Goal: Task Accomplishment & Management: Manage account settings

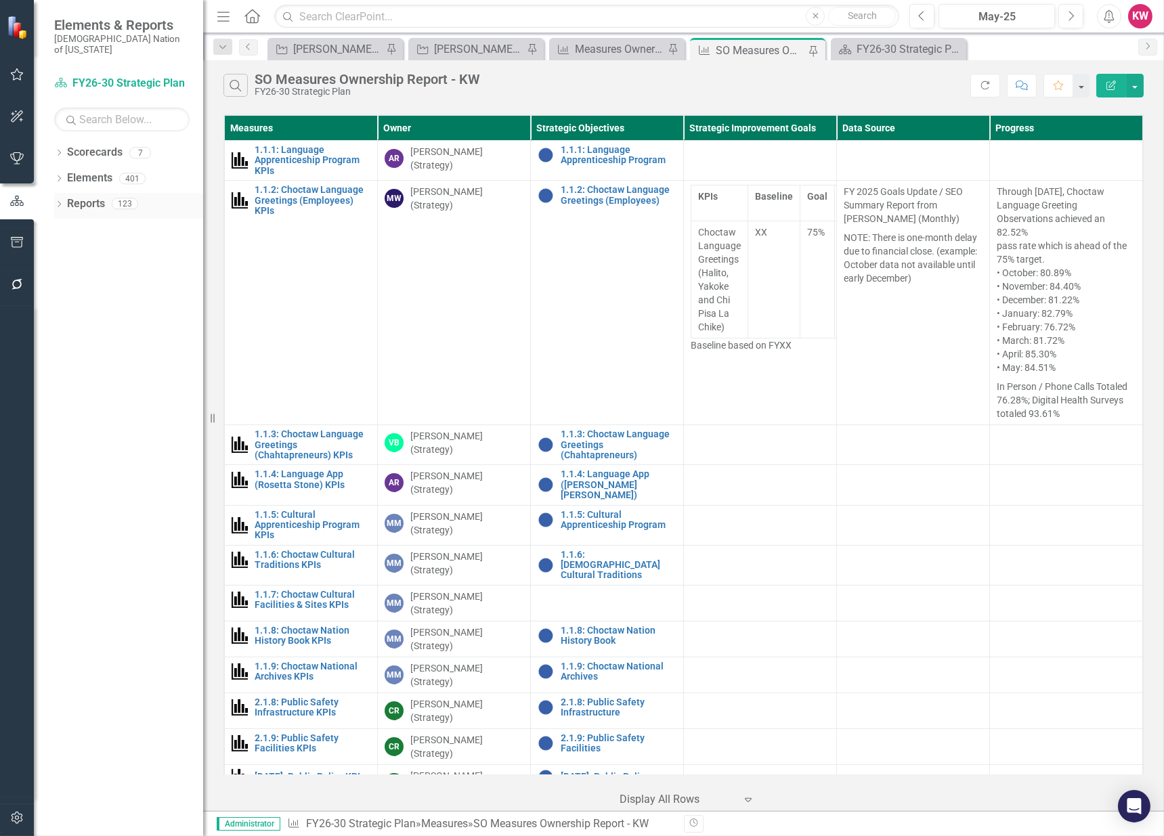
click at [70, 196] on link "Reports" at bounding box center [86, 204] width 38 height 16
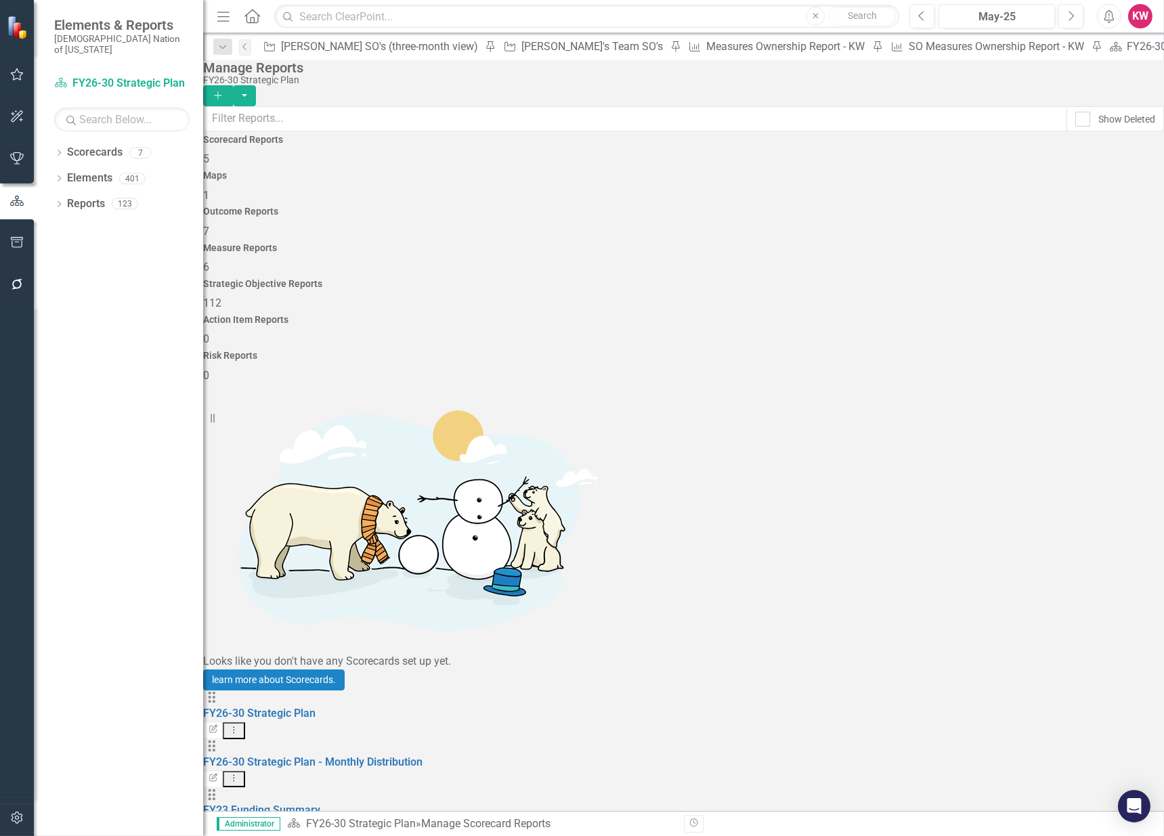
click at [221, 297] on span "112" at bounding box center [212, 303] width 18 height 13
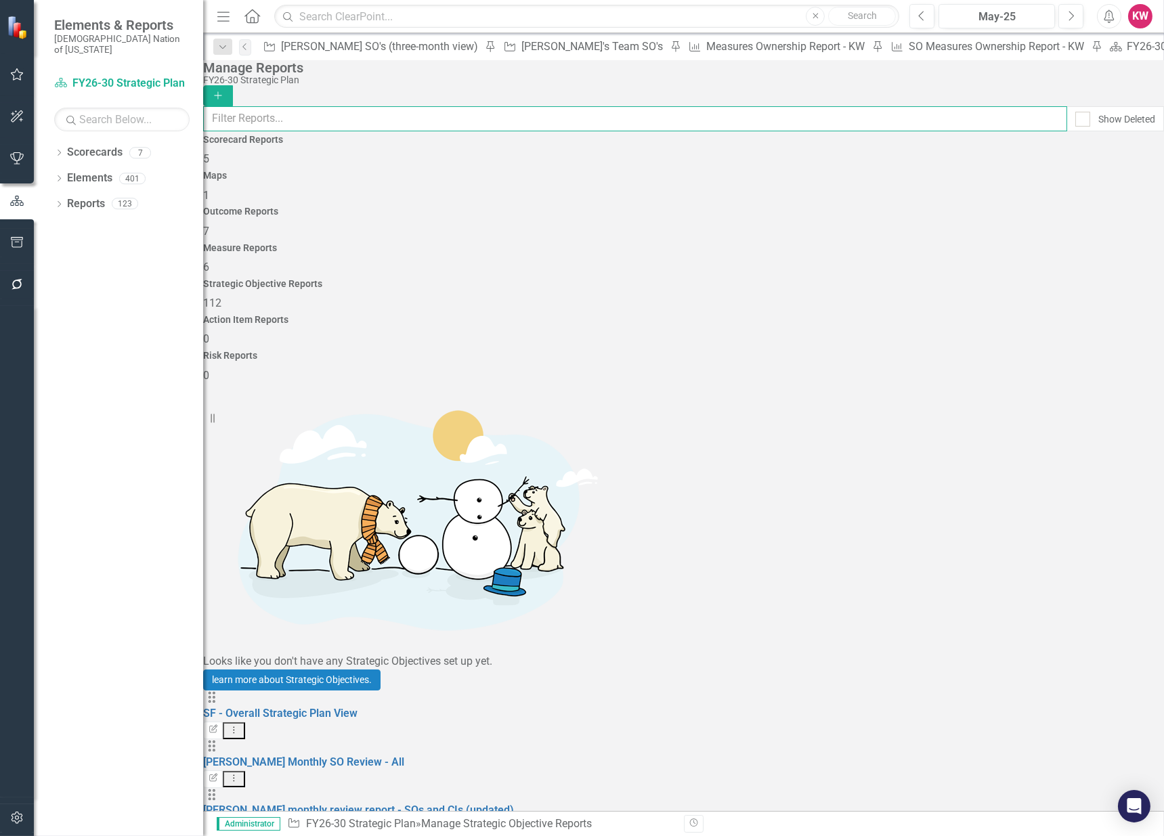
click at [769, 123] on input "text" at bounding box center [635, 118] width 864 height 25
type input "Mind"
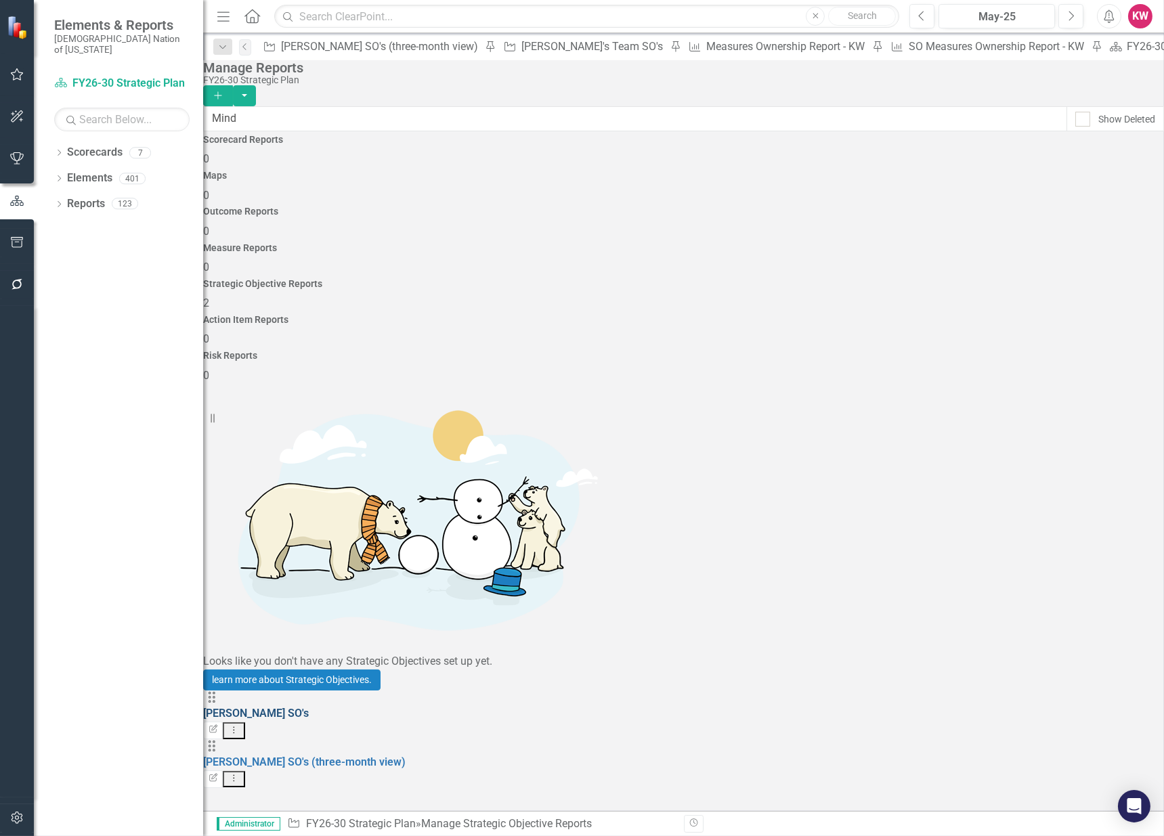
click at [301, 707] on link "[PERSON_NAME] SO's" at bounding box center [256, 713] width 106 height 13
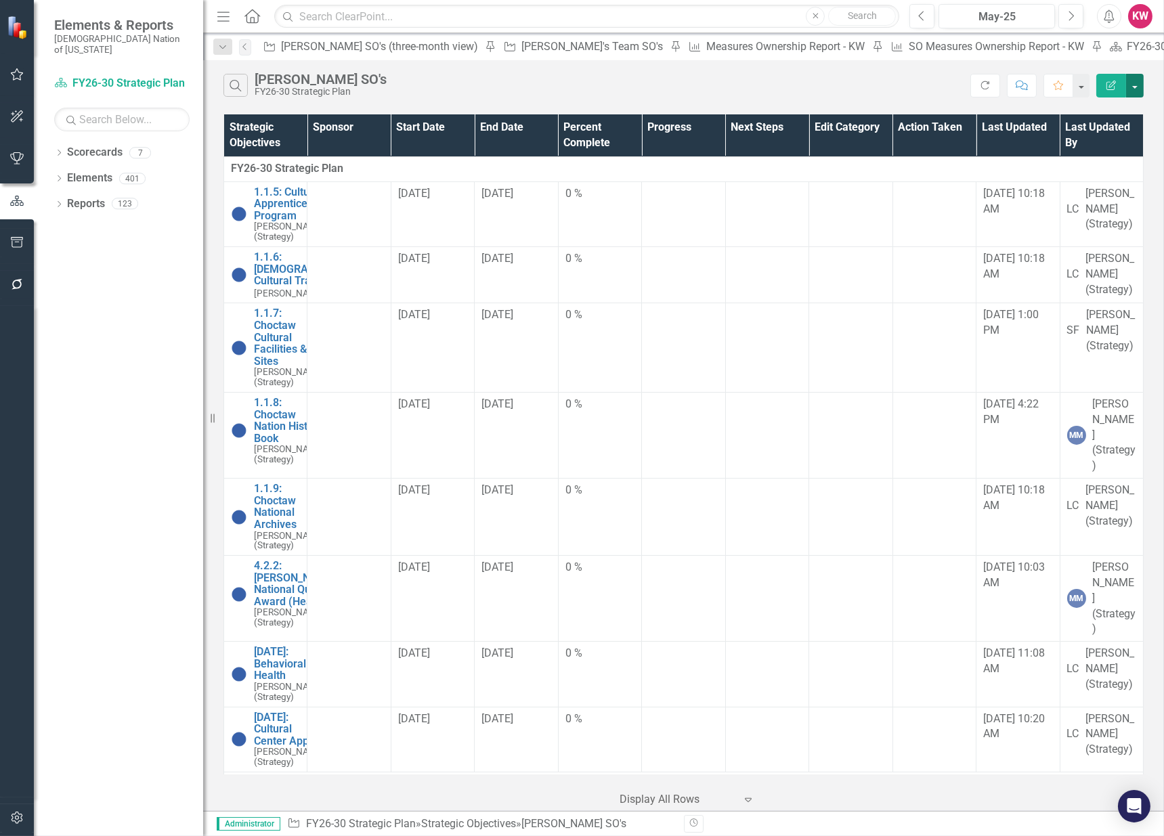
click at [1138, 91] on button "button" at bounding box center [1135, 86] width 18 height 24
click at [1115, 110] on link "Edit Report Edit Report" at bounding box center [1089, 110] width 107 height 25
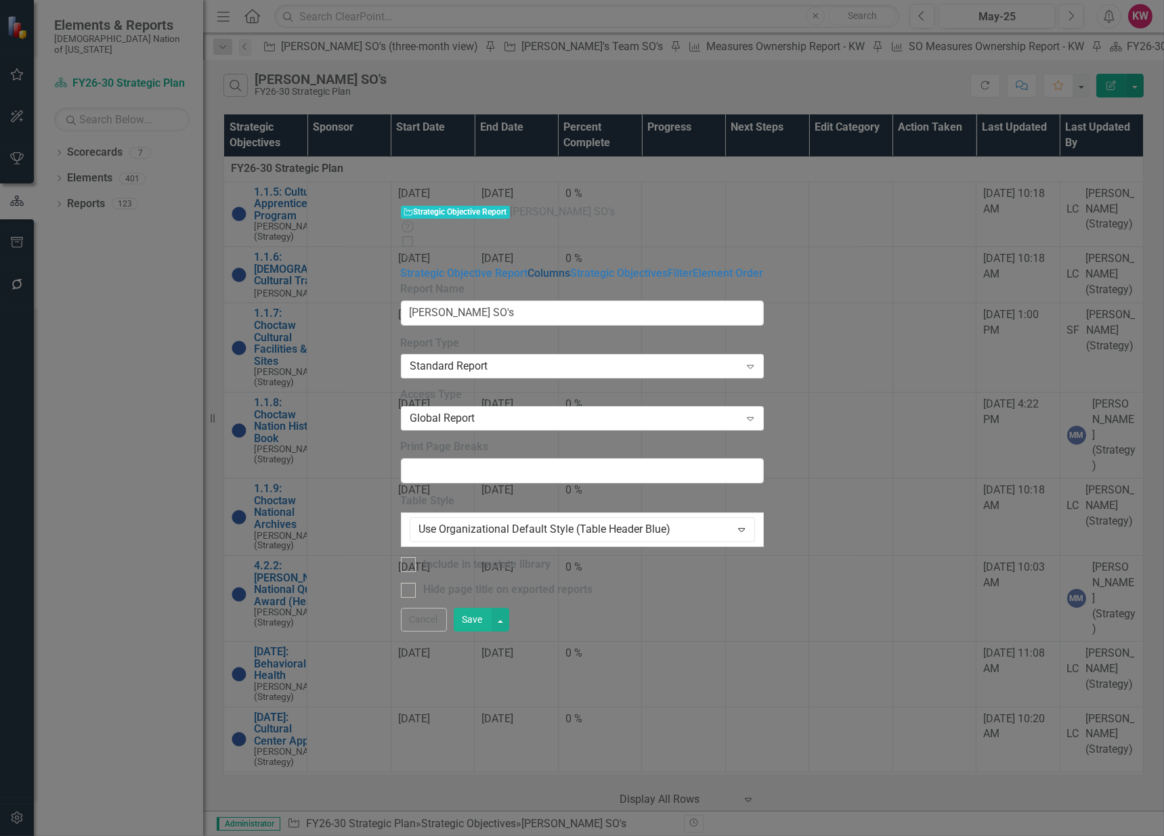
click at [528, 267] on link "Columns" at bounding box center [549, 273] width 43 height 13
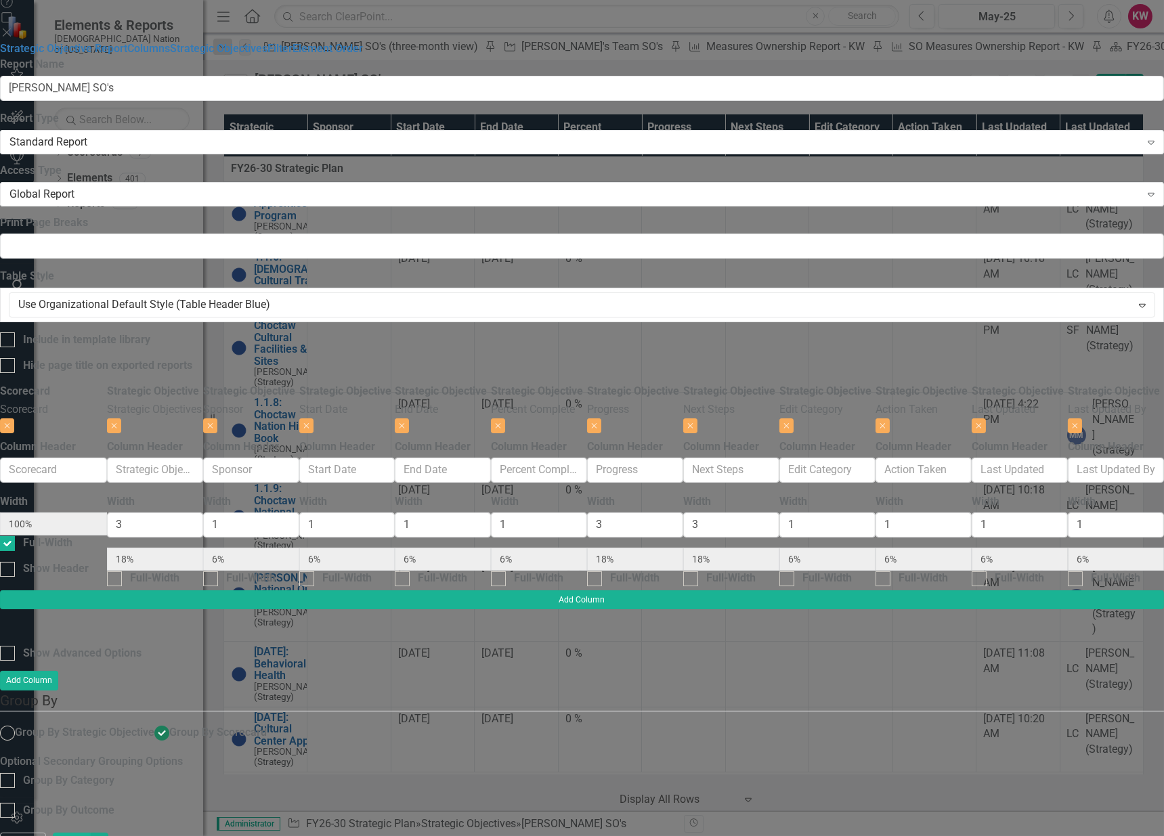
scroll to position [0, 555]
click at [1068, 418] on button "Close" at bounding box center [1075, 425] width 14 height 15
type input "19%"
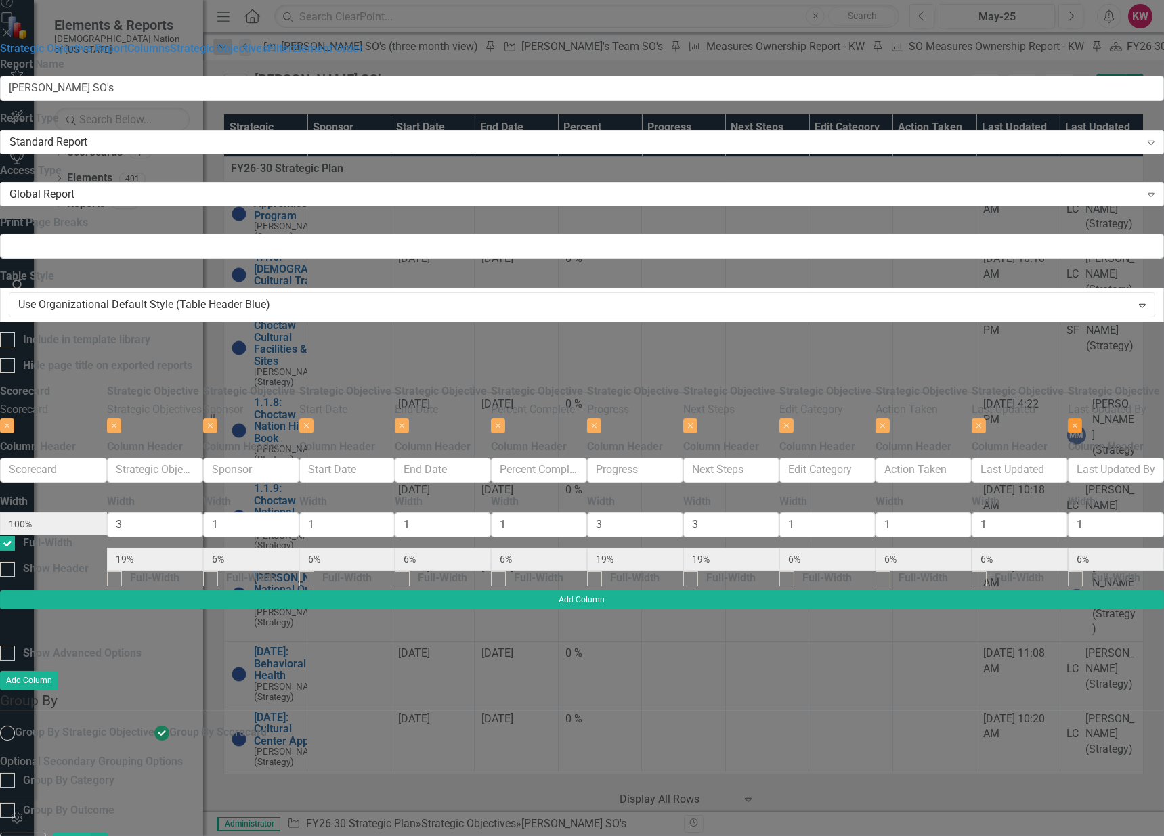
scroll to position [0, 445]
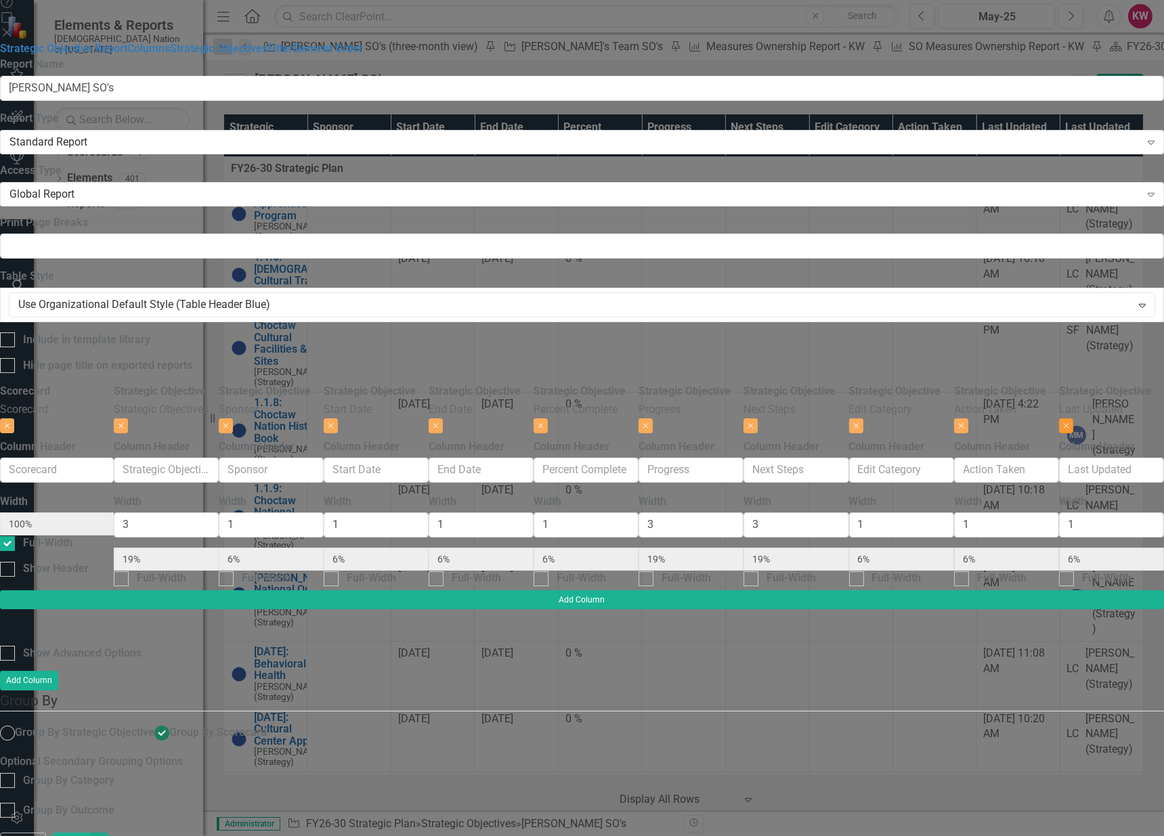
click at [1063, 422] on icon "Close" at bounding box center [1066, 426] width 6 height 8
type input "20%"
type input "7%"
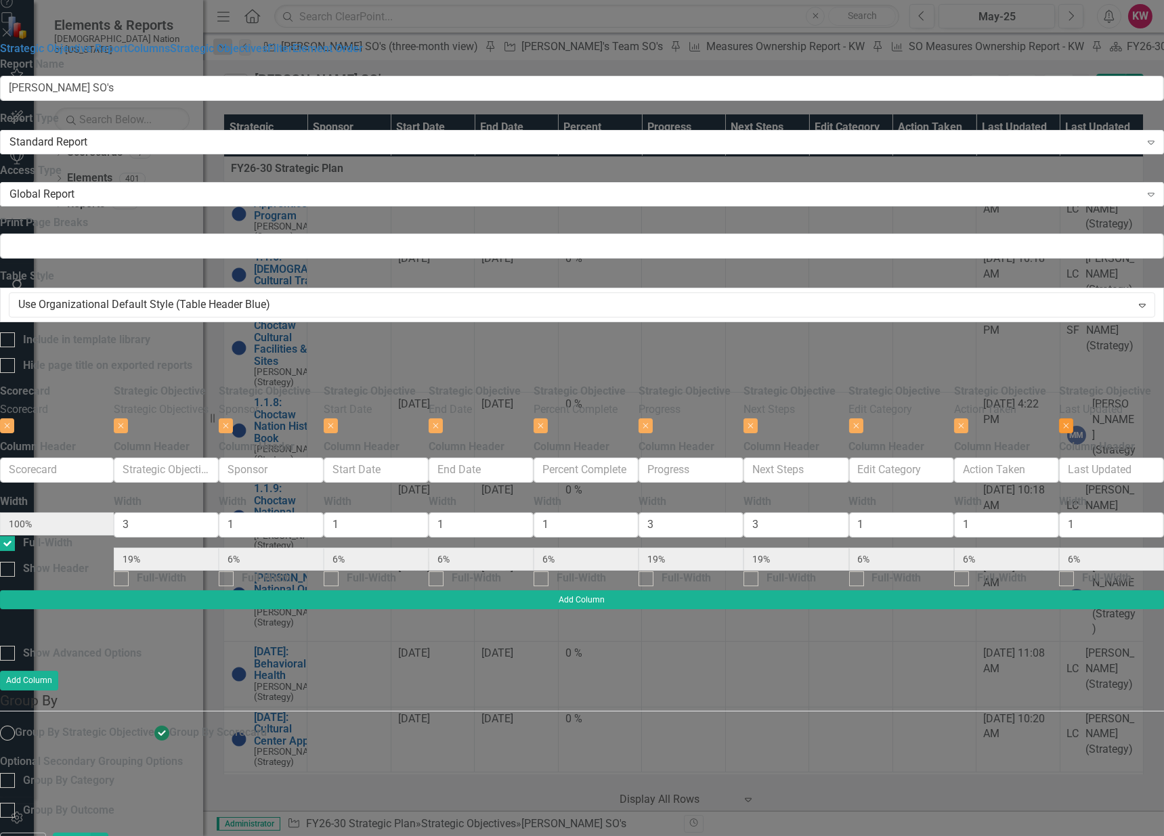
type input "7%"
type input "20%"
type input "7%"
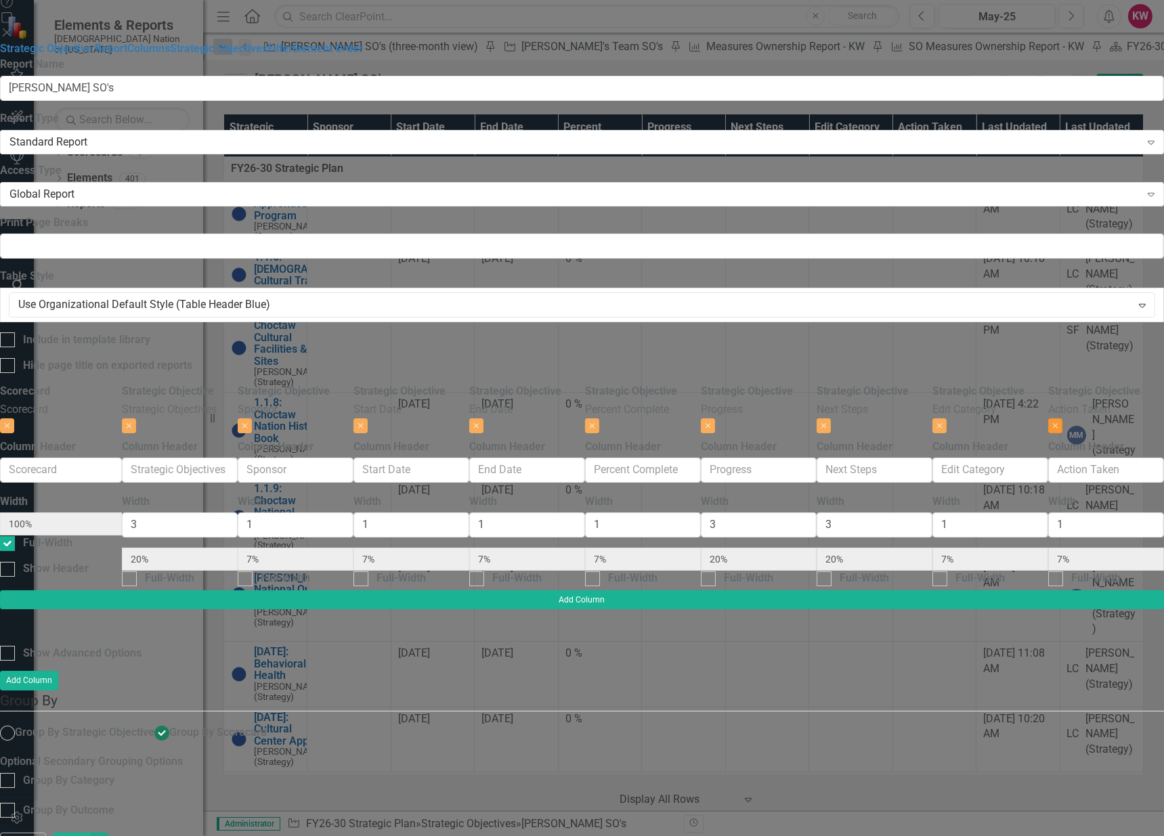
click at [1052, 422] on icon "Close" at bounding box center [1055, 426] width 6 height 8
type input "21%"
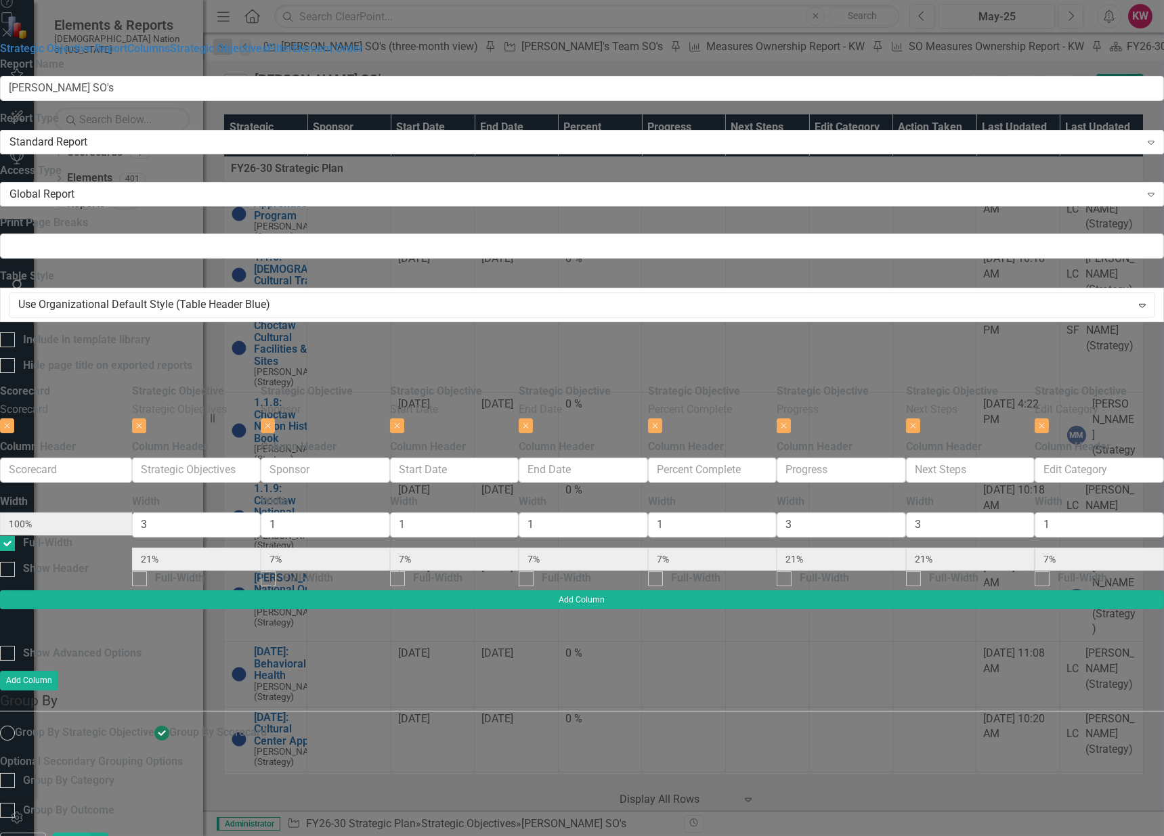
scroll to position [0, 242]
click at [1043, 423] on icon "button" at bounding box center [1041, 425] width 5 height 5
type input "23%"
type input "8%"
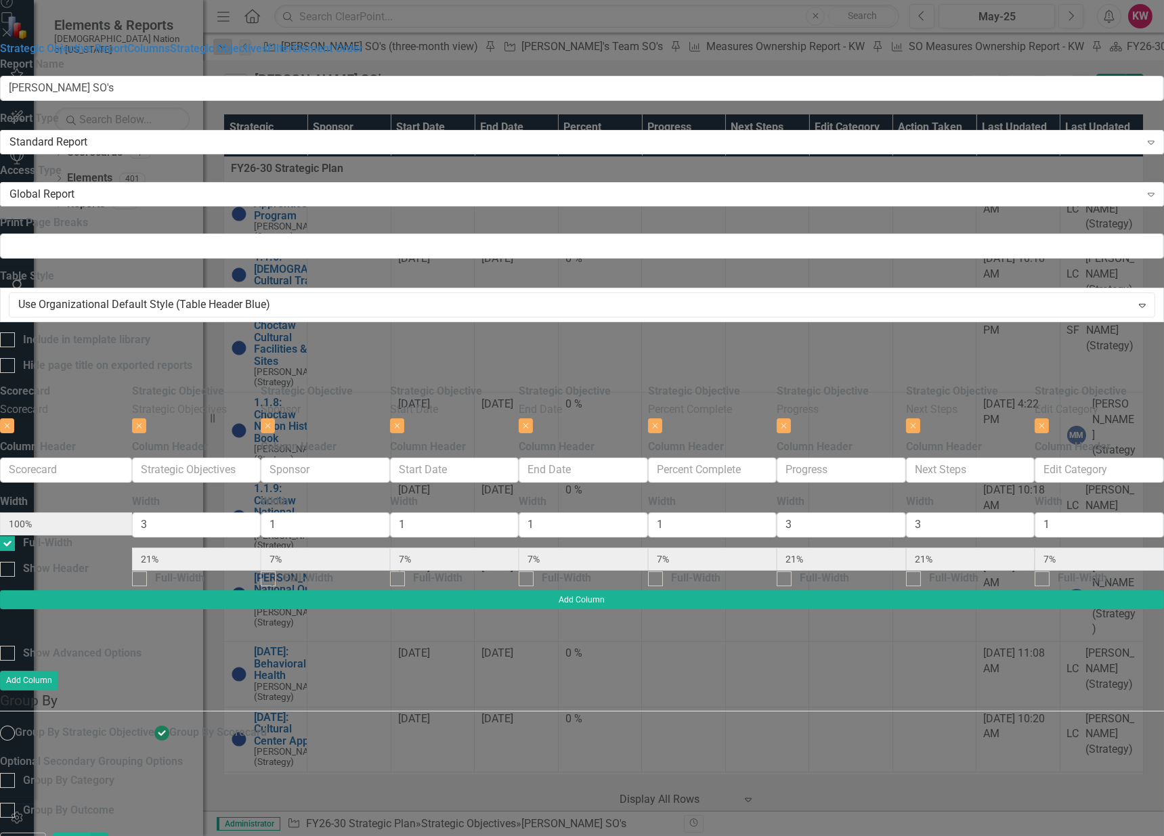
type input "8%"
type input "23%"
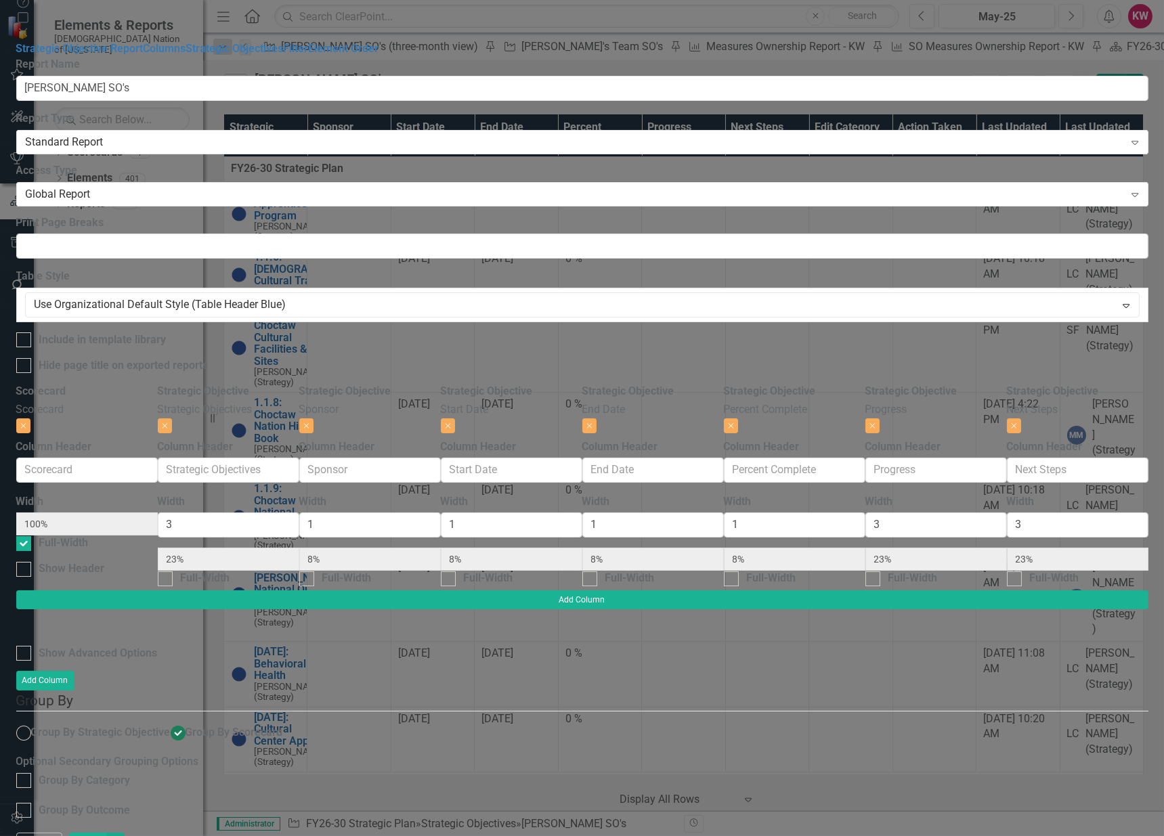
scroll to position [0, 140]
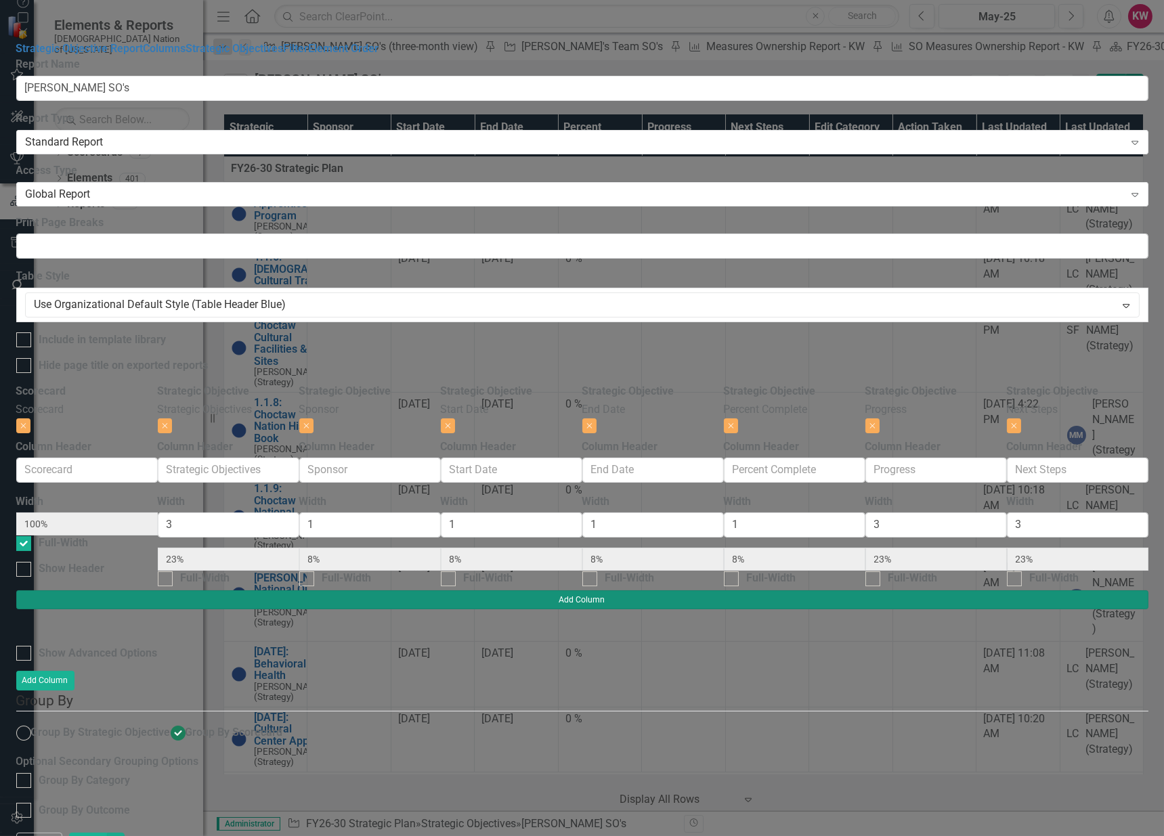
click at [1098, 590] on button "Add Column" at bounding box center [582, 599] width 1132 height 19
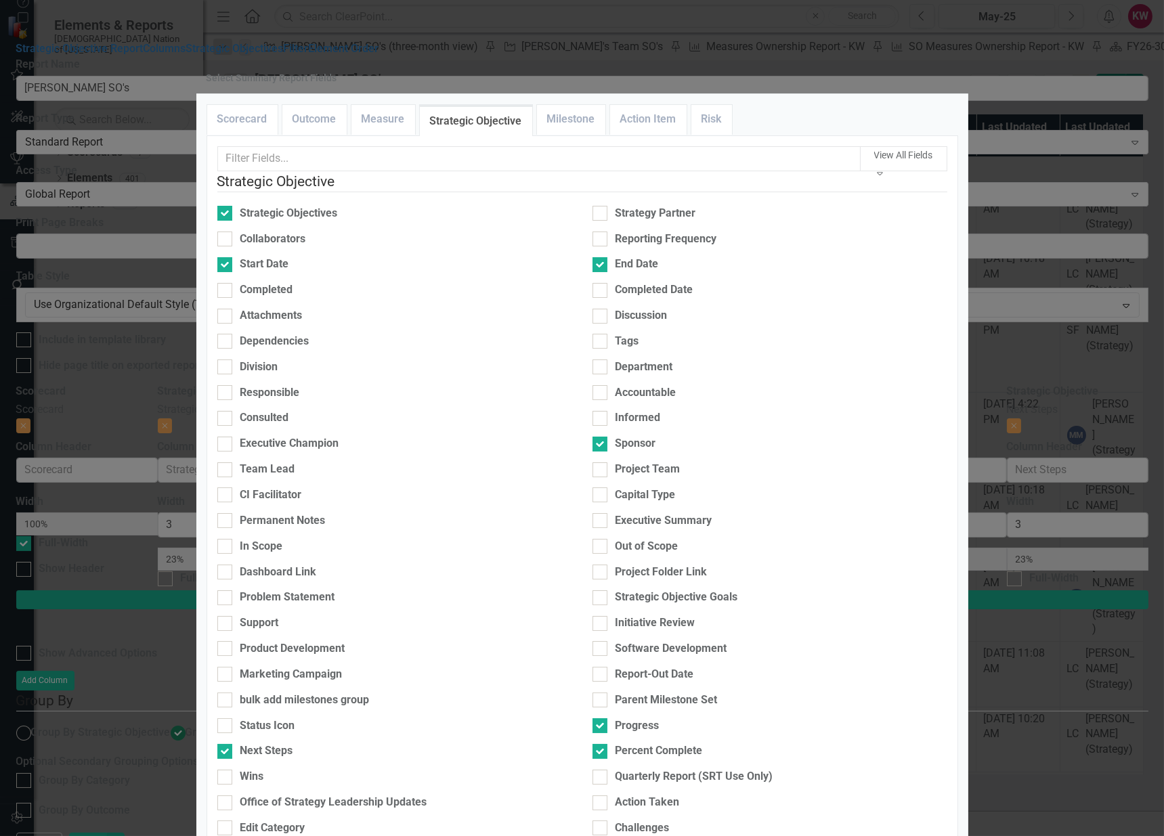
scroll to position [376, 0]
click at [592, 821] on input "Challenges" at bounding box center [596, 825] width 9 height 9
checkbox input "true"
type input "21%"
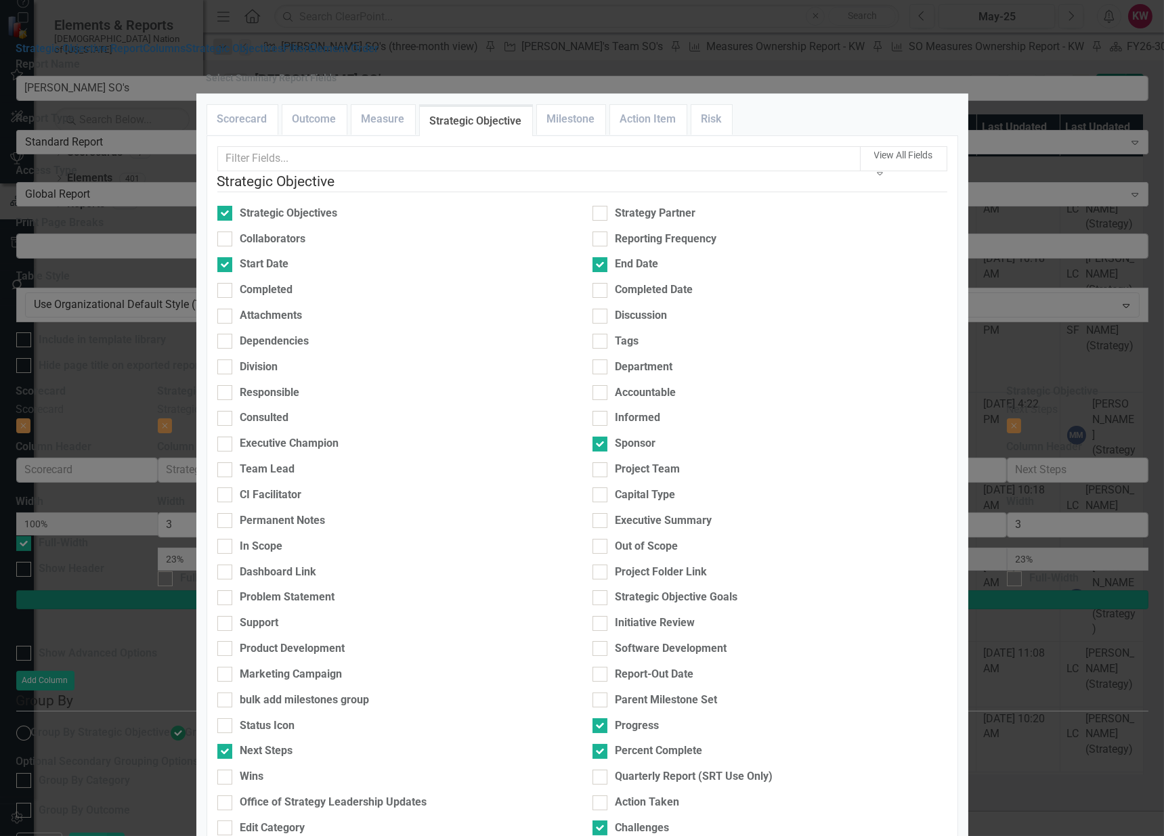
type input "7%"
type input "21%"
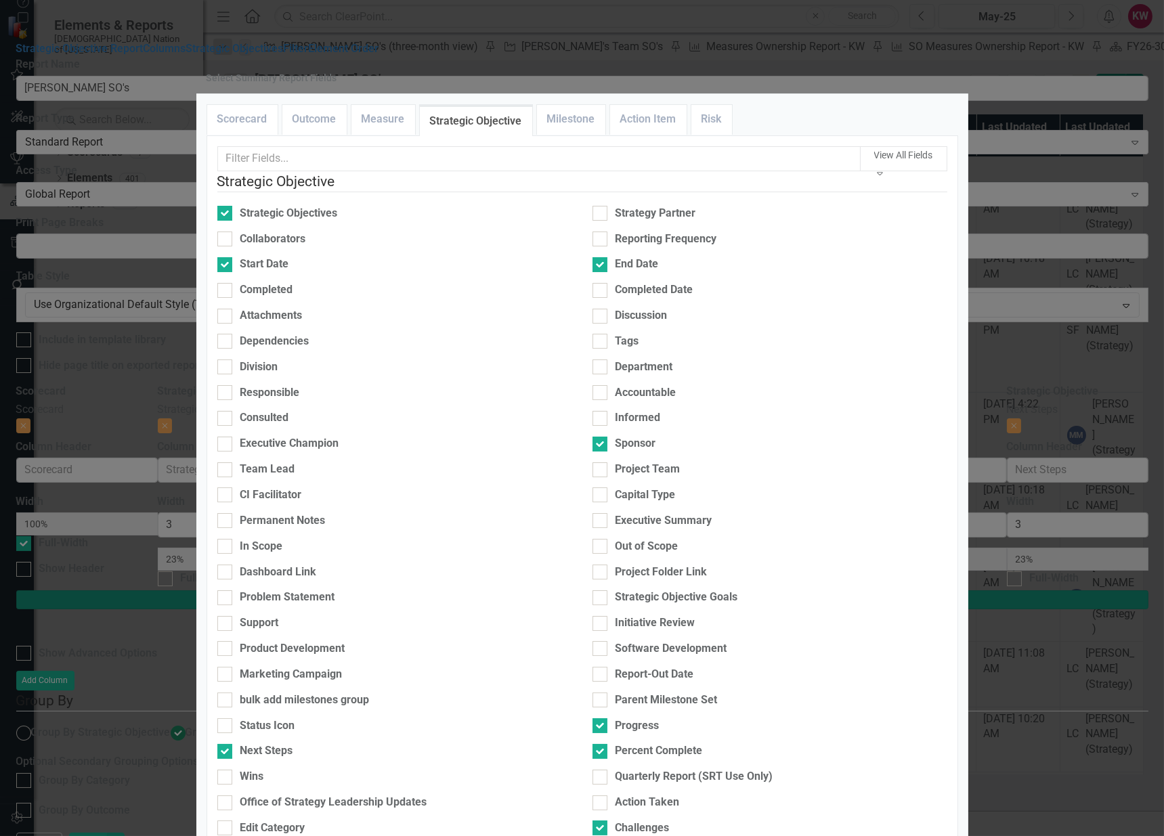
type input "21%"
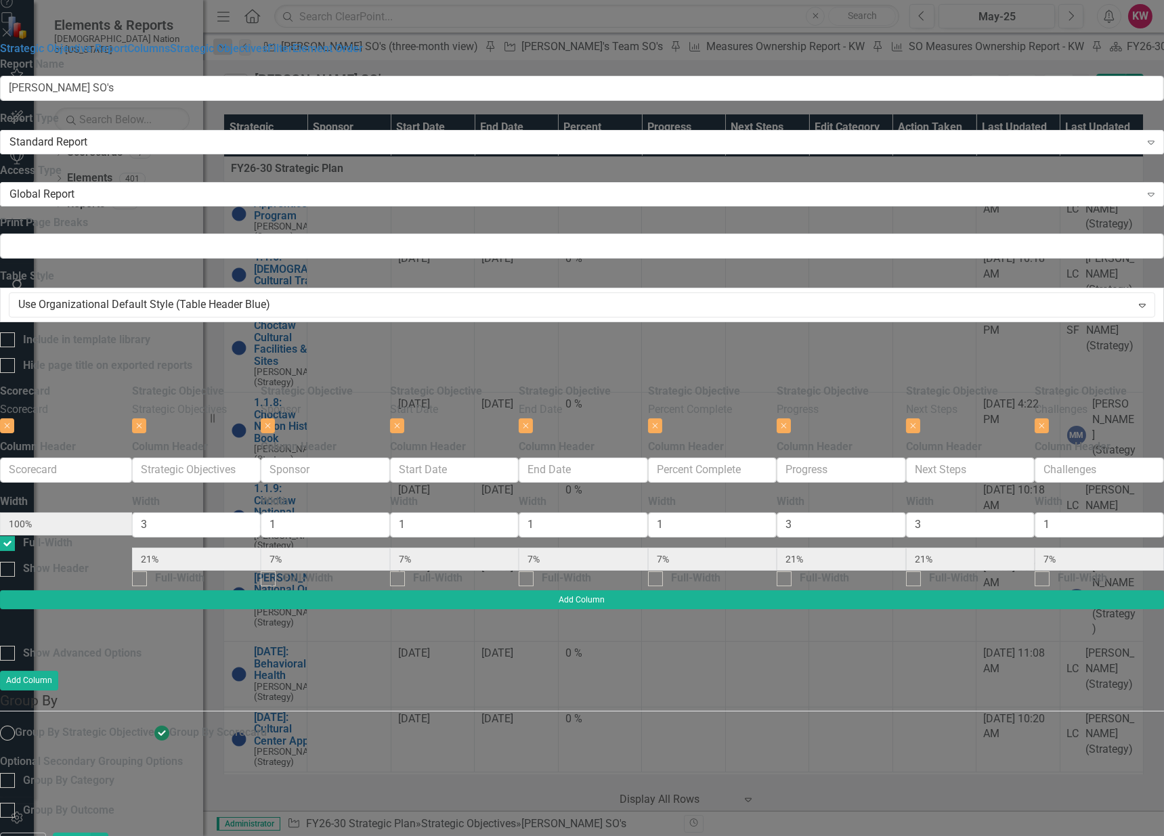
click at [91, 833] on button "Save" at bounding box center [72, 845] width 38 height 24
radio input "false"
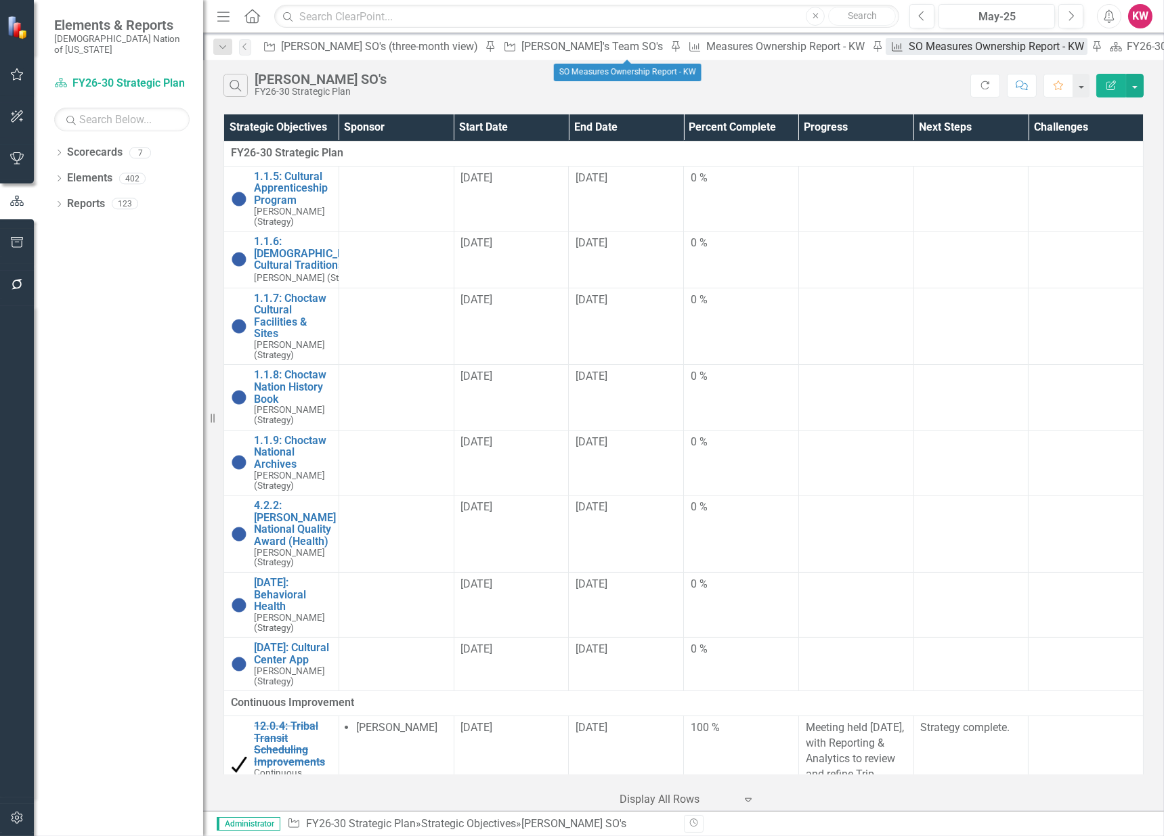
click at [909, 48] on div "SO Measures Ownership Report - KW" at bounding box center [998, 46] width 179 height 17
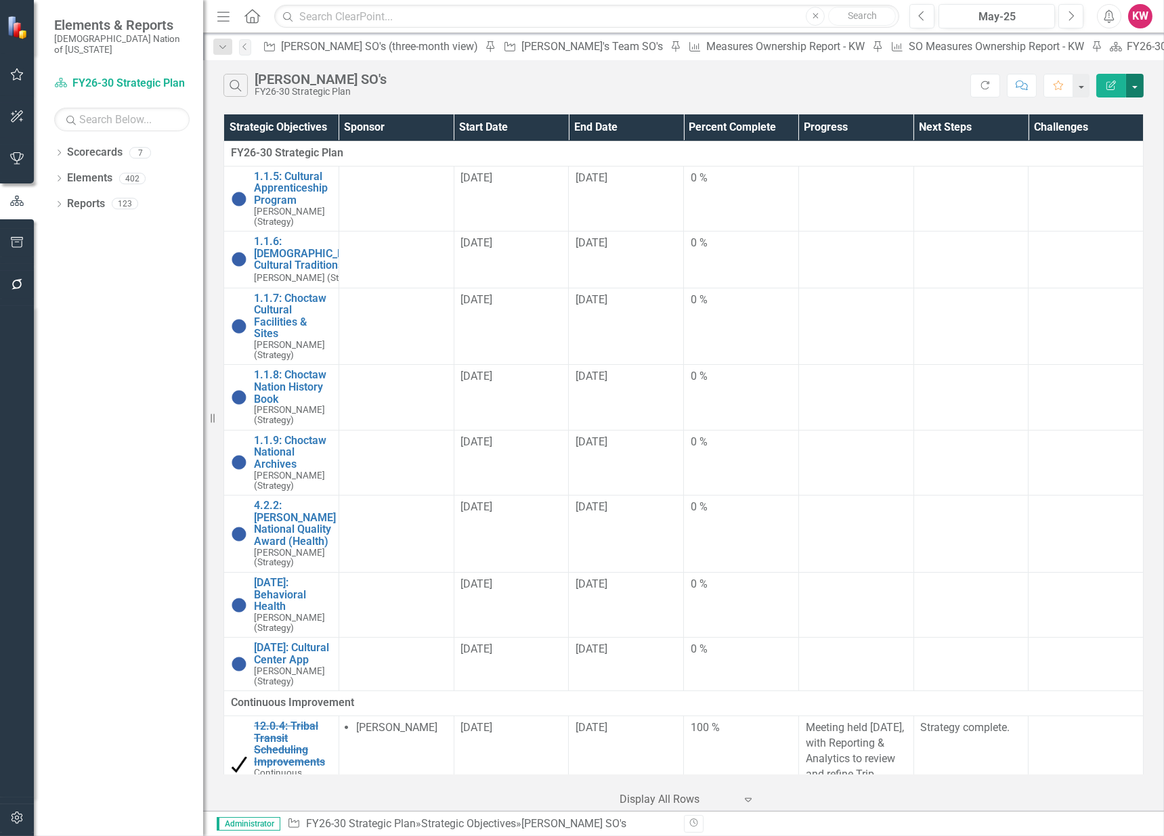
click at [1139, 89] on button "button" at bounding box center [1135, 86] width 18 height 24
click at [1109, 116] on link "Edit Report Edit Report" at bounding box center [1089, 110] width 107 height 25
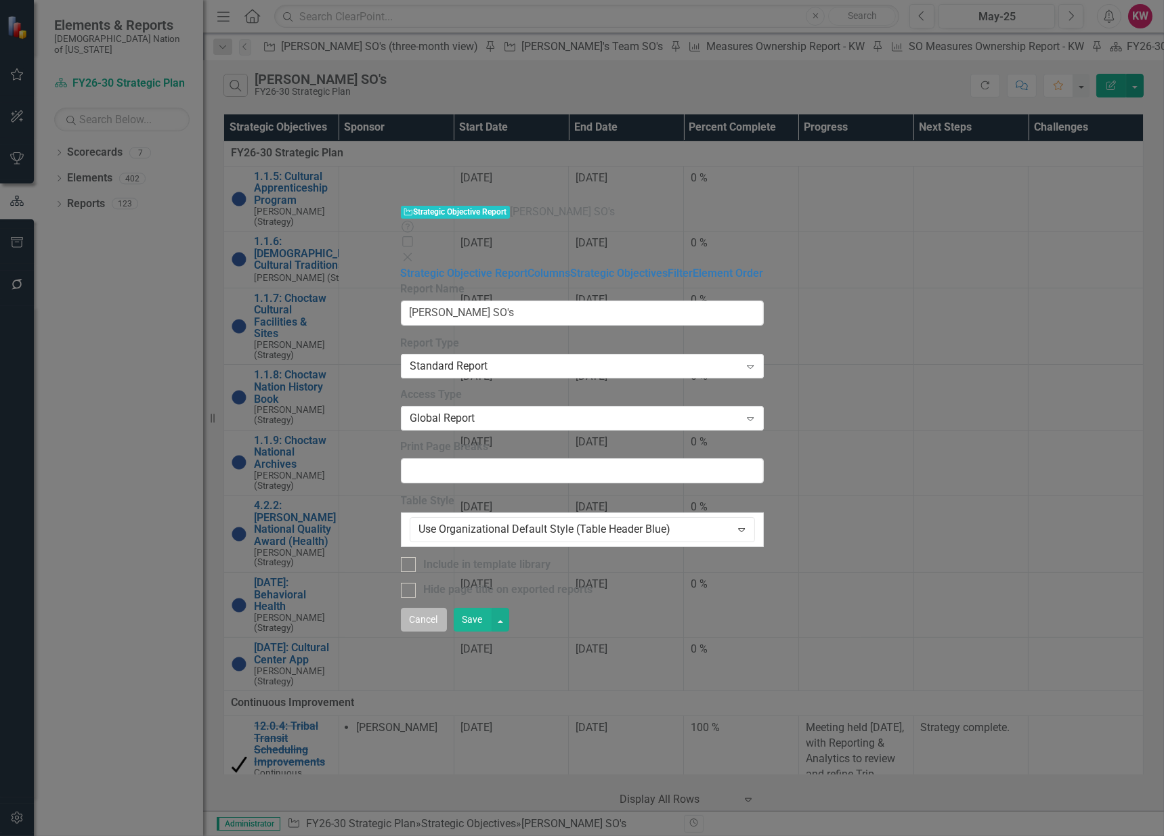
click at [447, 632] on button "Cancel" at bounding box center [424, 620] width 46 height 24
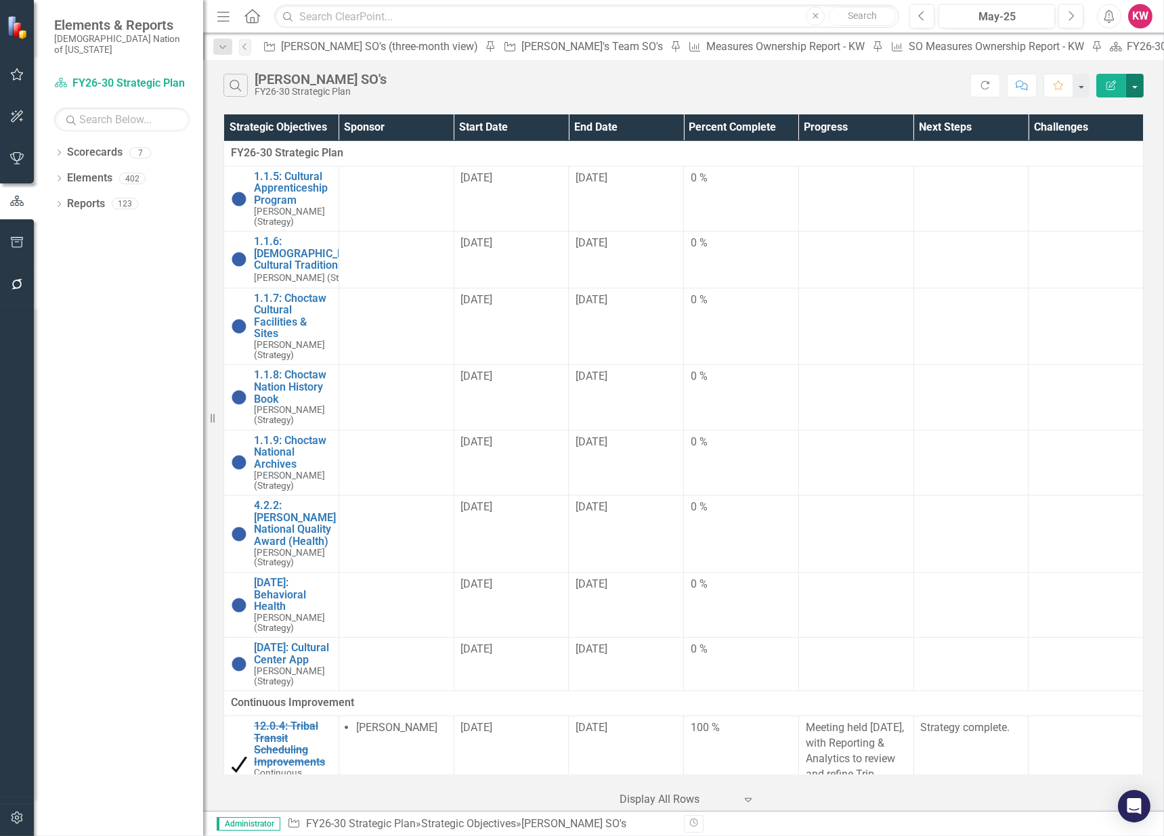
click at [1138, 89] on button "button" at bounding box center [1135, 86] width 18 height 24
click at [1104, 108] on link "Edit Report Edit Report" at bounding box center [1089, 110] width 107 height 25
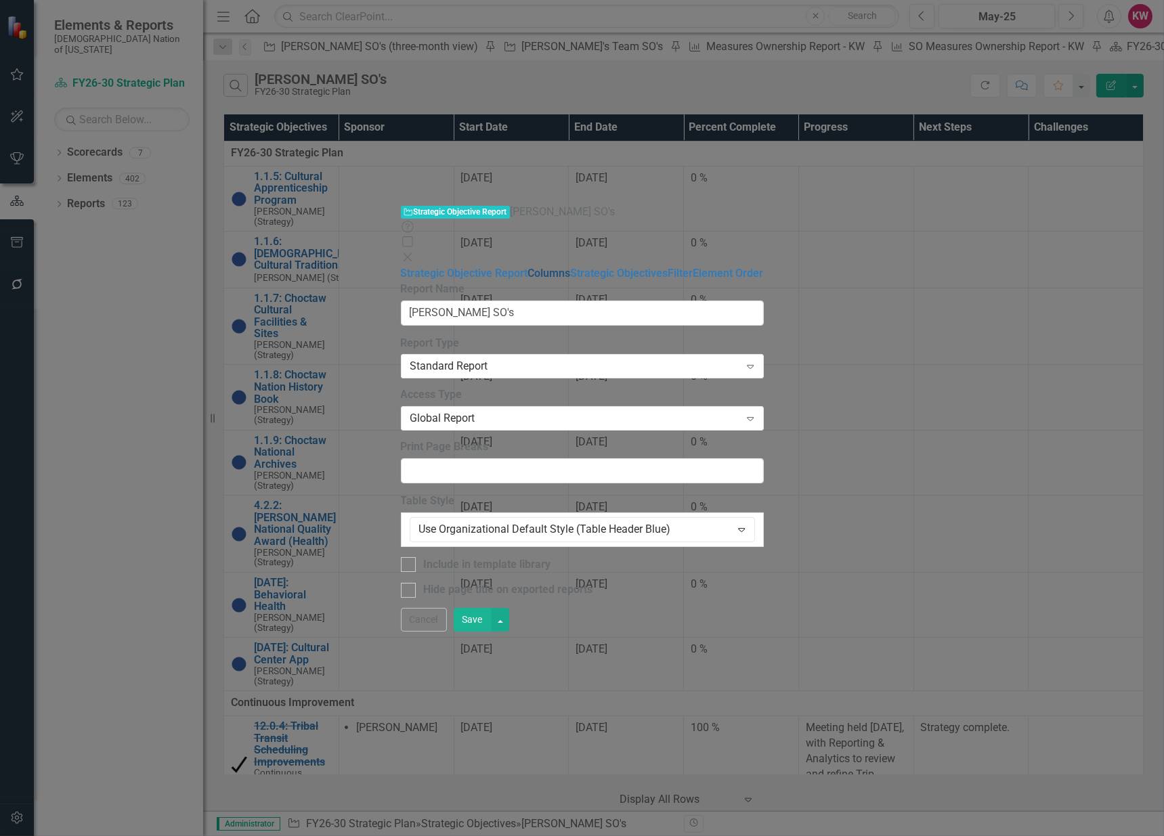
click at [528, 267] on link "Columns" at bounding box center [549, 273] width 43 height 13
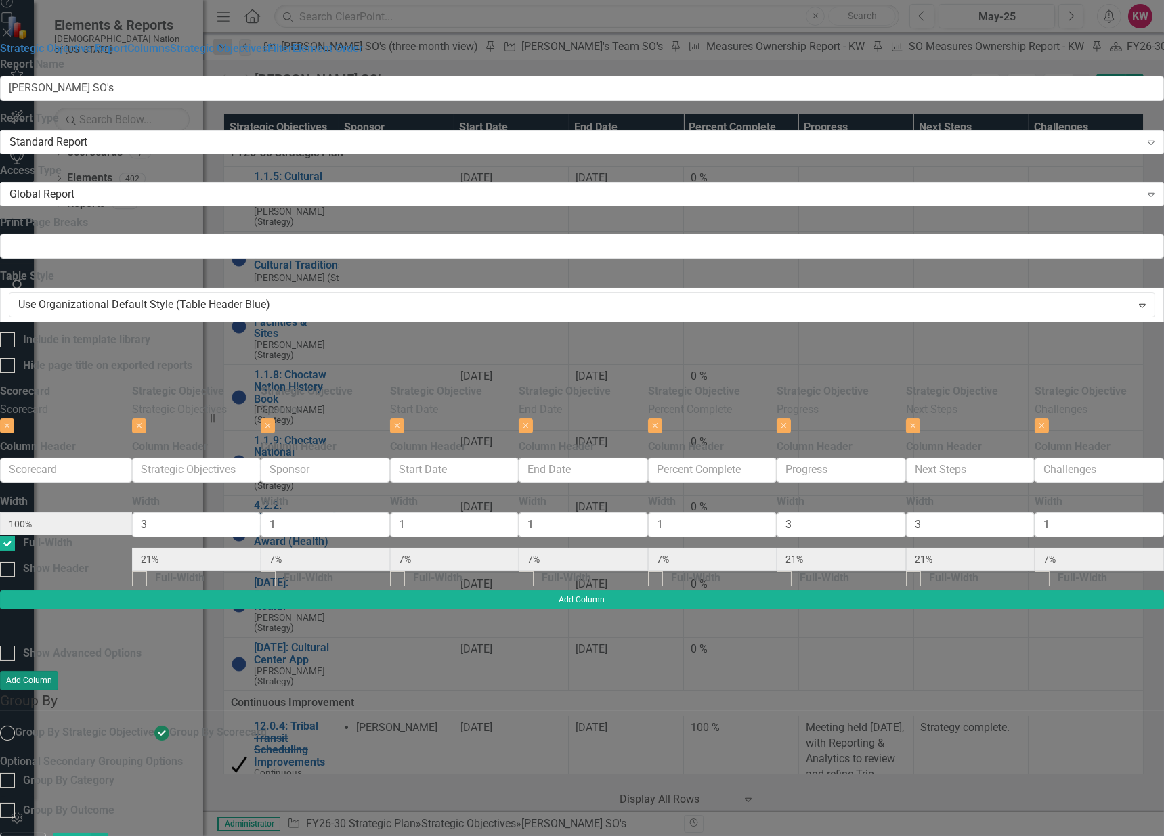
click at [58, 671] on button "Add Column" at bounding box center [29, 680] width 58 height 19
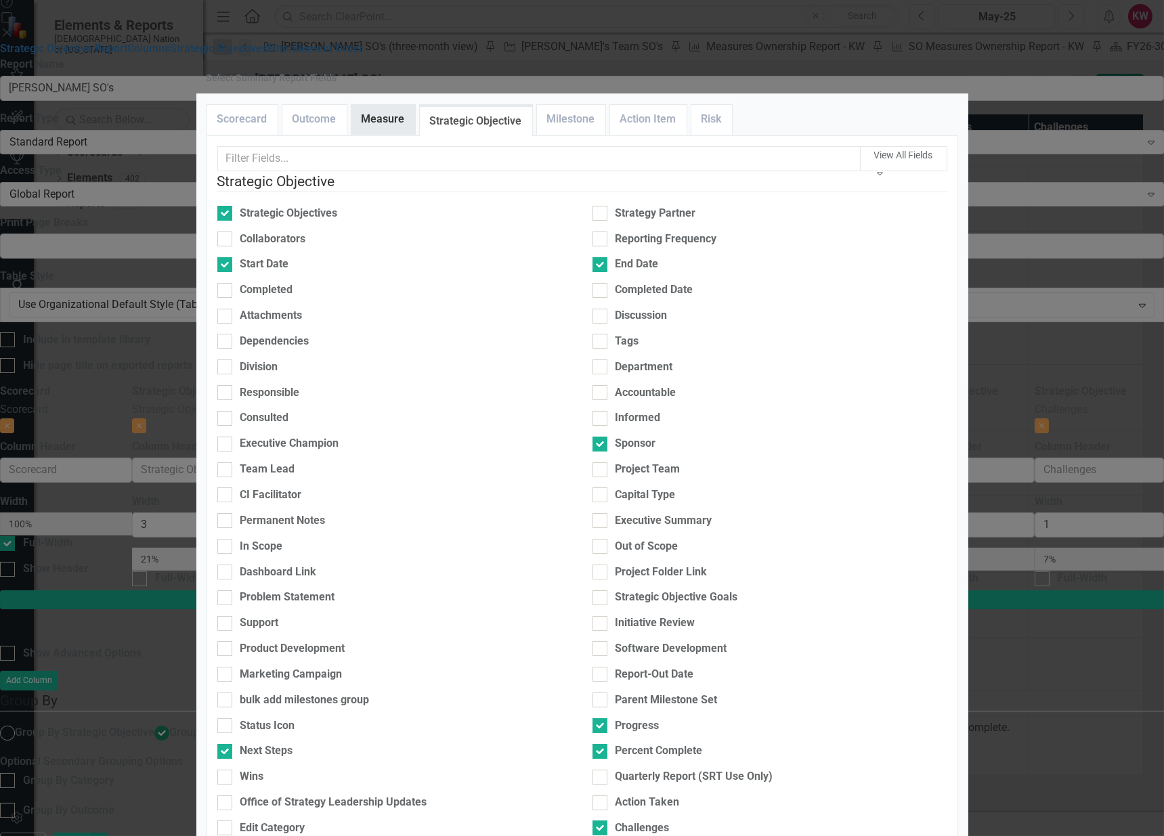
click at [392, 134] on link "Measure" at bounding box center [383, 119] width 64 height 29
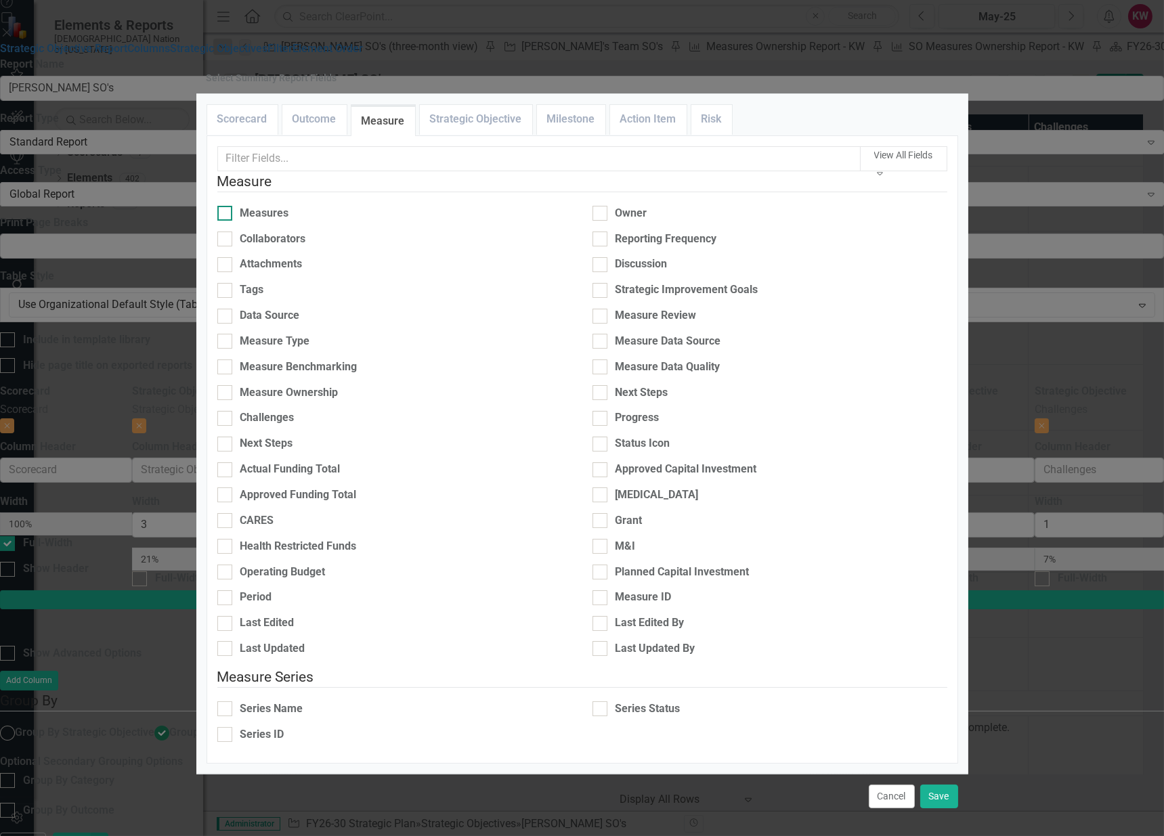
click at [226, 215] on input "Measures" at bounding box center [221, 210] width 9 height 9
checkbox input "false"
click at [595, 420] on input "Progress" at bounding box center [596, 415] width 9 height 9
checkbox input "true"
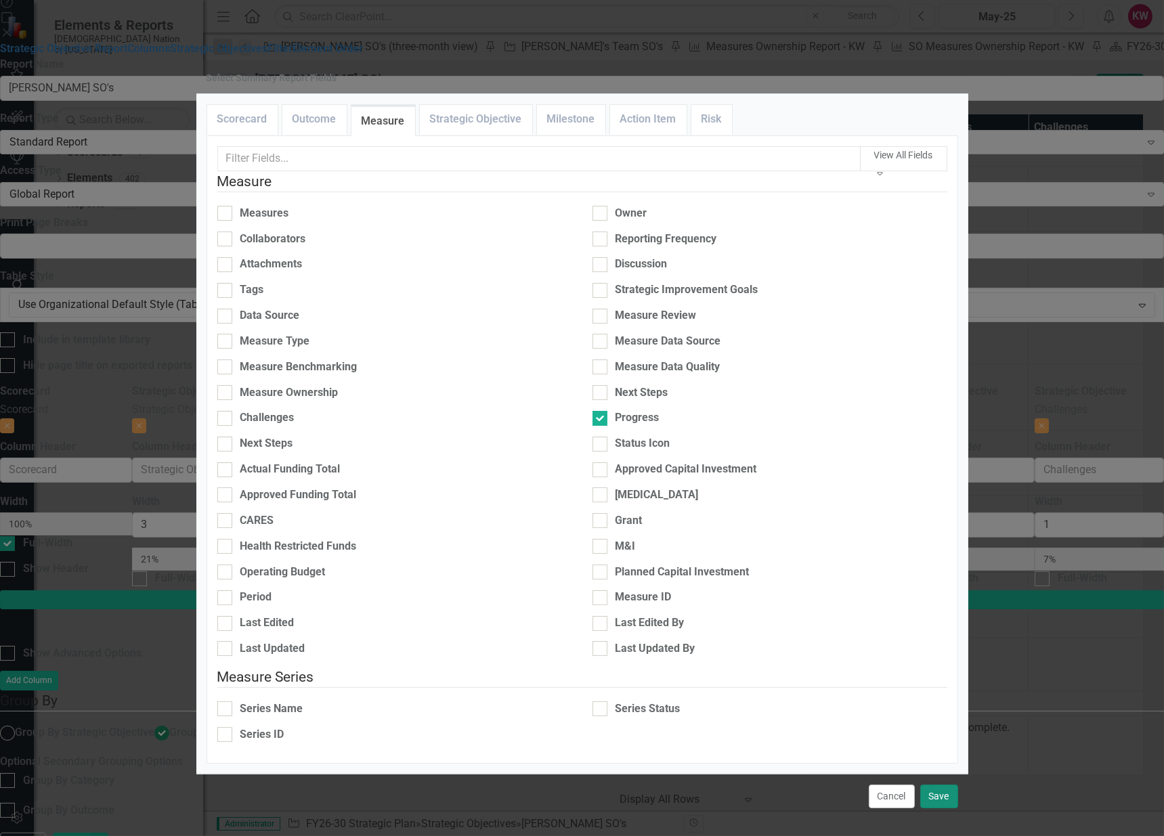
click at [936, 785] on button "Save" at bounding box center [939, 797] width 38 height 24
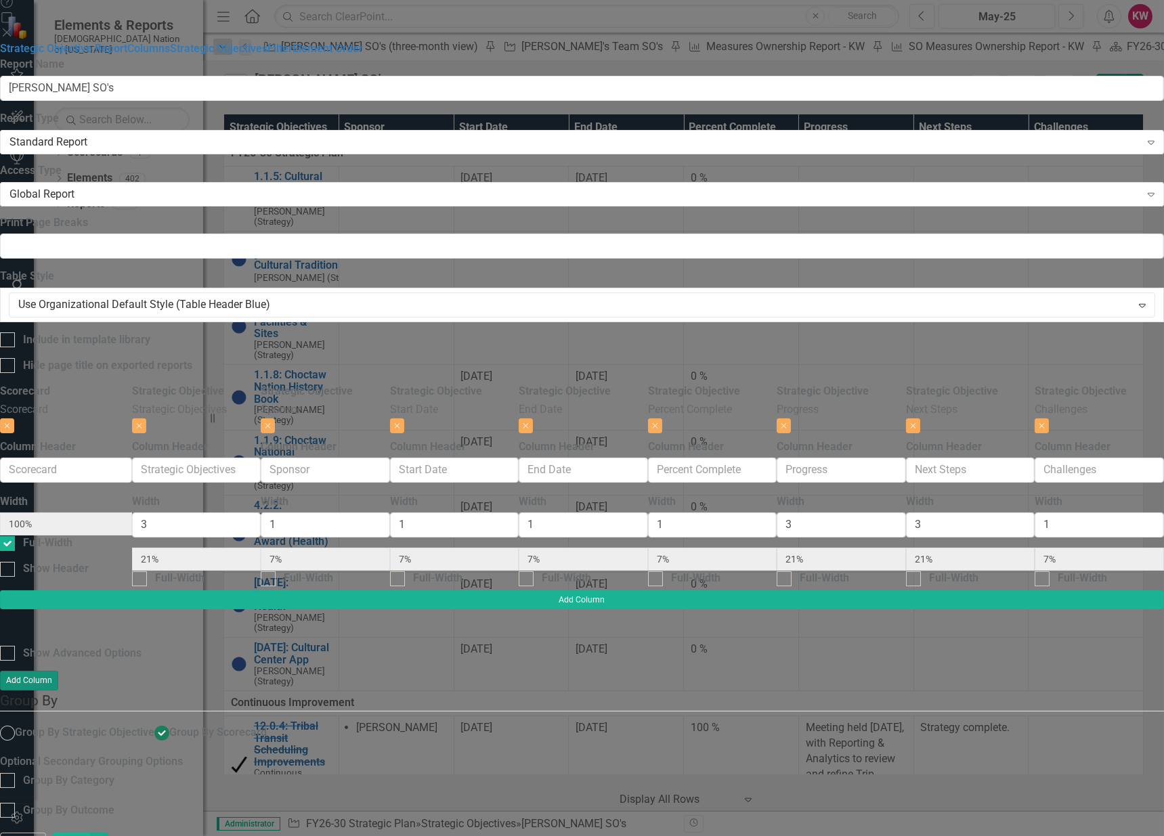
type input "20%"
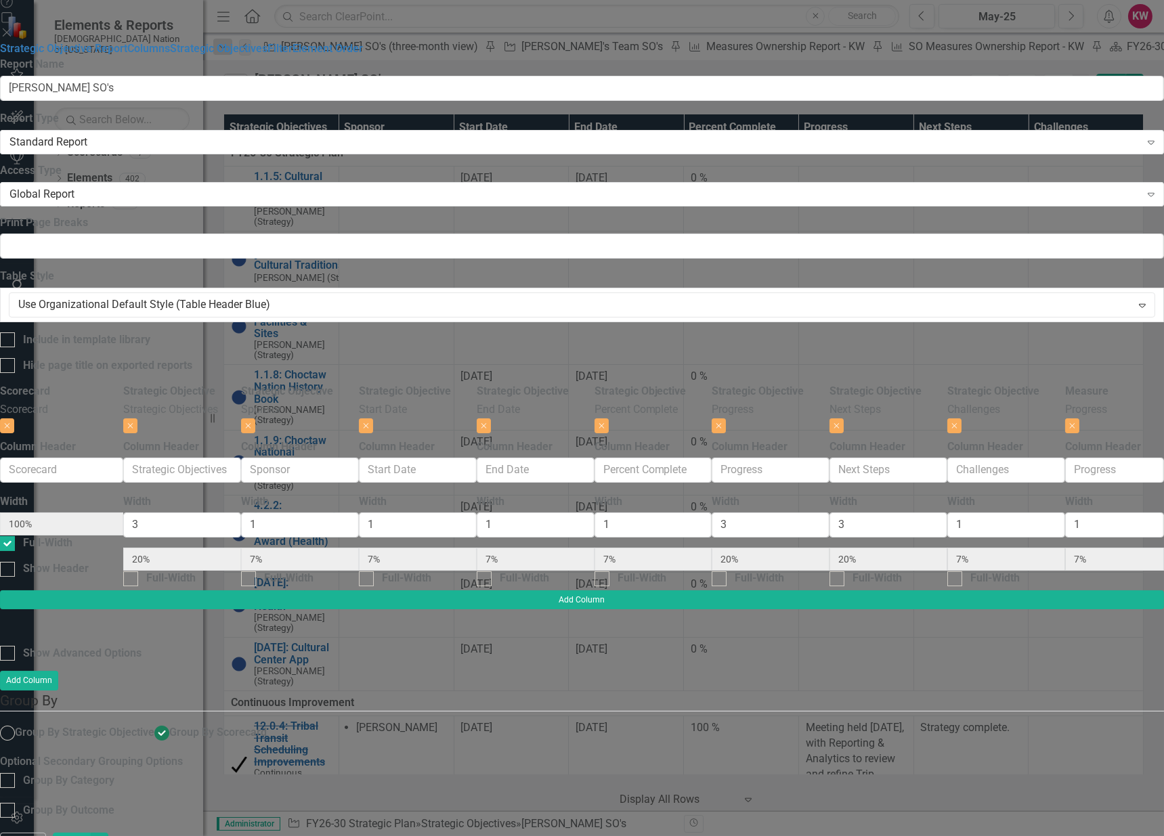
click at [91, 833] on button "Save" at bounding box center [72, 845] width 38 height 24
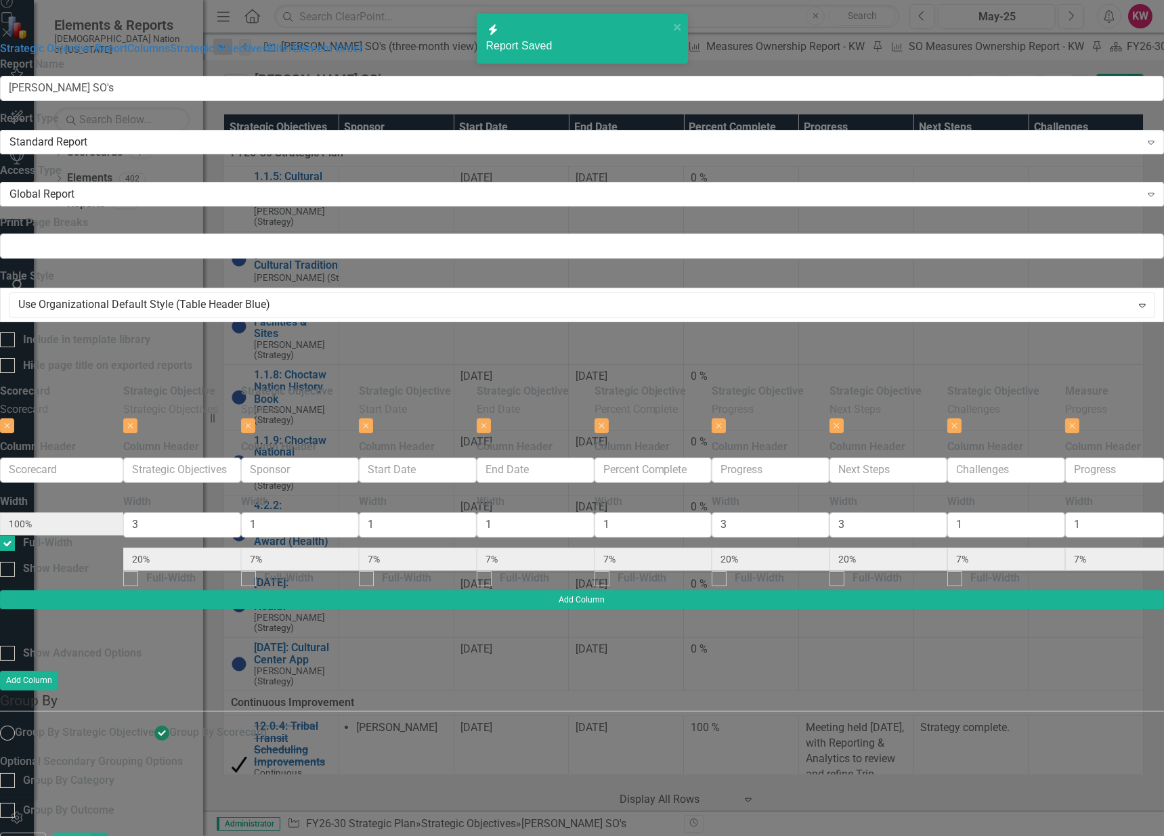
radio input "false"
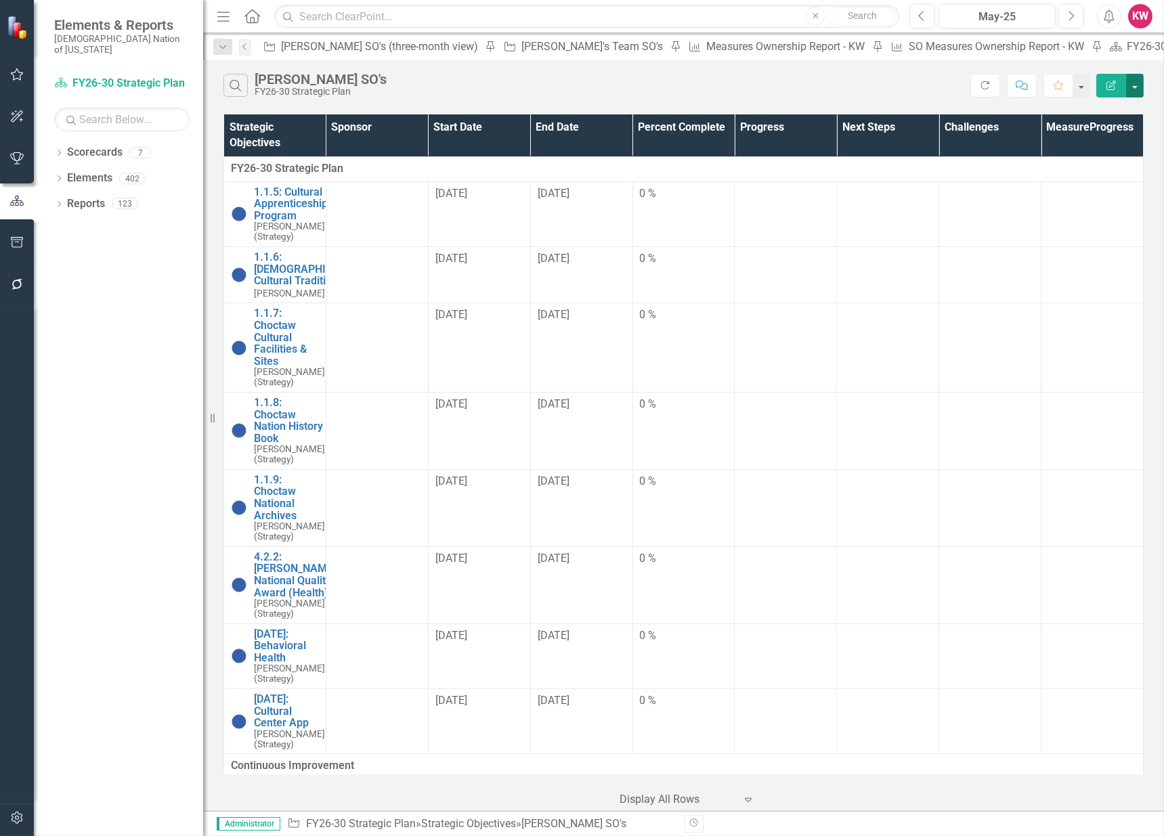
click at [1137, 84] on button "button" at bounding box center [1135, 86] width 18 height 24
click at [1092, 109] on link "Edit Report Edit Report" at bounding box center [1089, 110] width 107 height 25
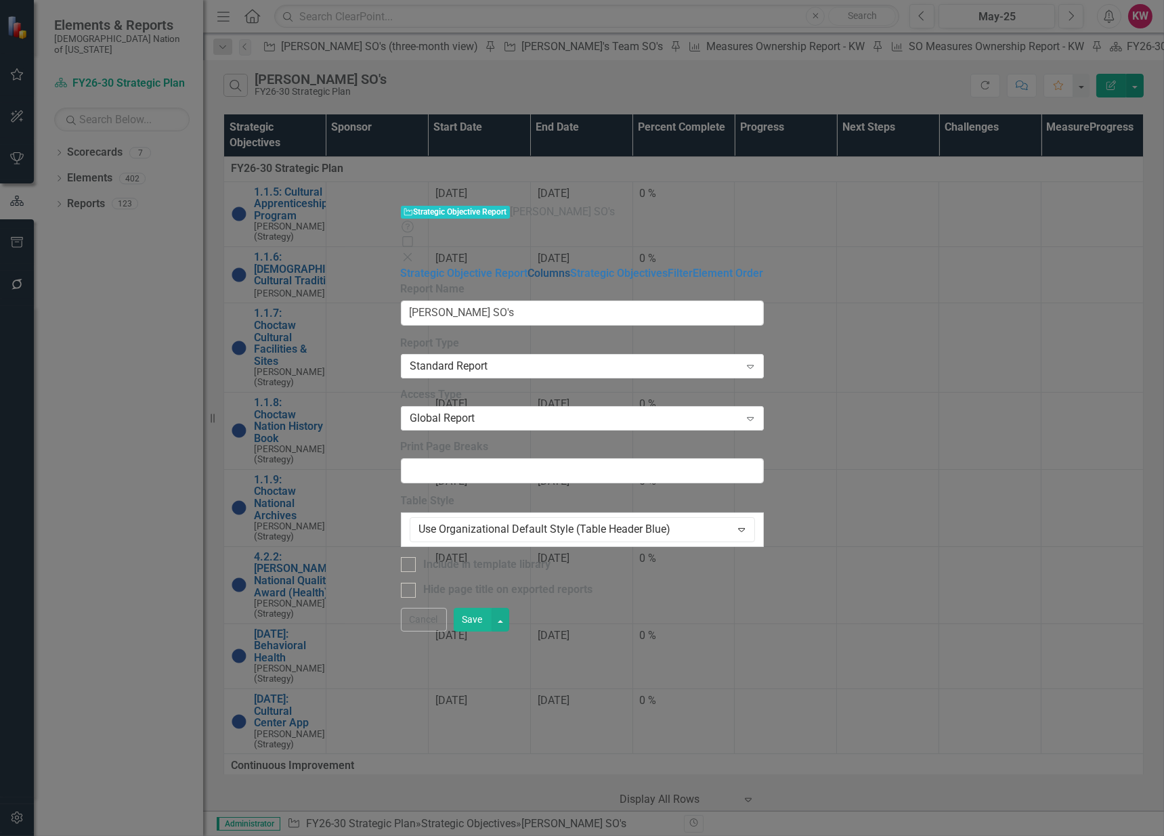
click at [528, 267] on link "Columns" at bounding box center [549, 273] width 43 height 13
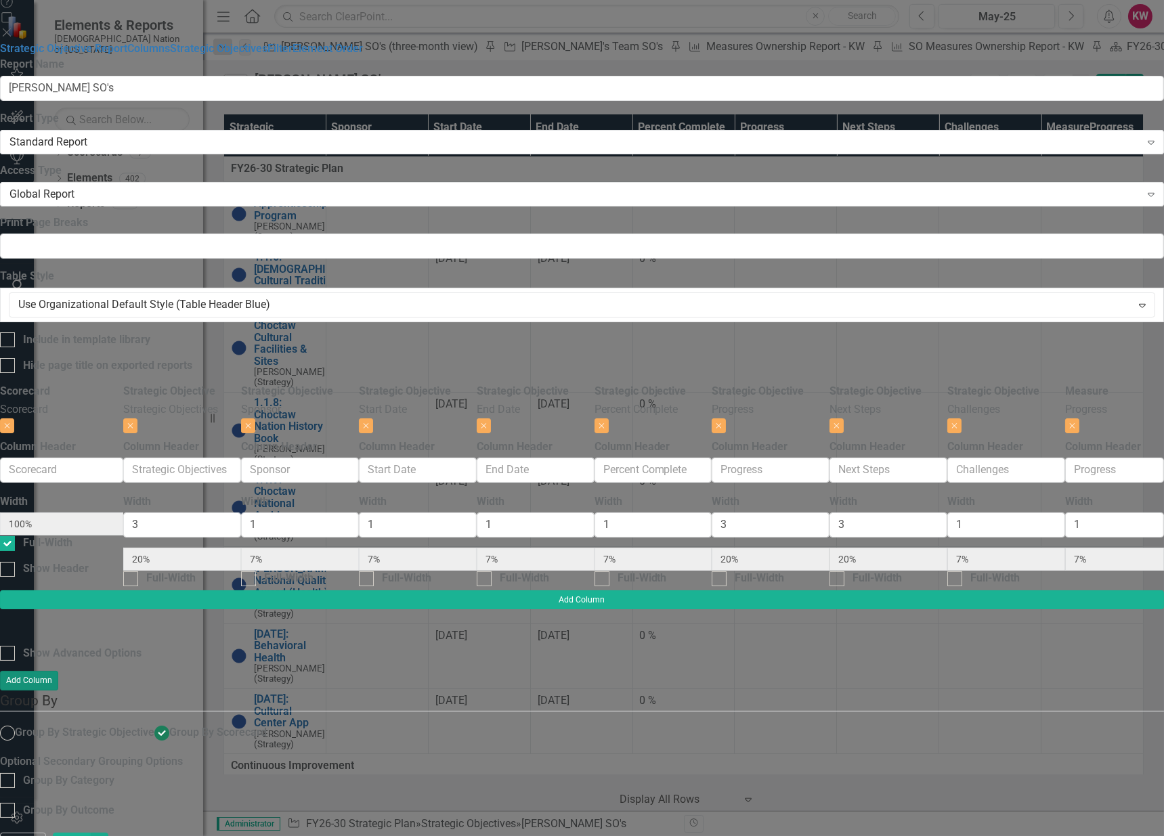
click at [58, 671] on button "Add Column" at bounding box center [29, 680] width 58 height 19
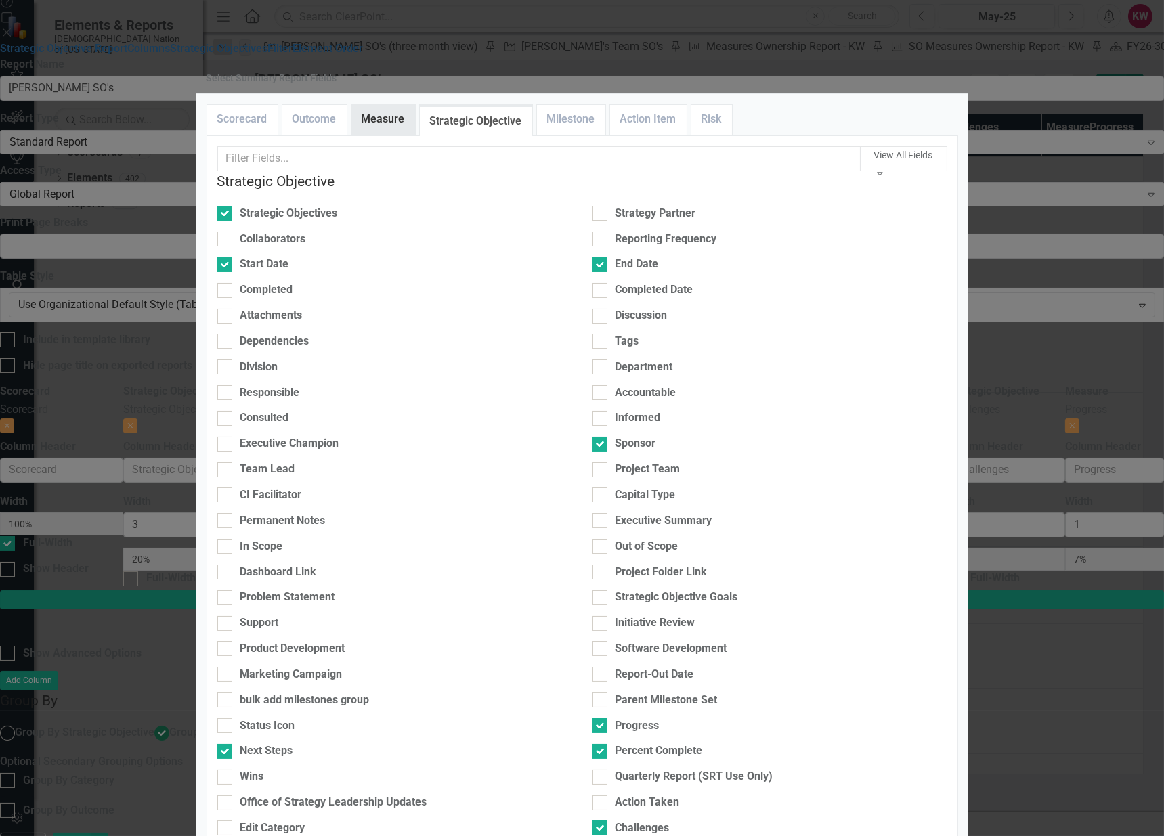
click at [383, 134] on link "Measure" at bounding box center [383, 119] width 64 height 29
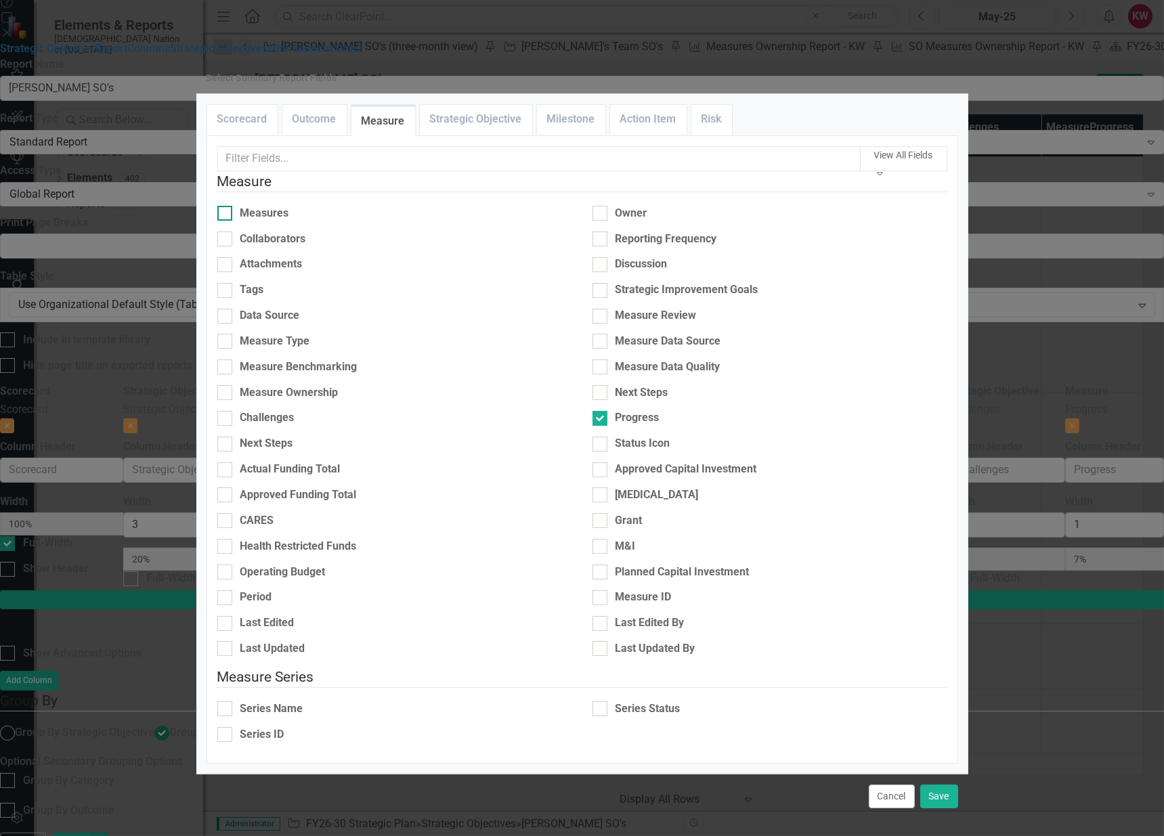
click at [232, 221] on div at bounding box center [224, 213] width 15 height 15
click at [226, 215] on input "Measures" at bounding box center [221, 210] width 9 height 9
checkbox input "true"
click at [936, 785] on button "Save" at bounding box center [939, 797] width 38 height 24
type input "19%"
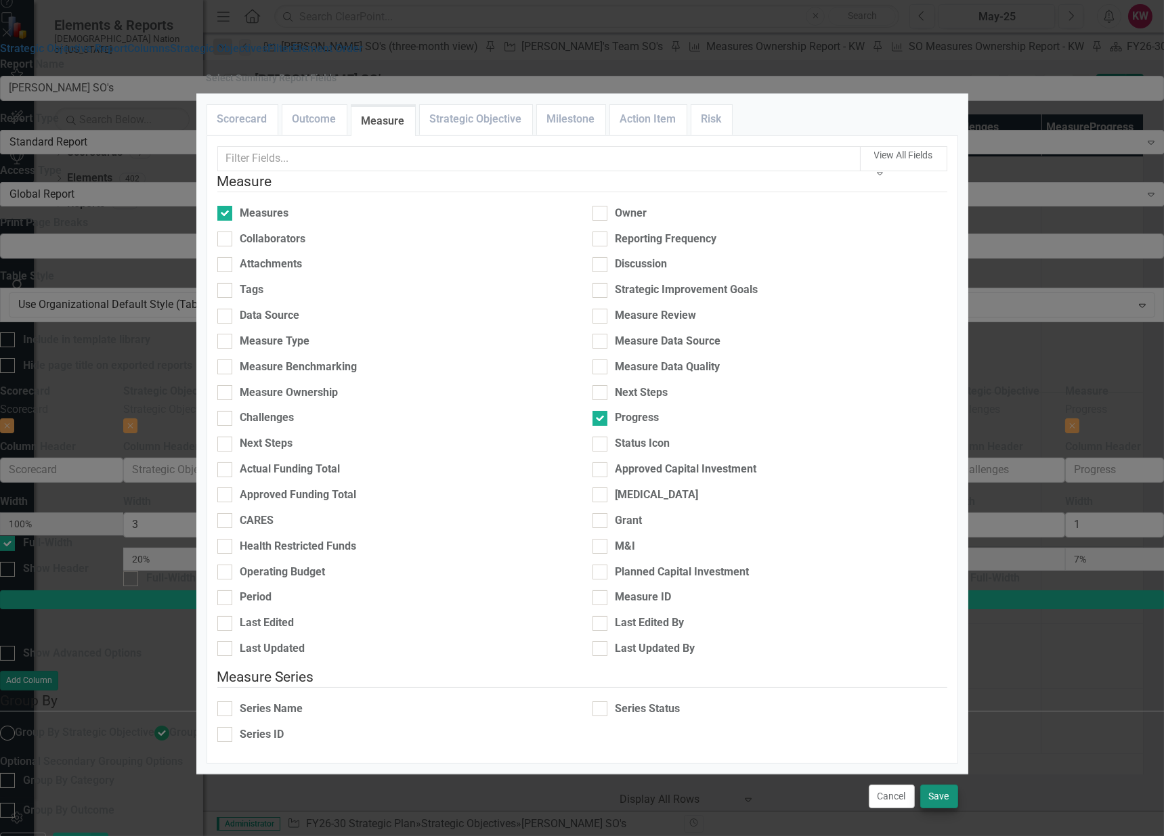
type input "6%"
type input "19%"
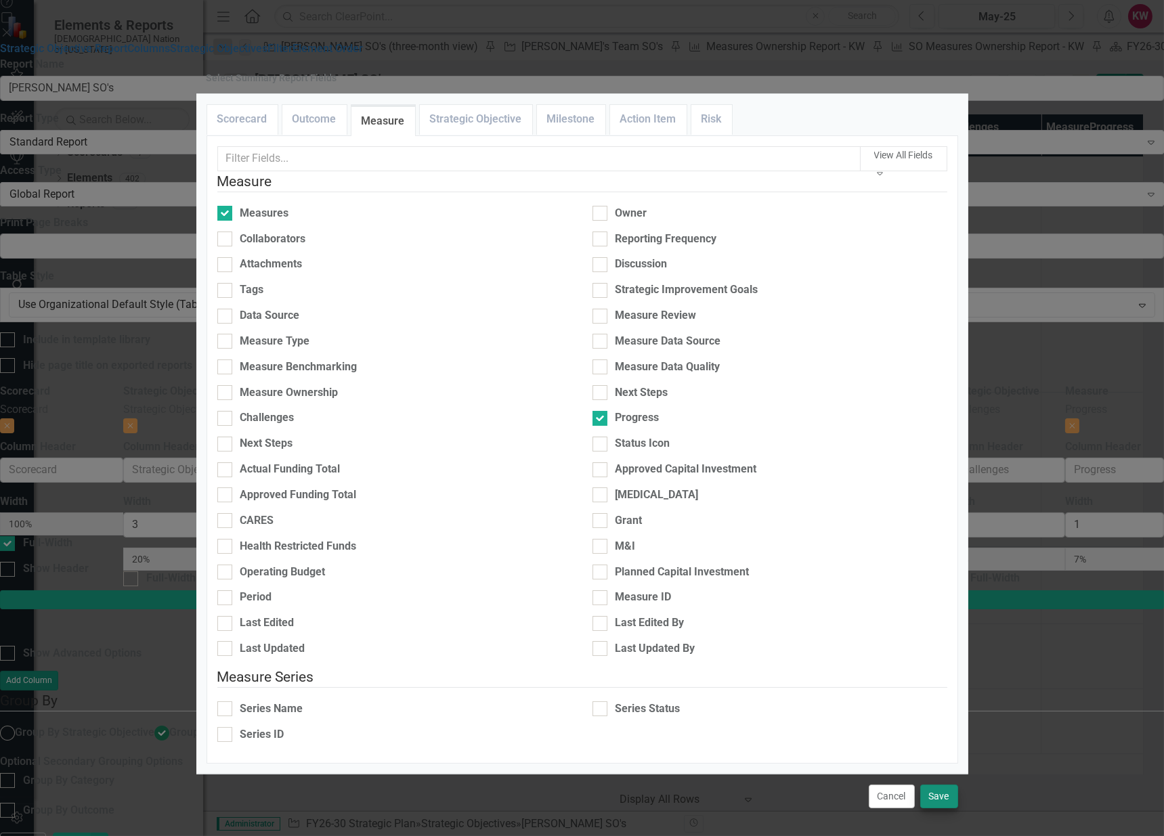
type input "19%"
type input "6%"
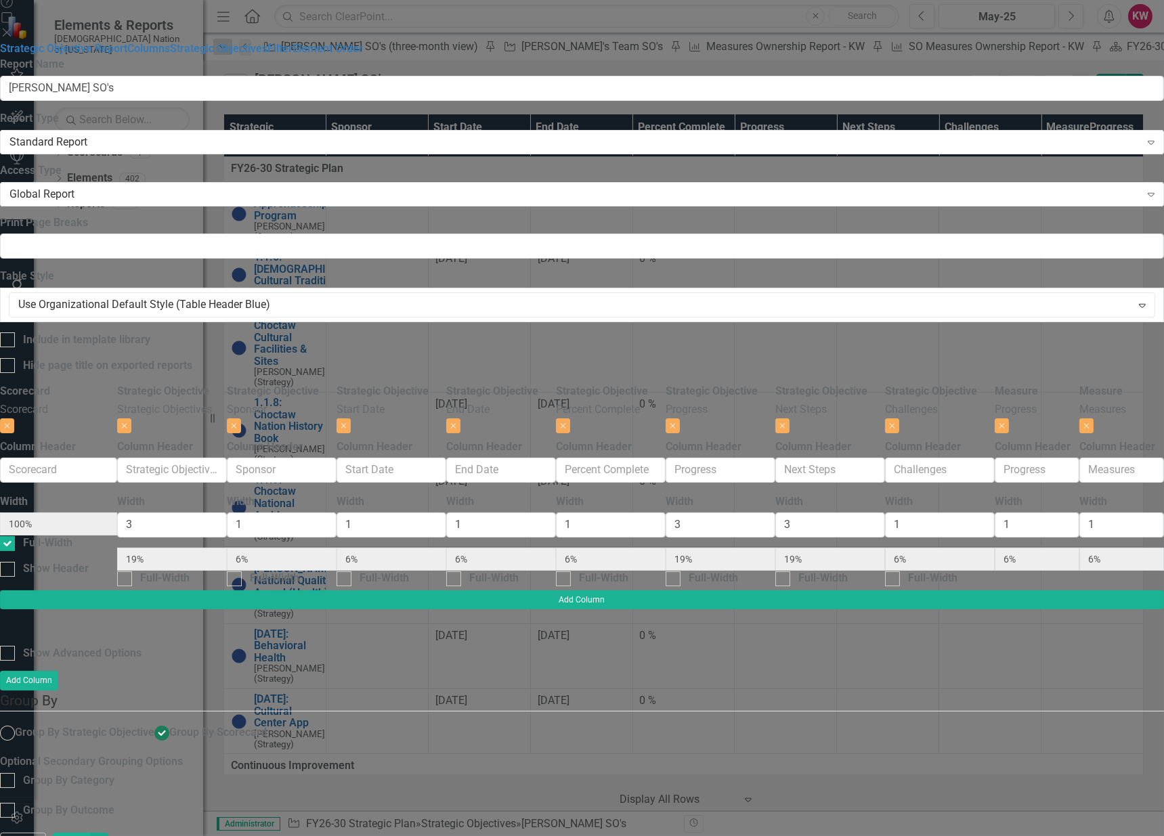
scroll to position [0, 444]
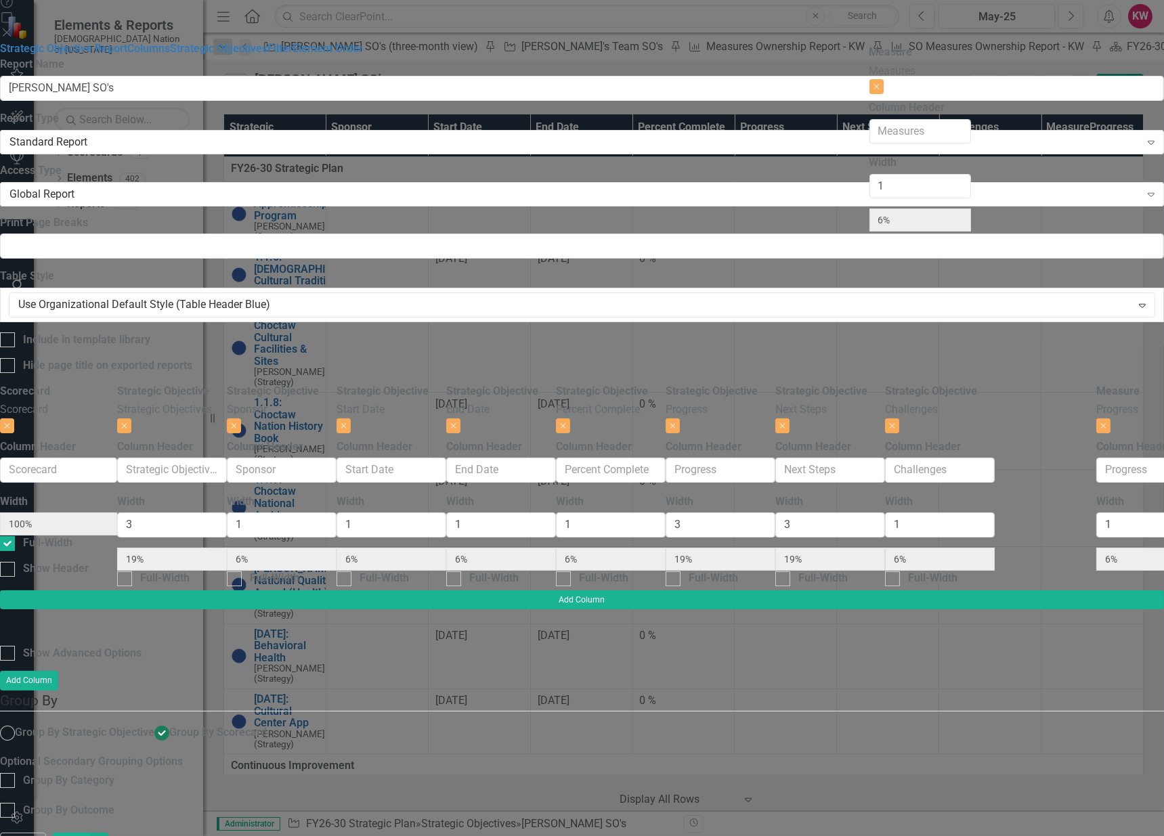
drag, startPoint x: 987, startPoint y: 66, endPoint x: 901, endPoint y: 64, distance: 85.3
click at [901, 384] on div "Scorecard Scorecard Close Column Header Width 100% Full-Width Show Header Strat…" at bounding box center [582, 487] width 1164 height 207
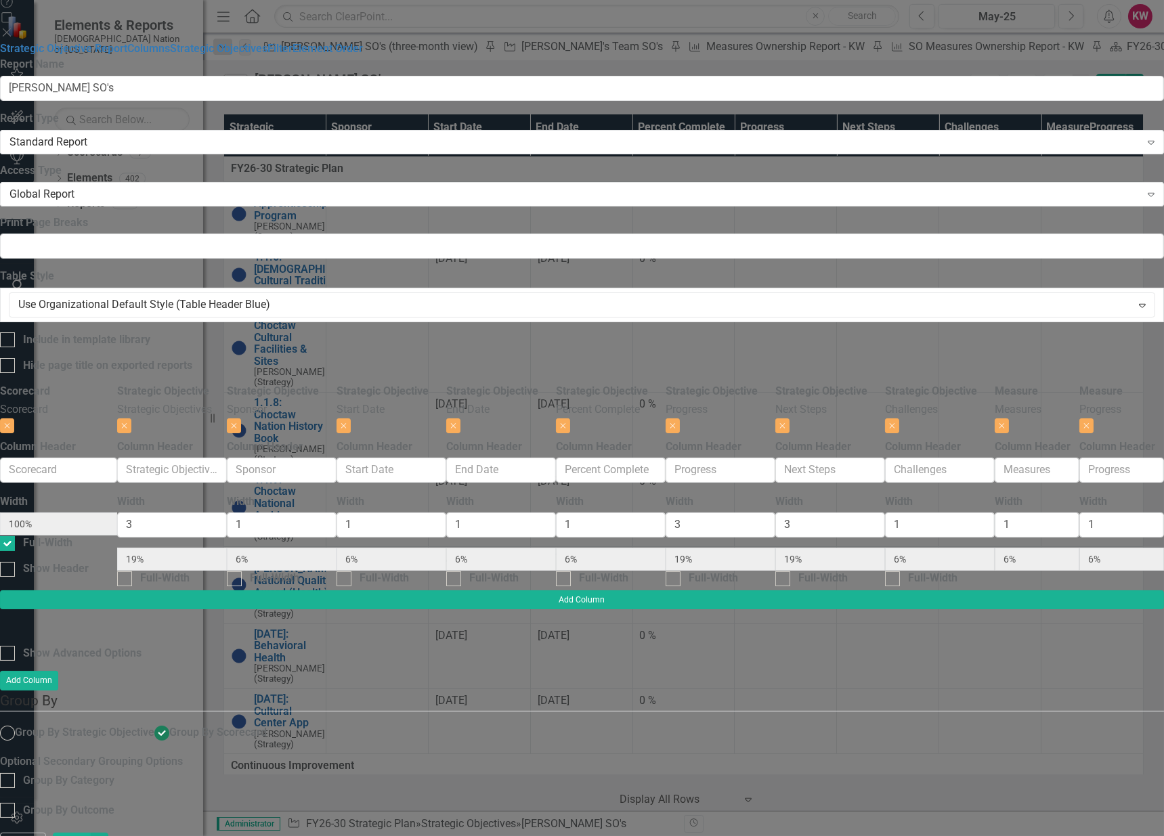
click at [91, 833] on button "Save" at bounding box center [72, 845] width 38 height 24
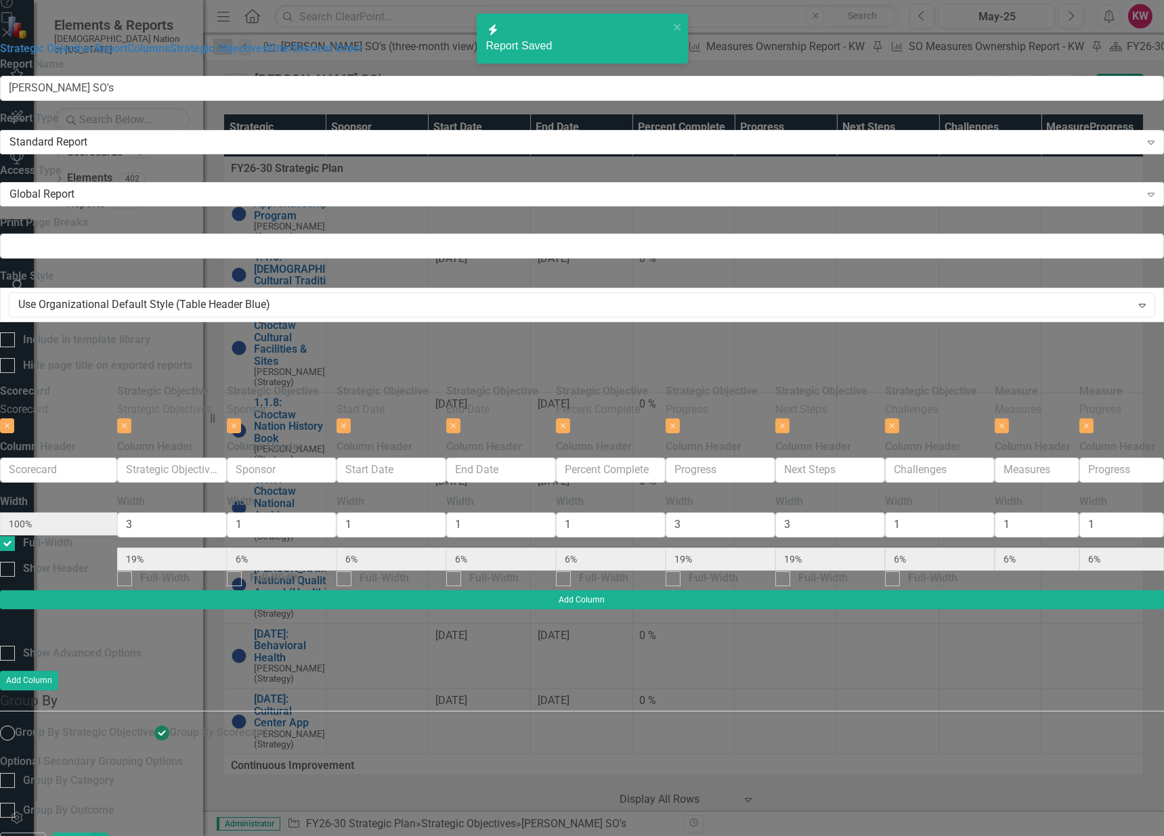
radio input "false"
radio input "true"
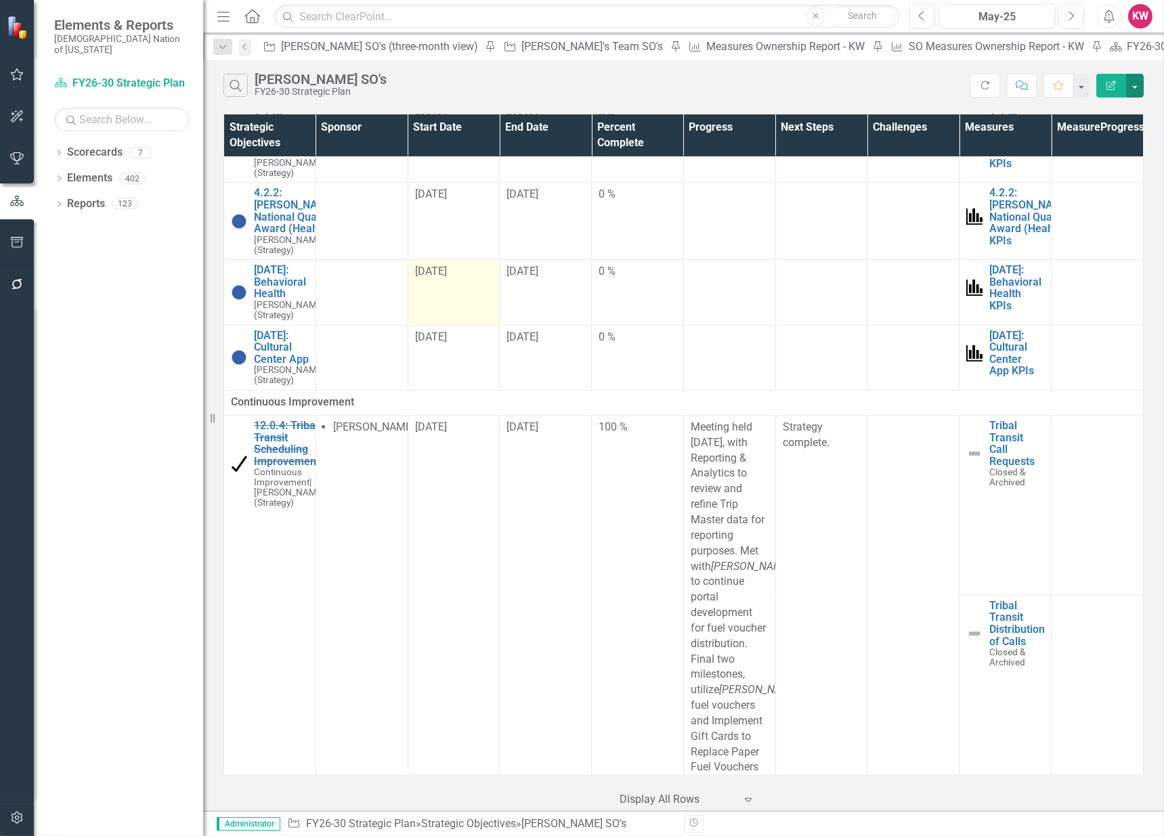
scroll to position [0, 0]
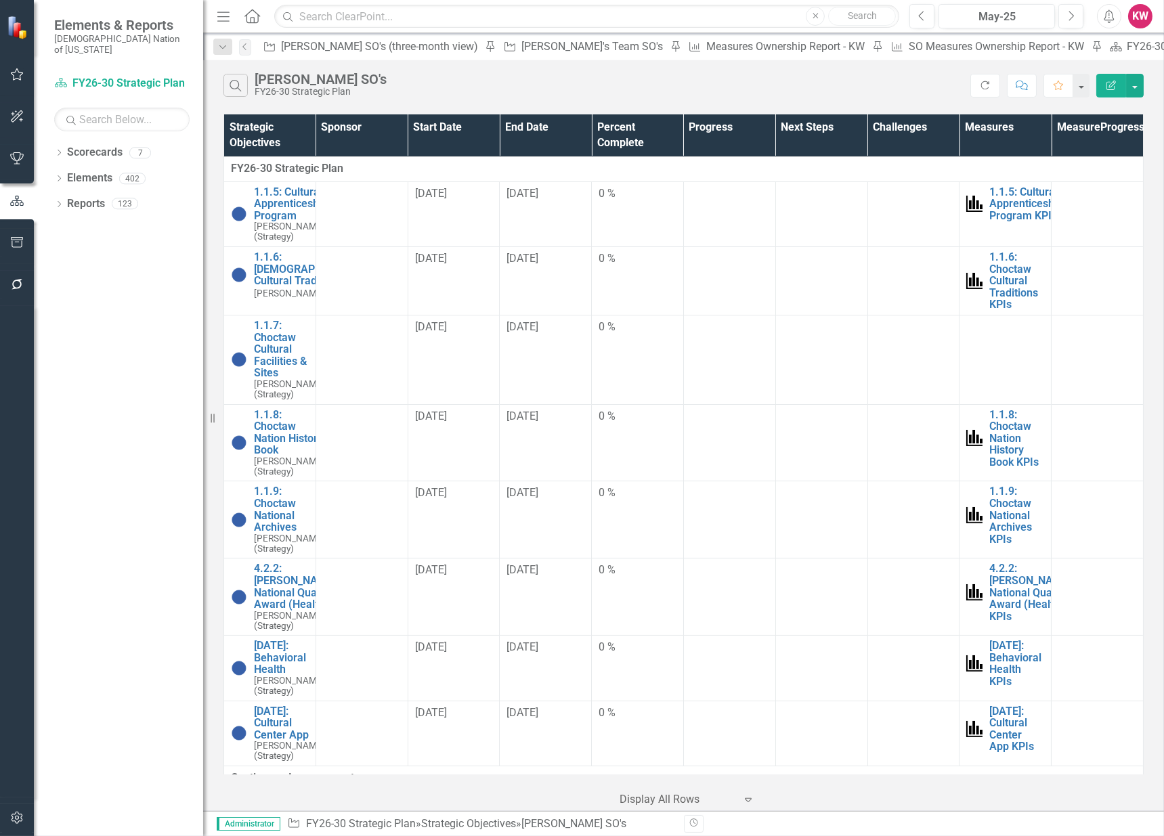
click at [145, 777] on div "Dropdown Scorecards 7 FY26-30 Strategic Plan Continuous Improvement FY26-30 Ope…" at bounding box center [118, 489] width 169 height 695
click at [325, 45] on div "[PERSON_NAME] SO's (three-month view)" at bounding box center [381, 46] width 200 height 17
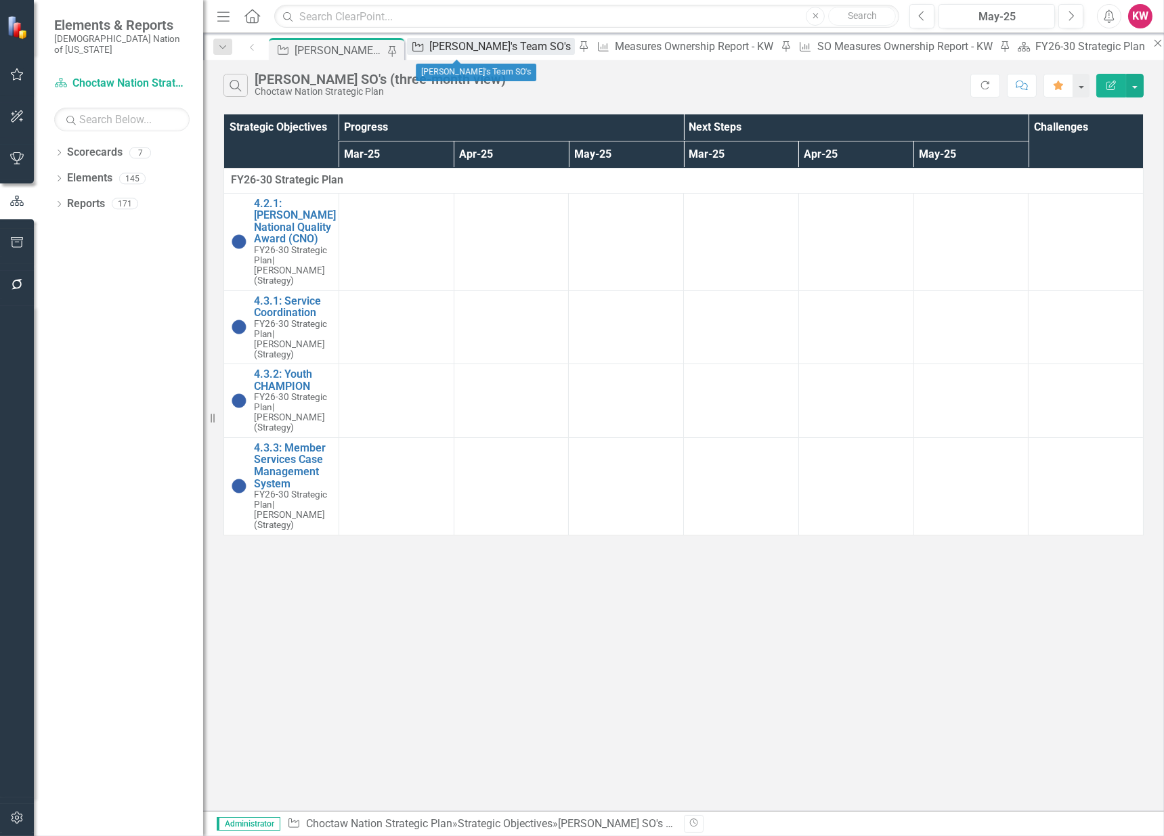
click at [450, 51] on div "[PERSON_NAME]'s Team SO's" at bounding box center [502, 46] width 146 height 17
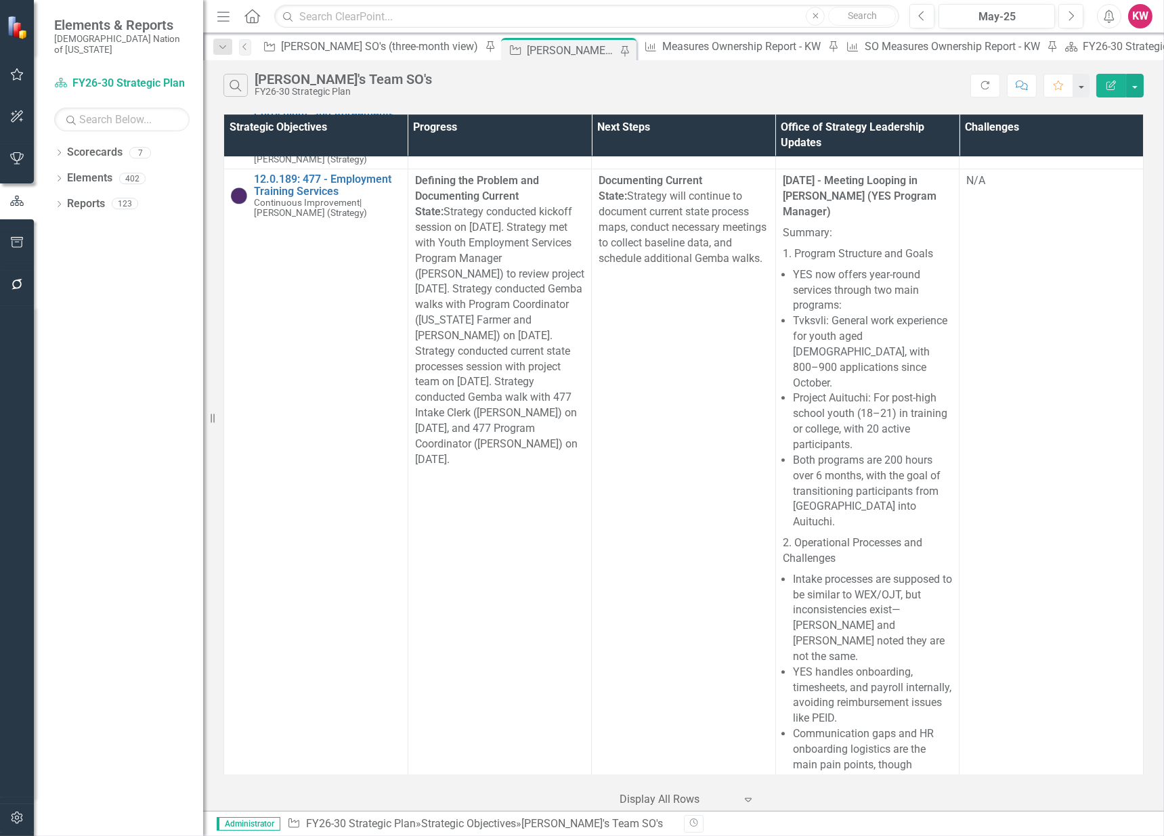
scroll to position [8953, 0]
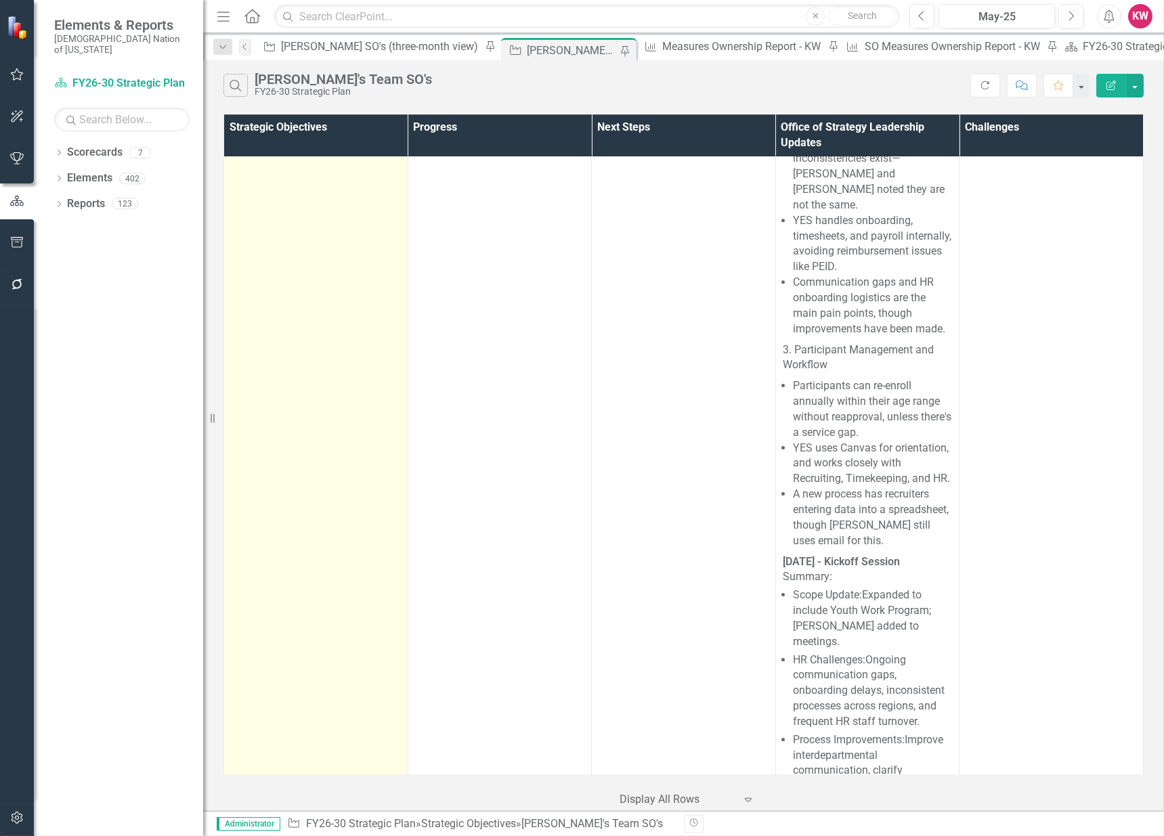
click at [0, 0] on link "Link Open Element" at bounding box center [0, 0] width 0 height 0
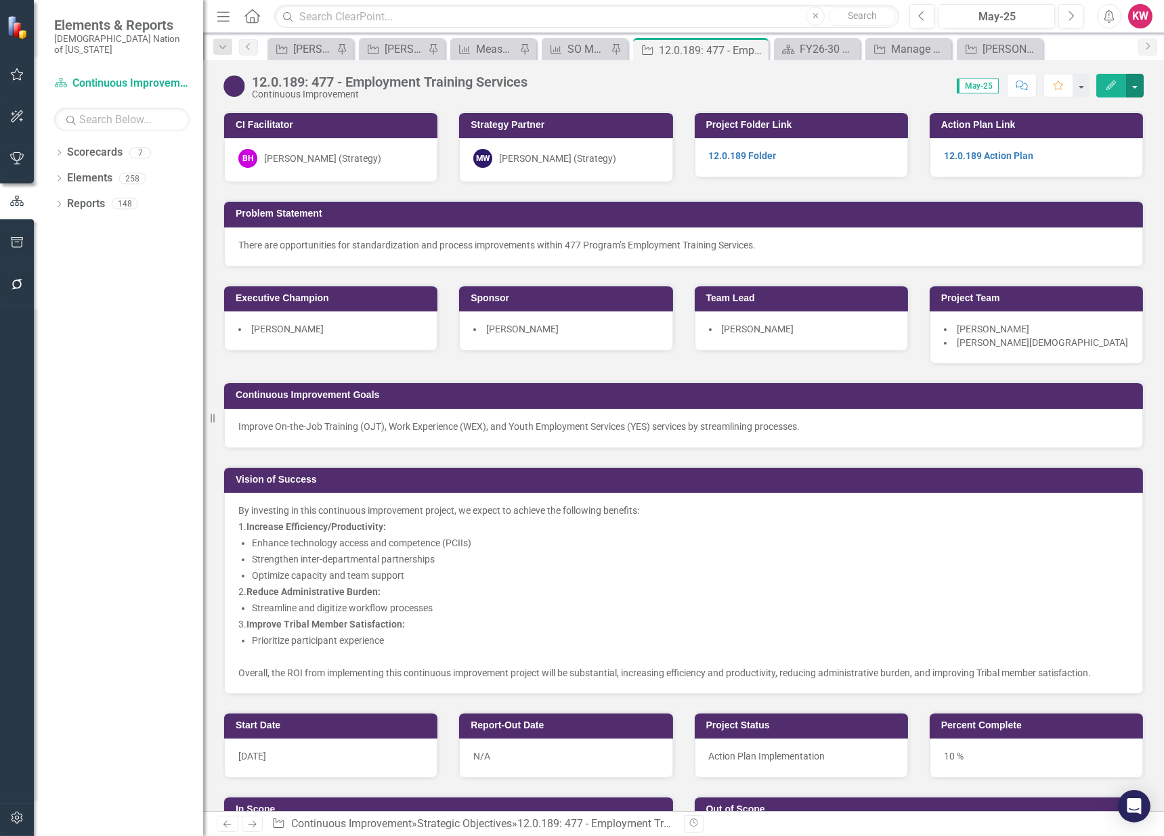
click at [1138, 87] on button "button" at bounding box center [1135, 86] width 18 height 24
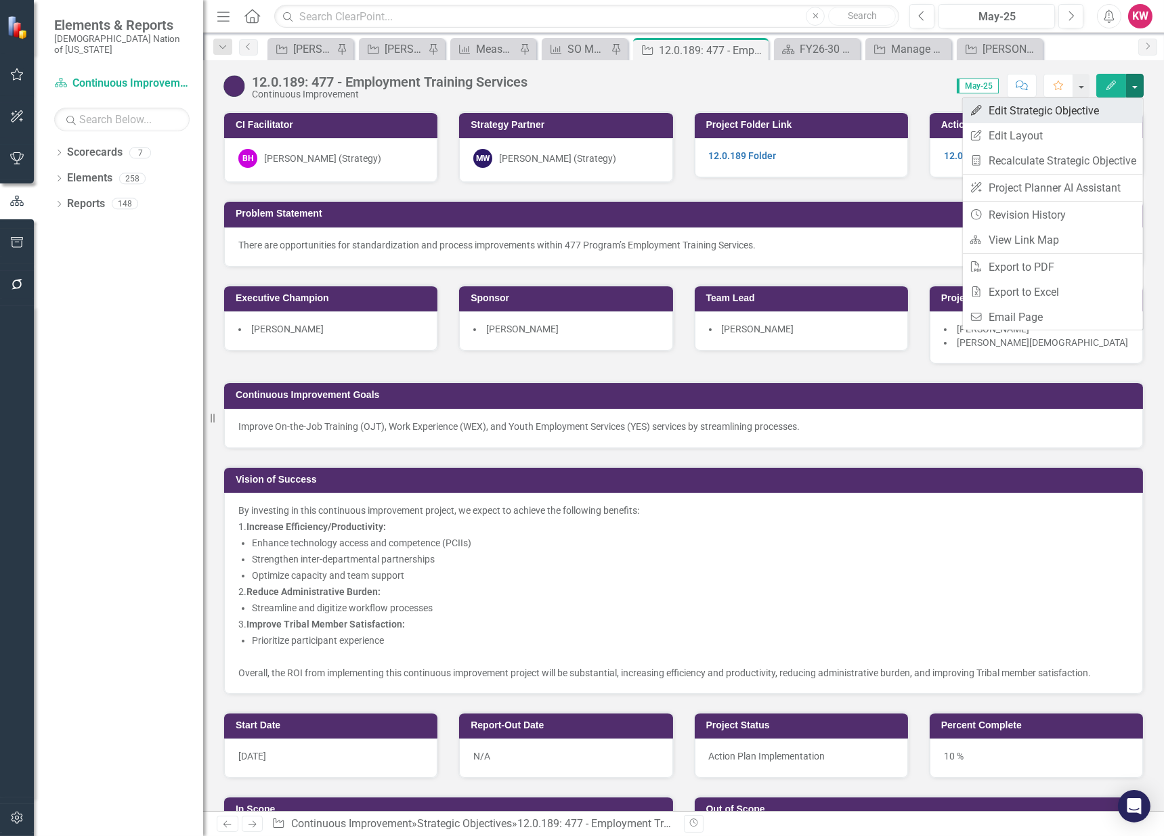
click at [1055, 114] on link "Edit Edit Strategic Objective" at bounding box center [1053, 110] width 180 height 25
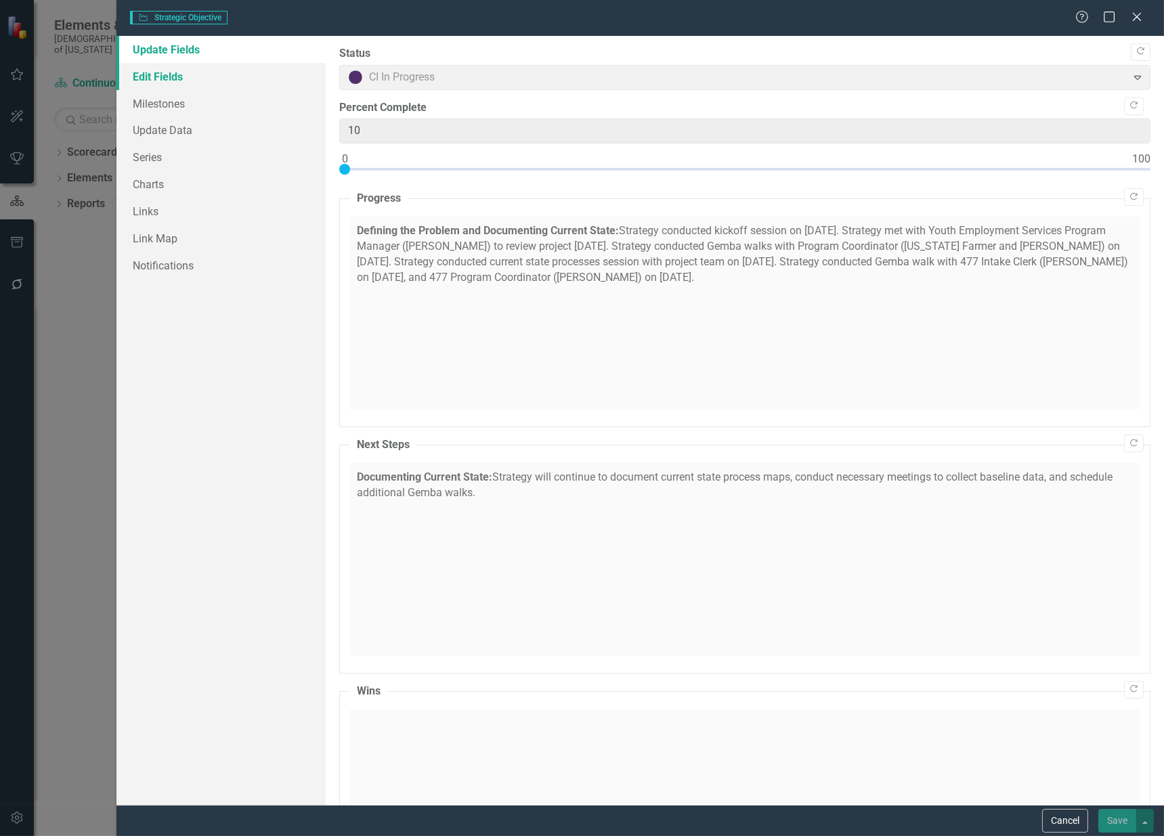
click at [146, 79] on link "Edit Fields" at bounding box center [220, 76] width 209 height 27
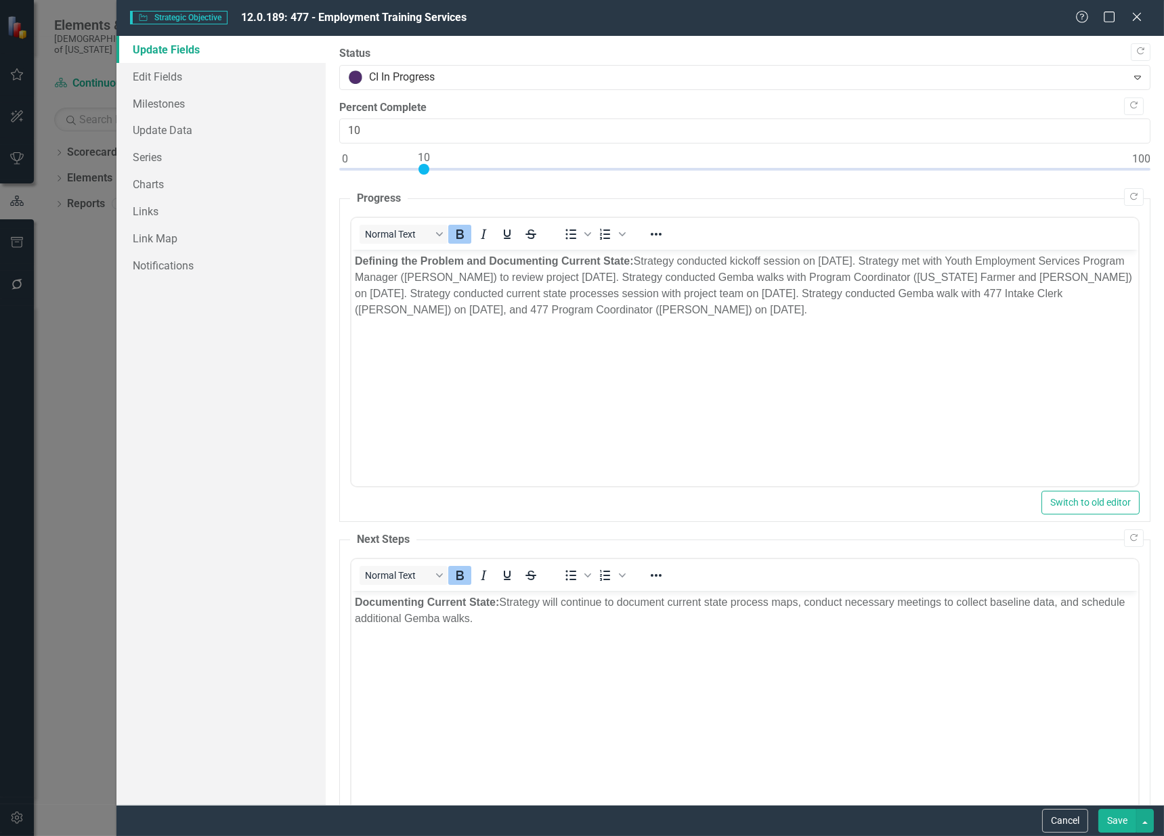
click at [157, 52] on link "Update Fields" at bounding box center [220, 49] width 209 height 27
click at [157, 75] on link "Edit Fields" at bounding box center [220, 76] width 209 height 27
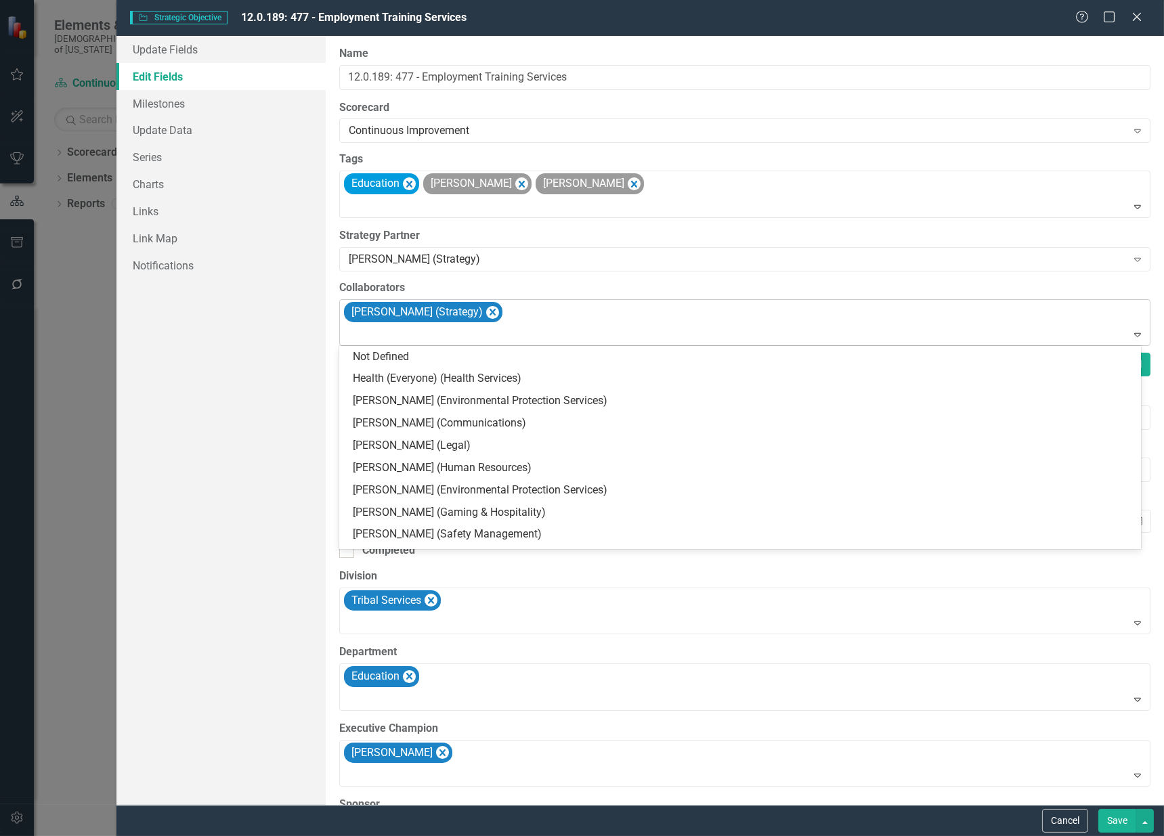
click at [432, 335] on div at bounding box center [745, 335] width 805 height 18
click at [305, 318] on div "Update Fields Edit Fields Milestones Update Data Series Charts Links Link Map N…" at bounding box center [220, 420] width 209 height 769
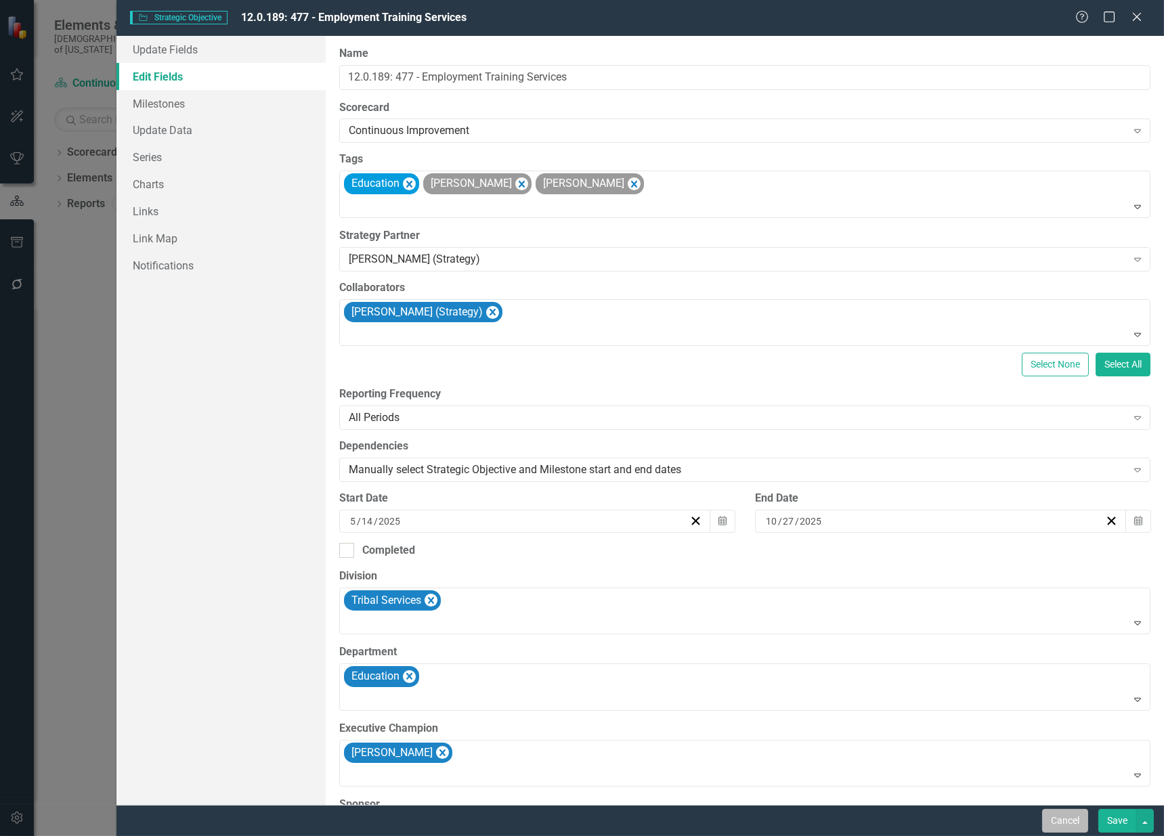
click at [1059, 819] on button "Cancel" at bounding box center [1065, 821] width 46 height 24
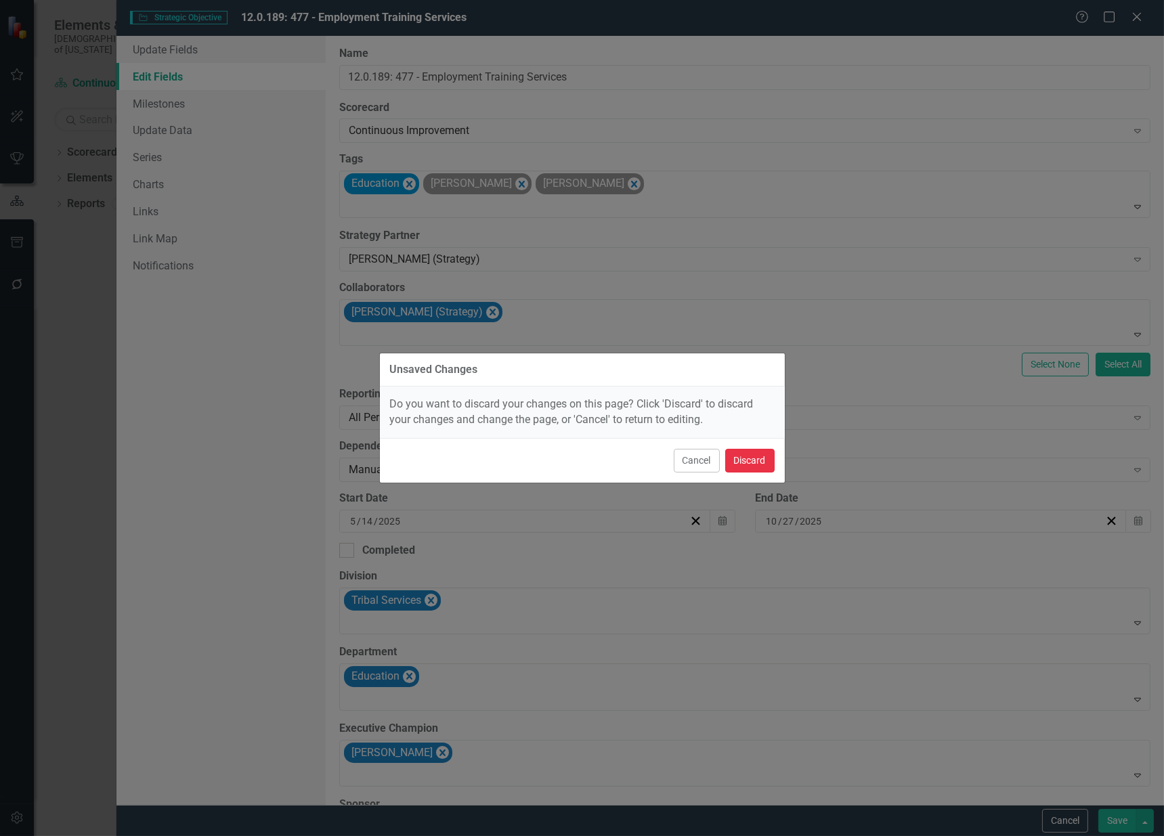
click at [744, 460] on button "Discard" at bounding box center [749, 461] width 49 height 24
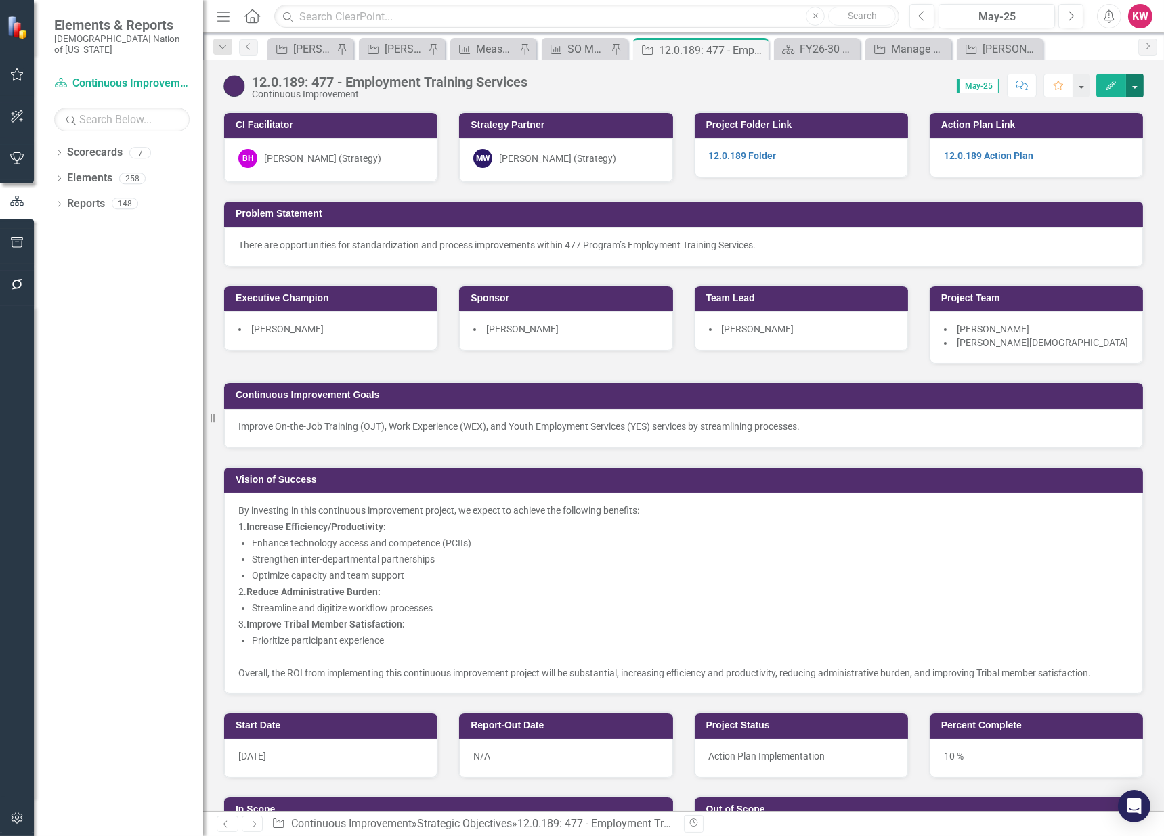
click at [1138, 84] on button "button" at bounding box center [1135, 86] width 18 height 24
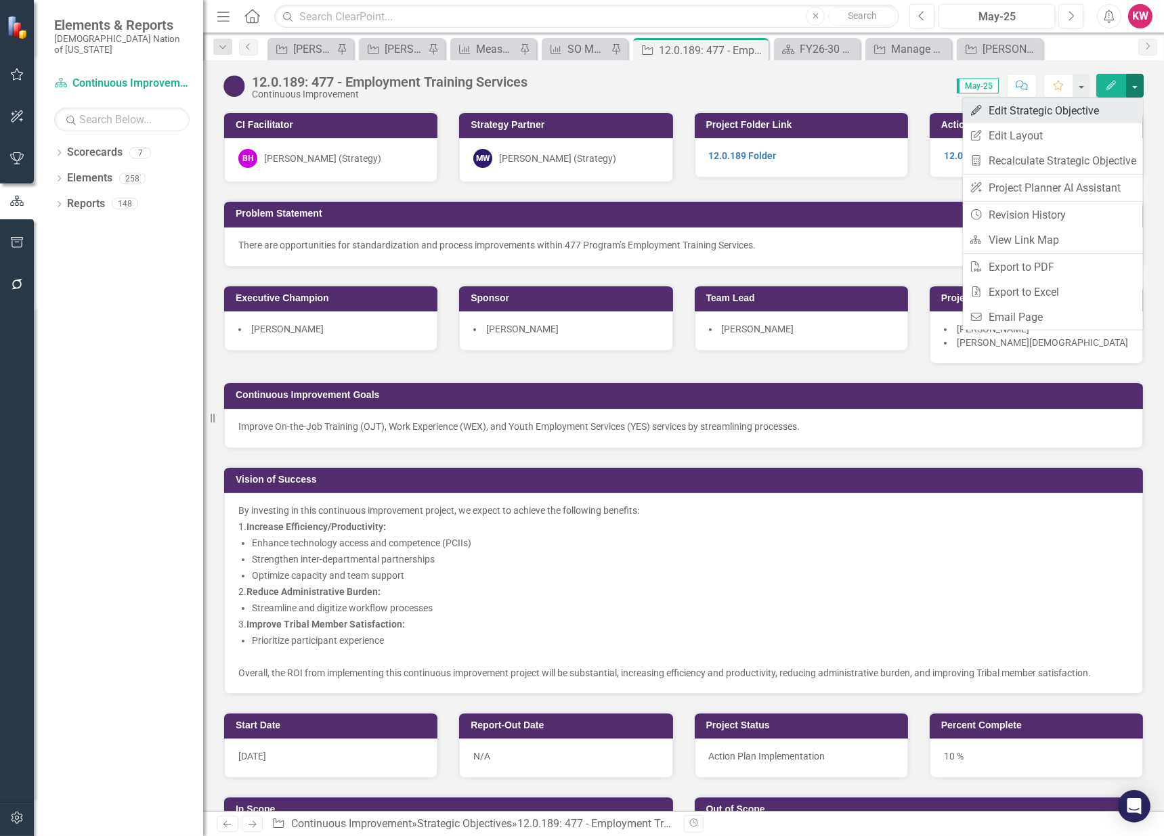
click at [1077, 105] on link "Edit Edit Strategic Objective" at bounding box center [1053, 110] width 180 height 25
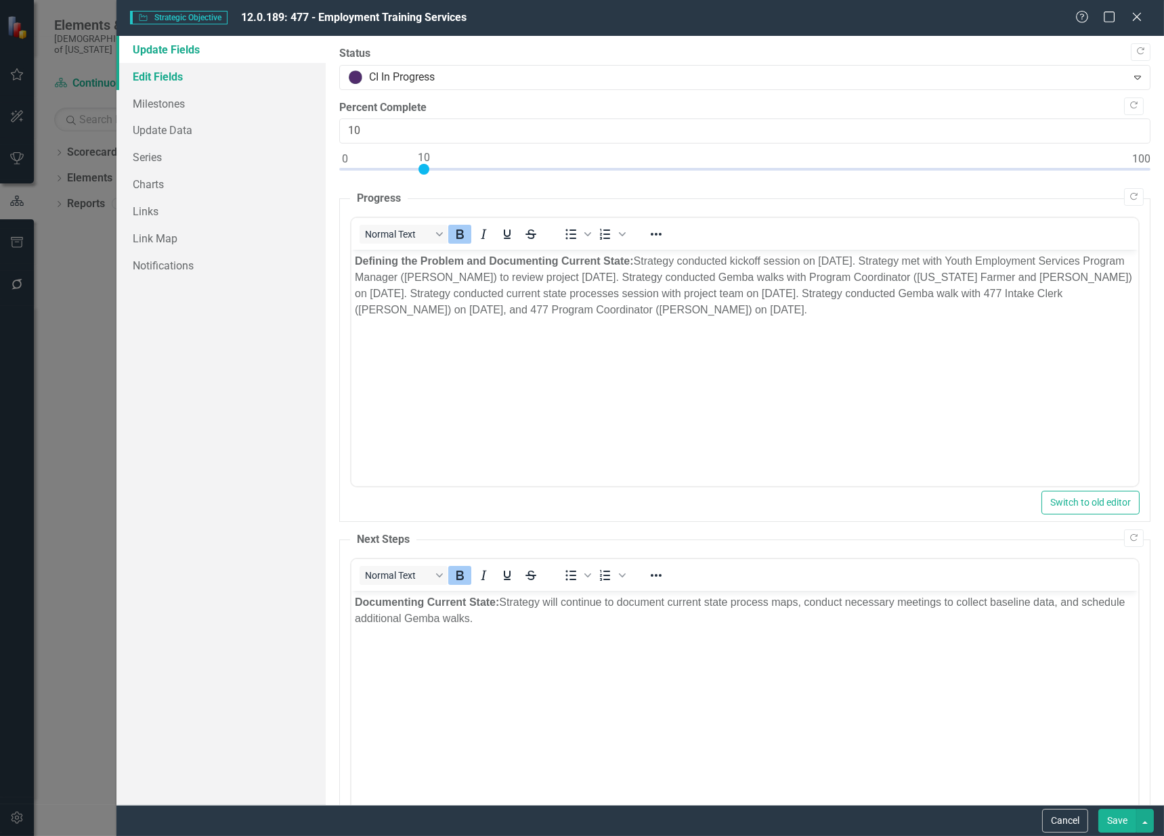
click at [158, 79] on link "Edit Fields" at bounding box center [220, 76] width 209 height 27
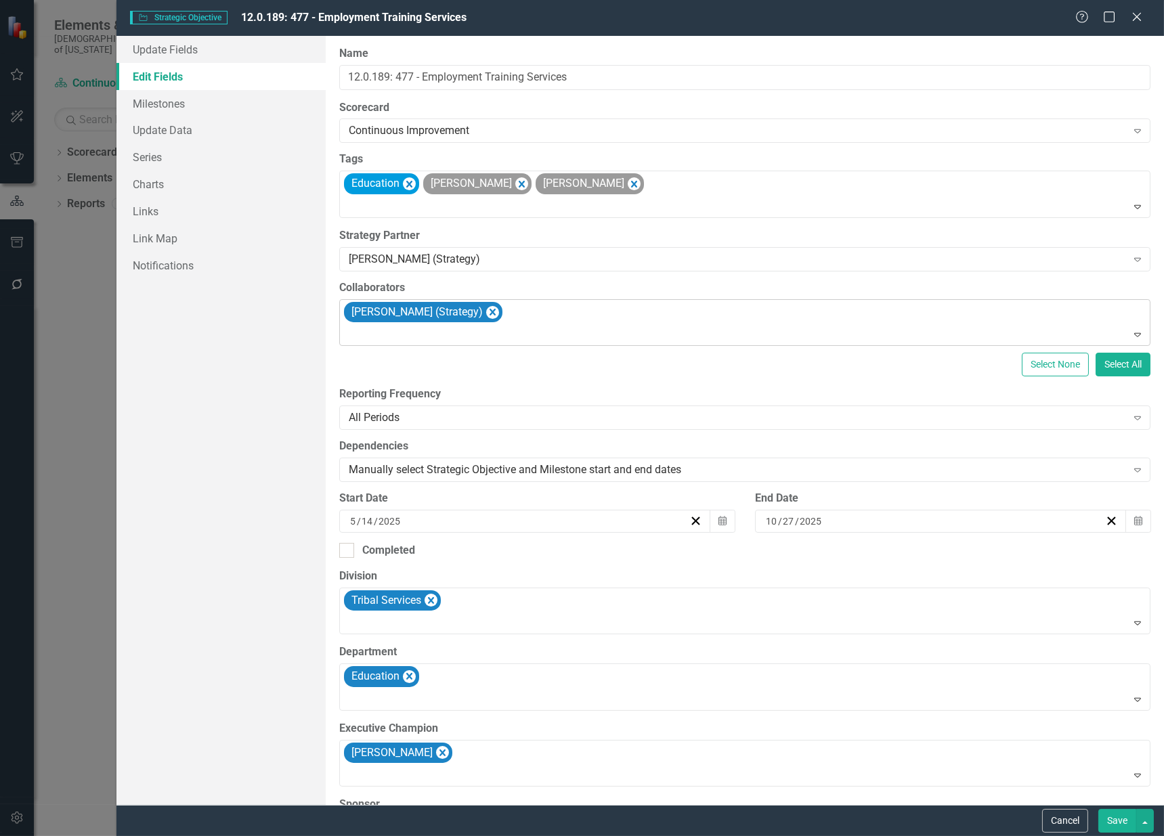
click at [526, 329] on div at bounding box center [745, 335] width 805 height 18
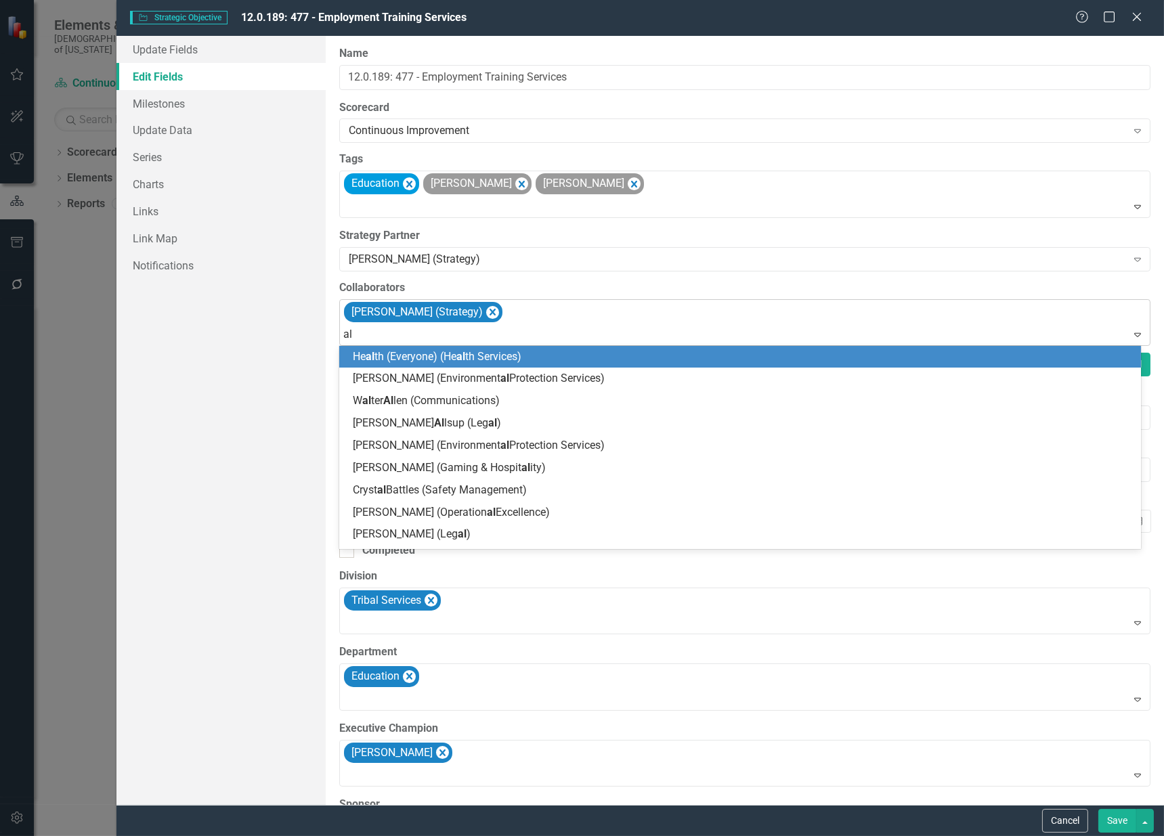
type input "ale"
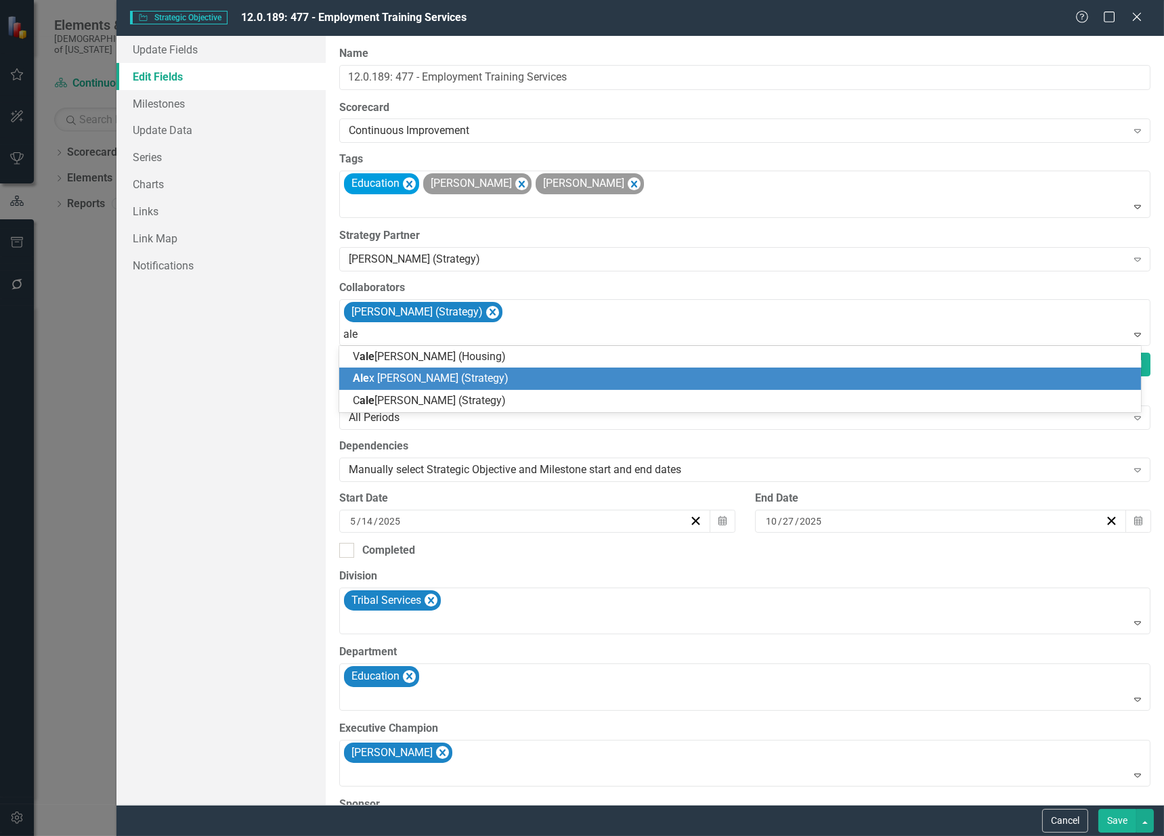
click at [488, 383] on div "Ale x Robinson (Strategy)" at bounding box center [743, 379] width 780 height 16
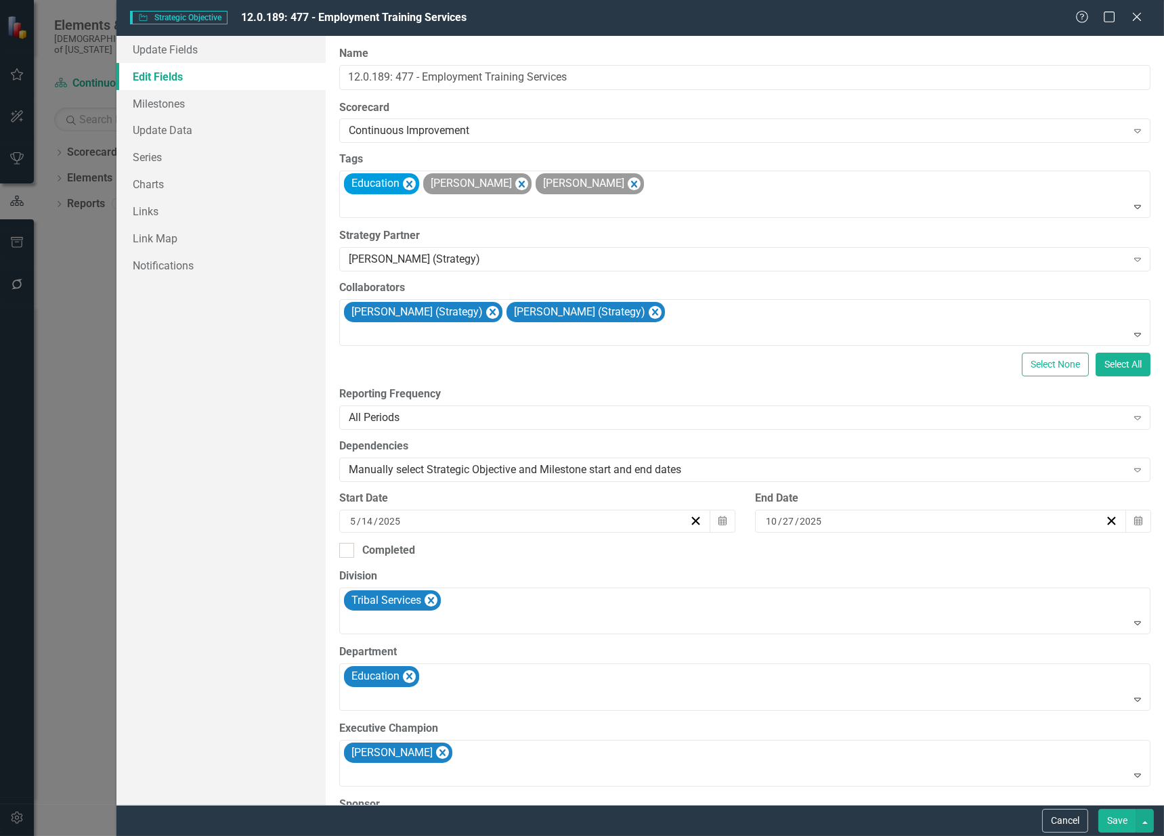
click at [260, 342] on div "Update Fields Edit Fields Milestones Update Data Series Charts Links Link Map N…" at bounding box center [220, 420] width 209 height 769
click at [1119, 817] on button "Save" at bounding box center [1117, 821] width 38 height 24
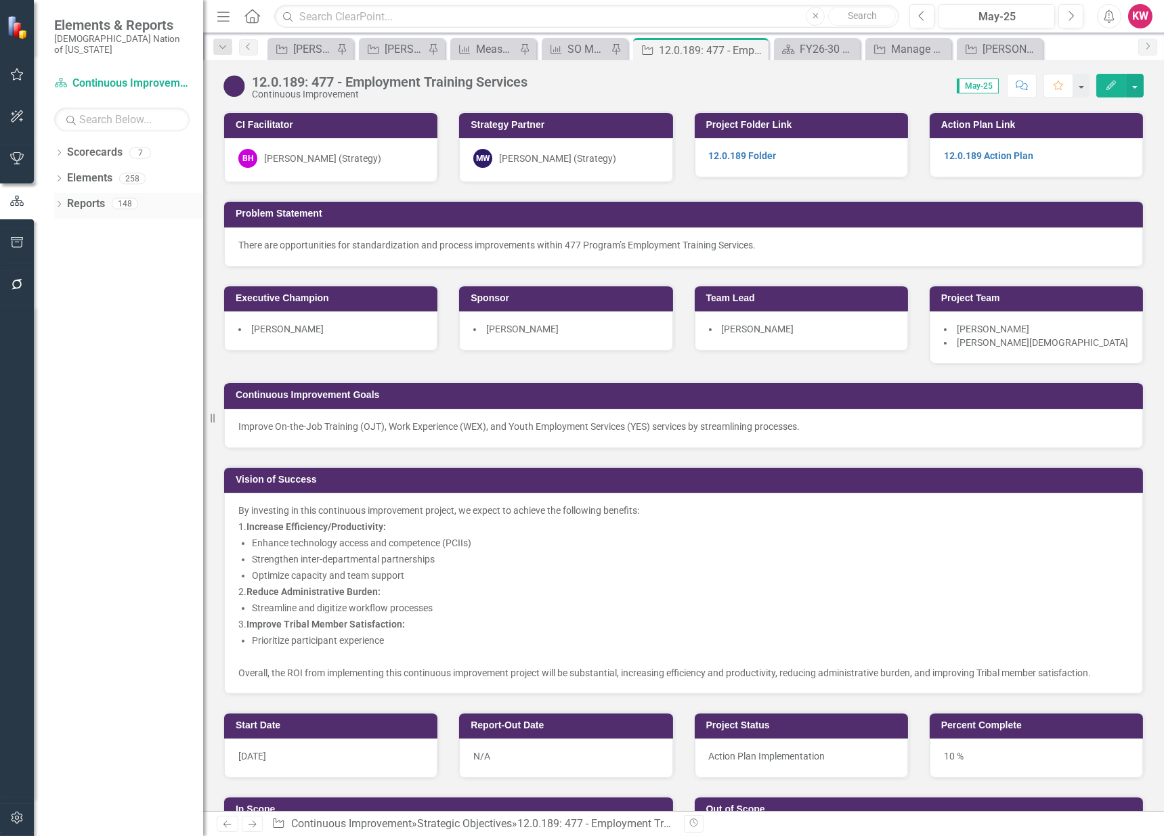
click at [87, 196] on link "Reports" at bounding box center [86, 204] width 38 height 16
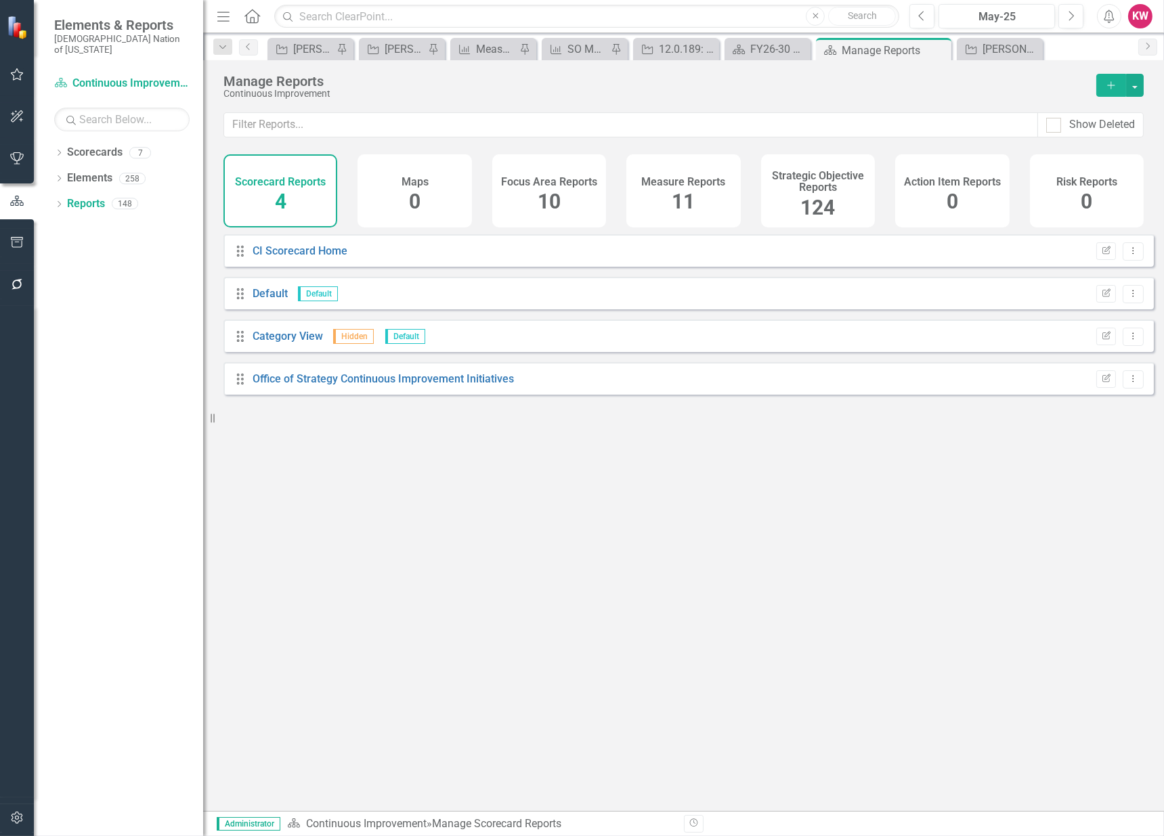
click at [829, 210] on span "124" at bounding box center [817, 208] width 35 height 24
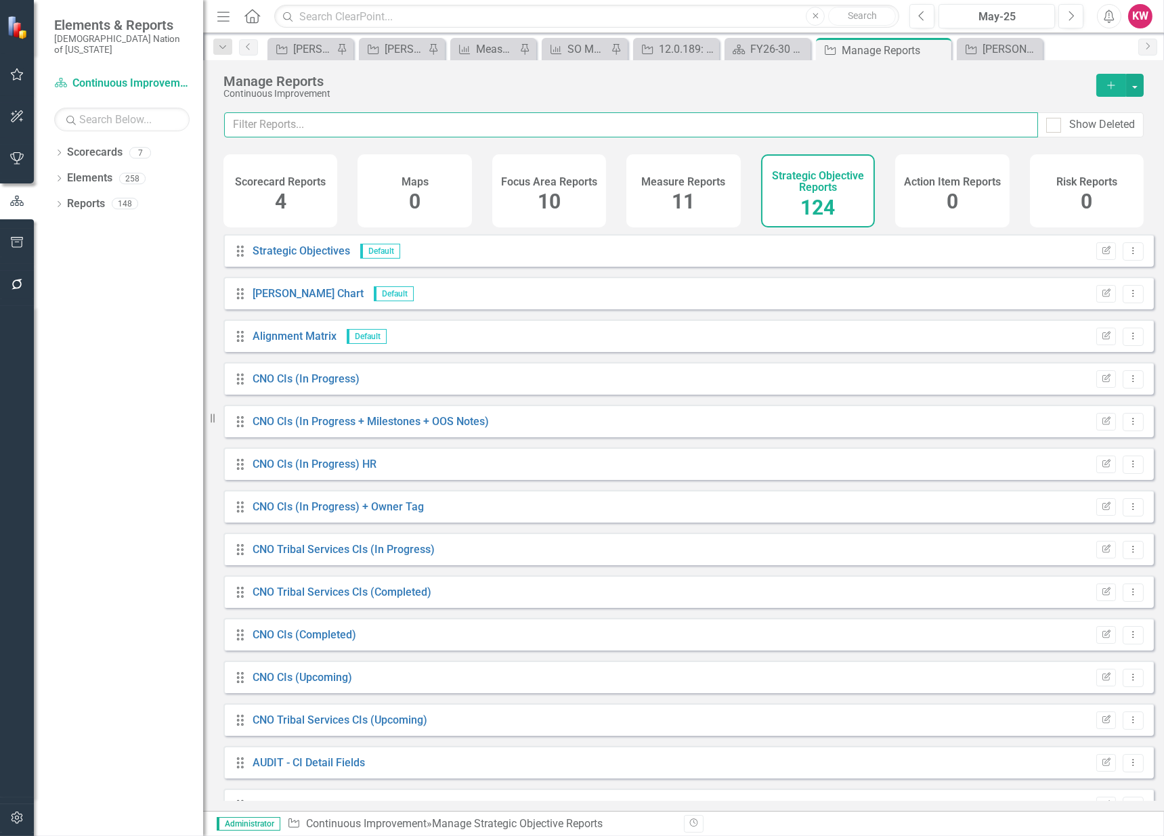
click at [316, 119] on input "text" at bounding box center [631, 124] width 814 height 25
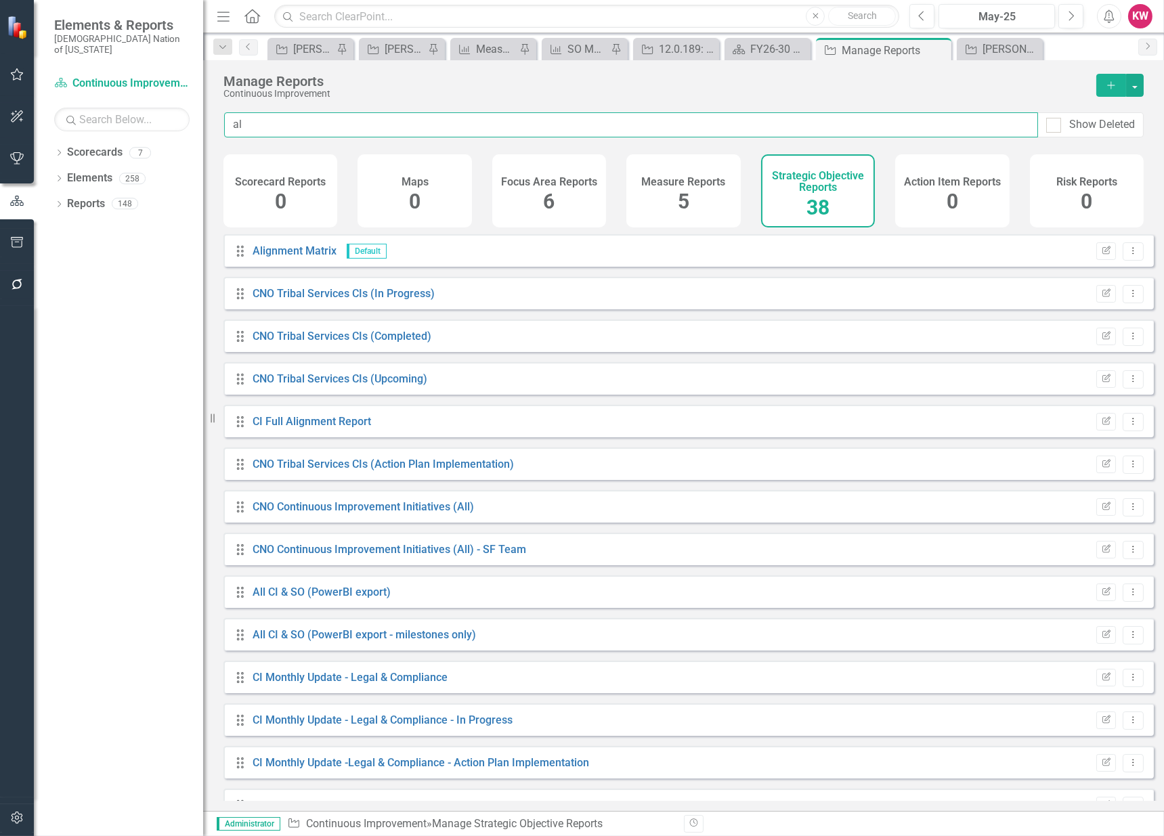
type input "a"
type input "A"
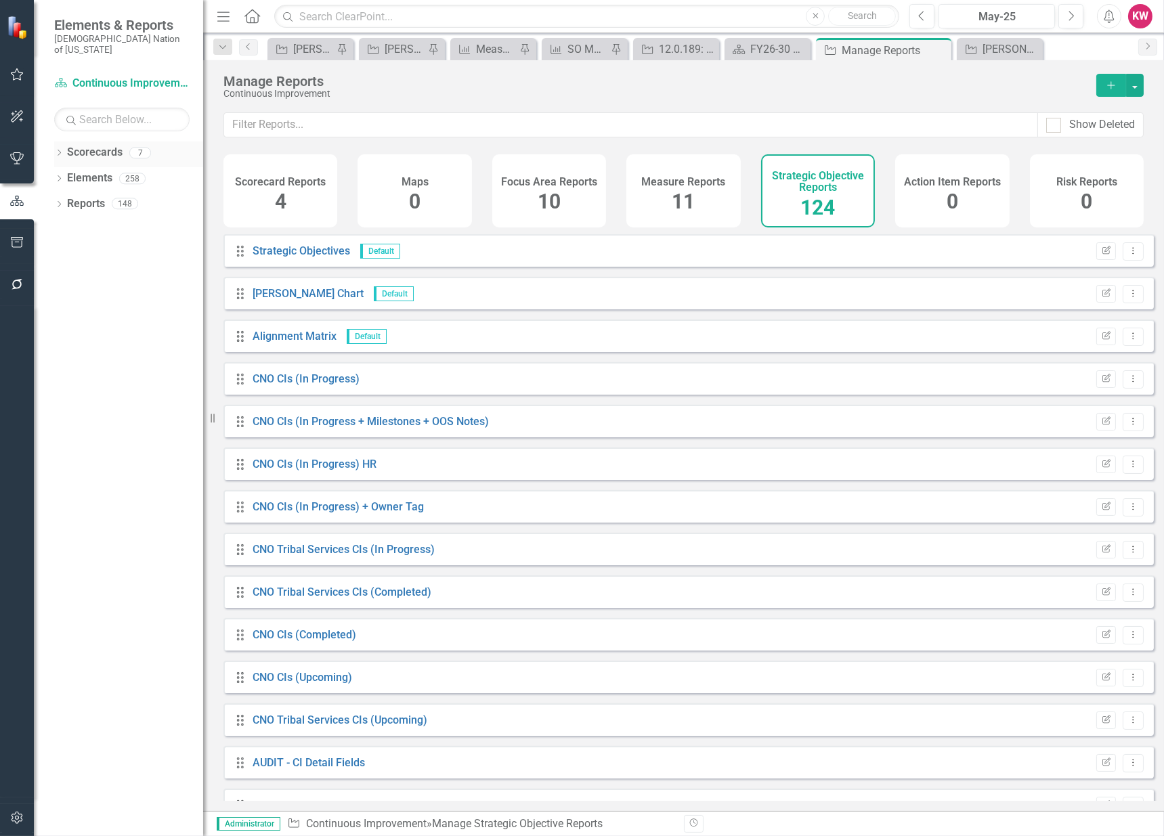
click at [58, 150] on icon "Dropdown" at bounding box center [58, 153] width 9 height 7
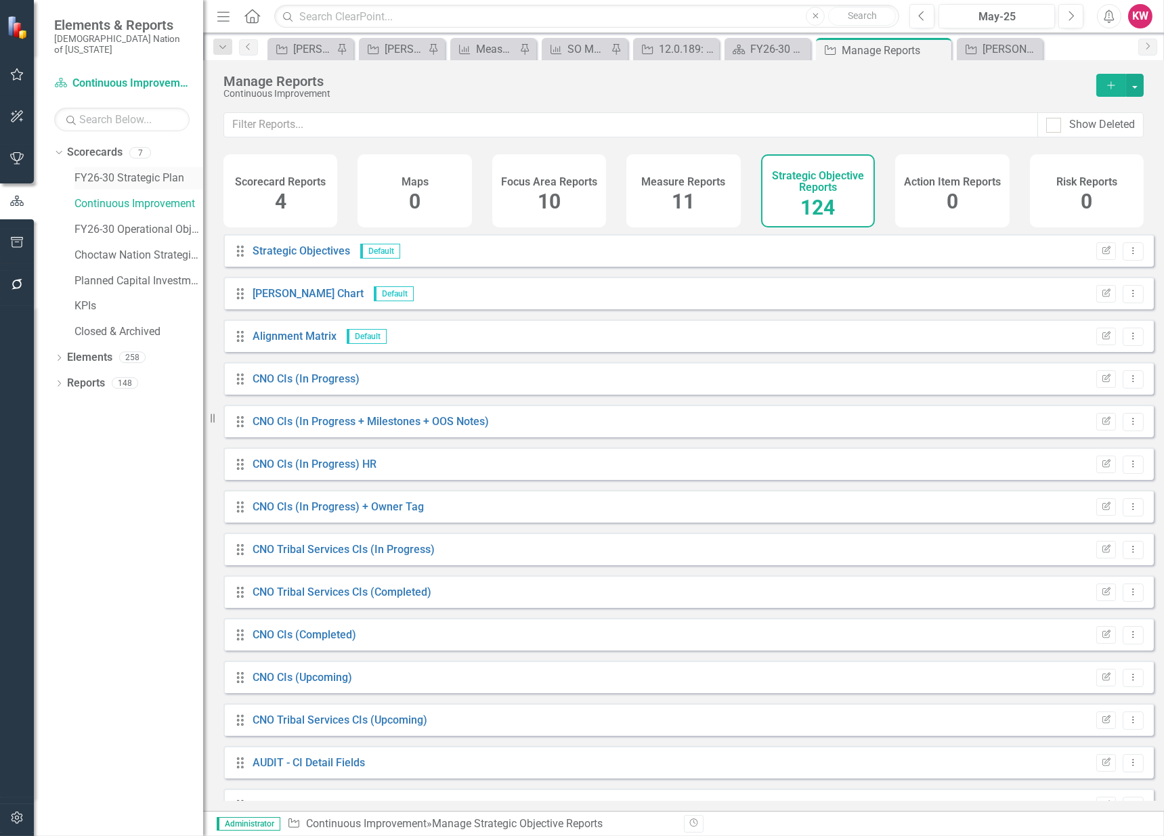
click at [119, 171] on link "FY26-30 Strategic Plan" at bounding box center [138, 179] width 129 height 16
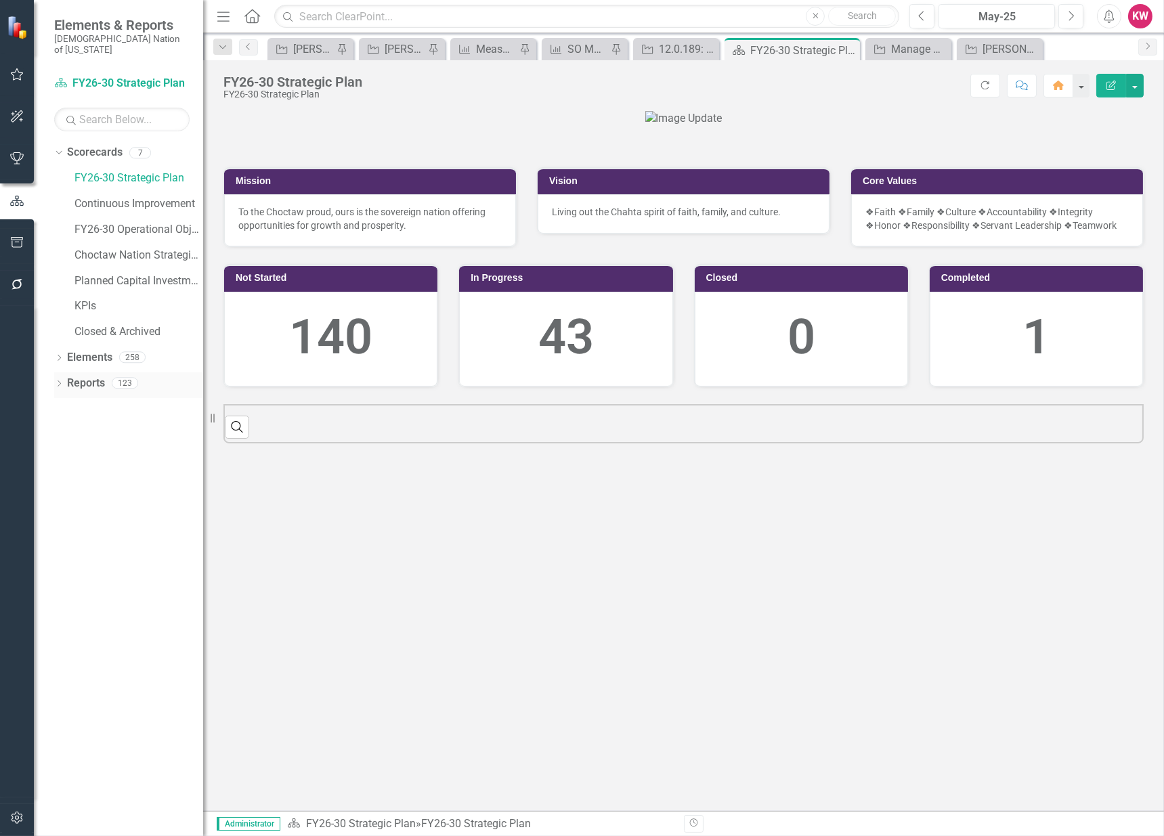
click at [84, 376] on link "Reports" at bounding box center [86, 384] width 38 height 16
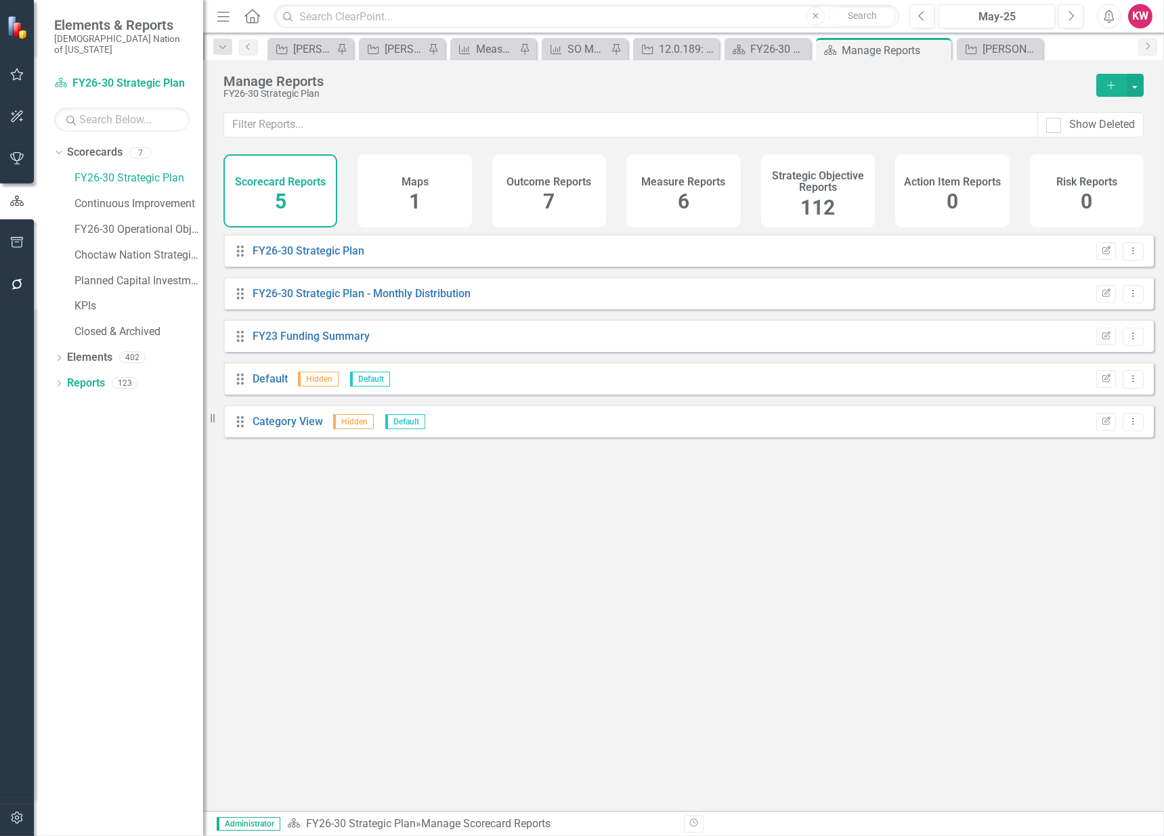
click at [815, 198] on span "112" at bounding box center [817, 208] width 35 height 24
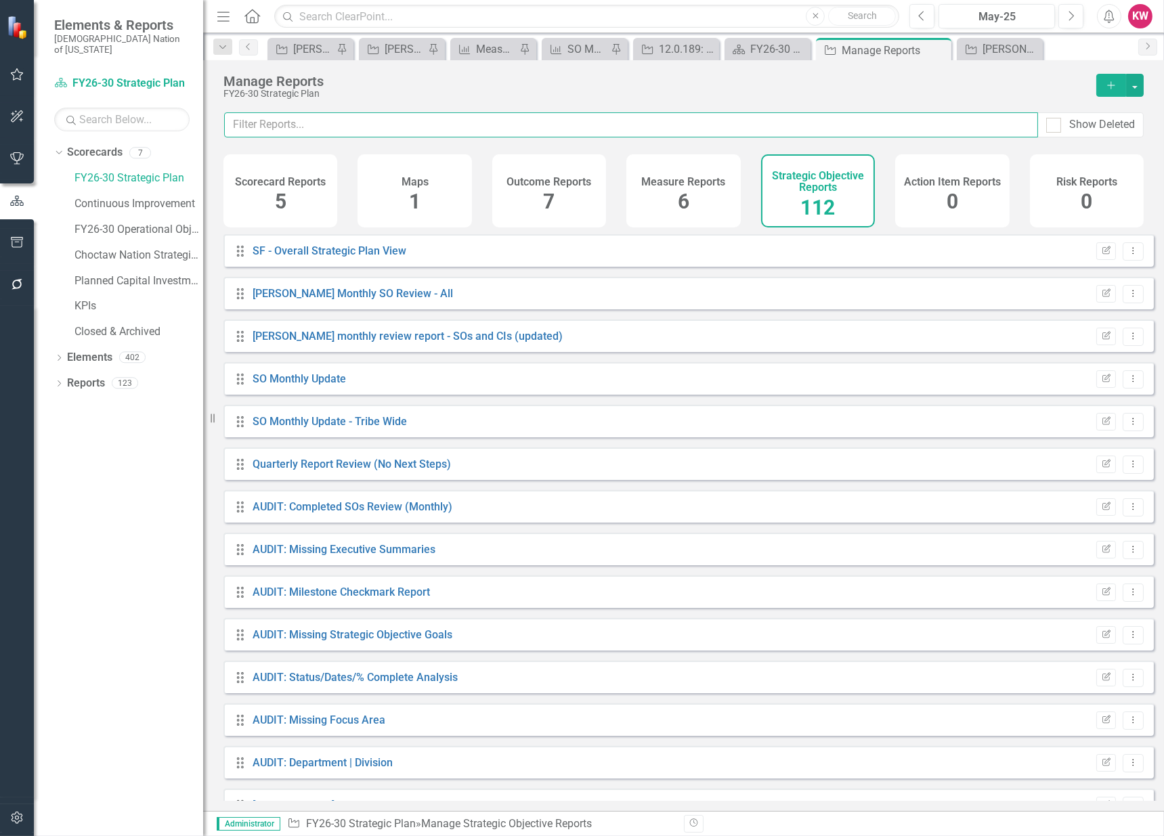
click at [811, 129] on input "text" at bounding box center [631, 124] width 814 height 25
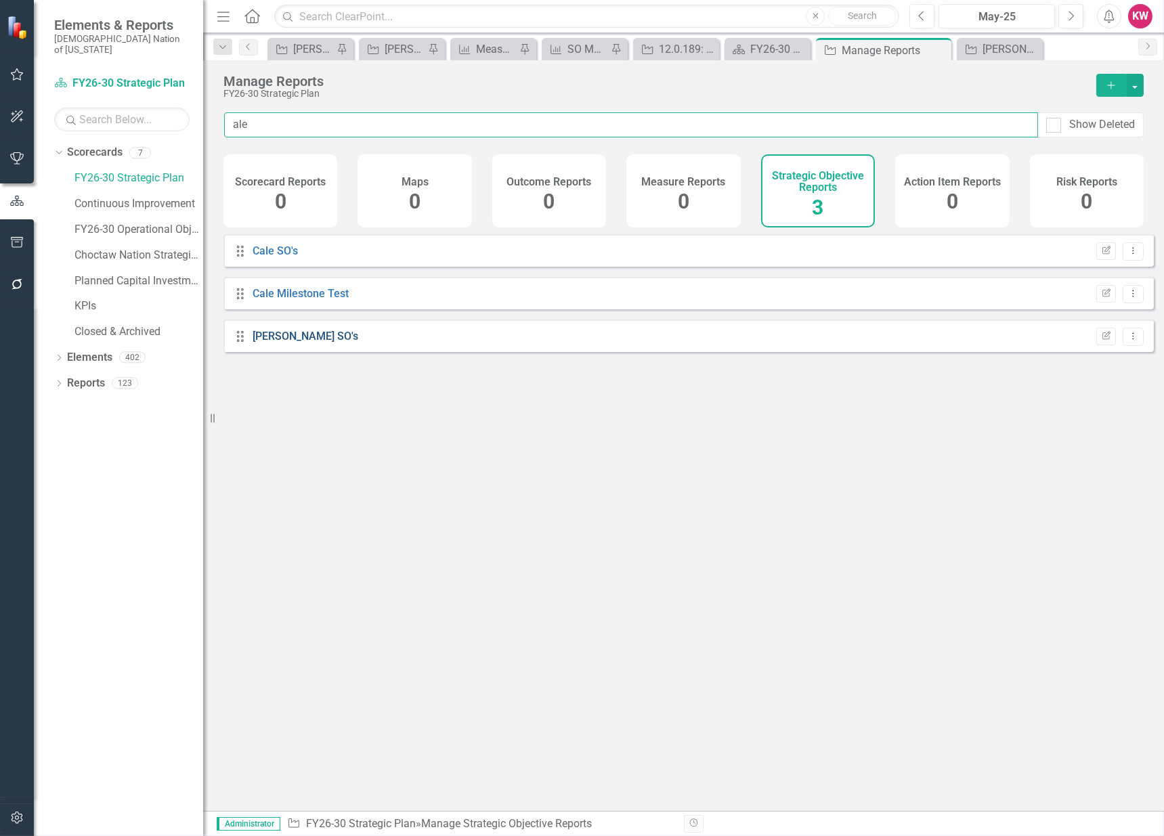
type input "ale"
click at [271, 343] on link "[PERSON_NAME] SO's" at bounding box center [306, 336] width 106 height 13
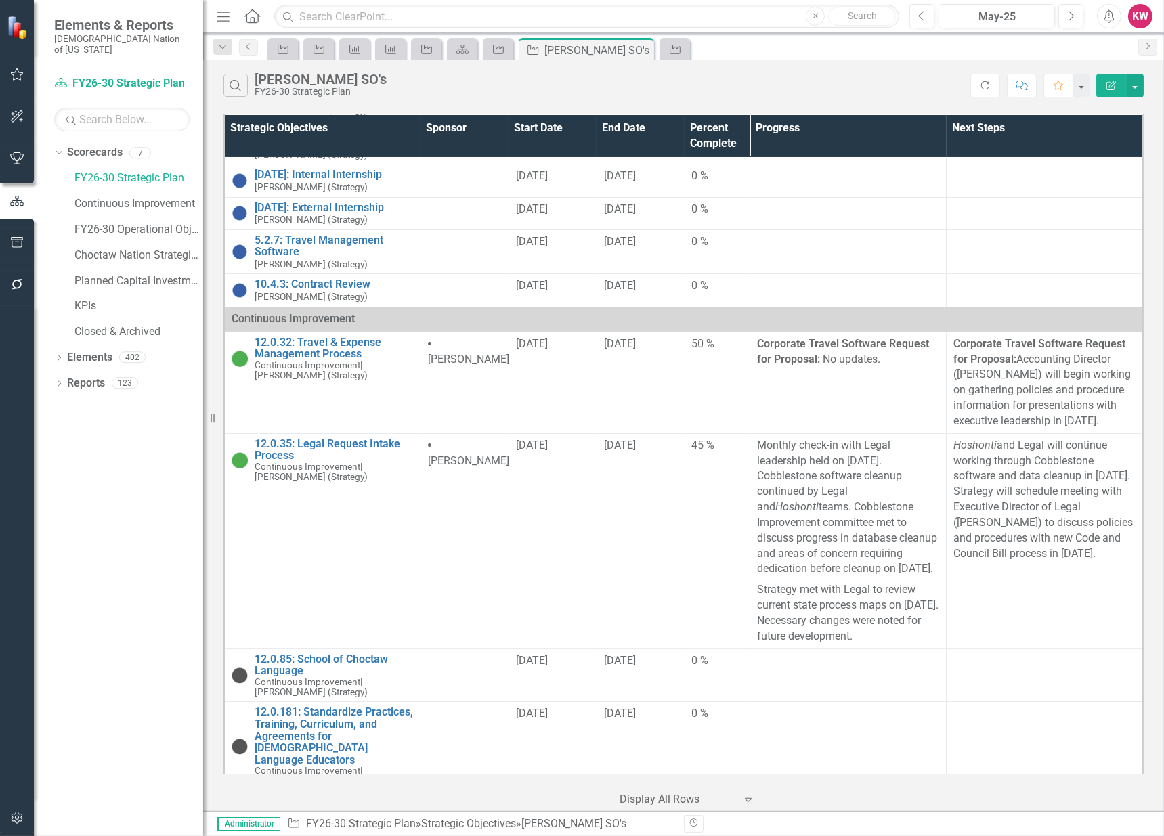
scroll to position [526, 0]
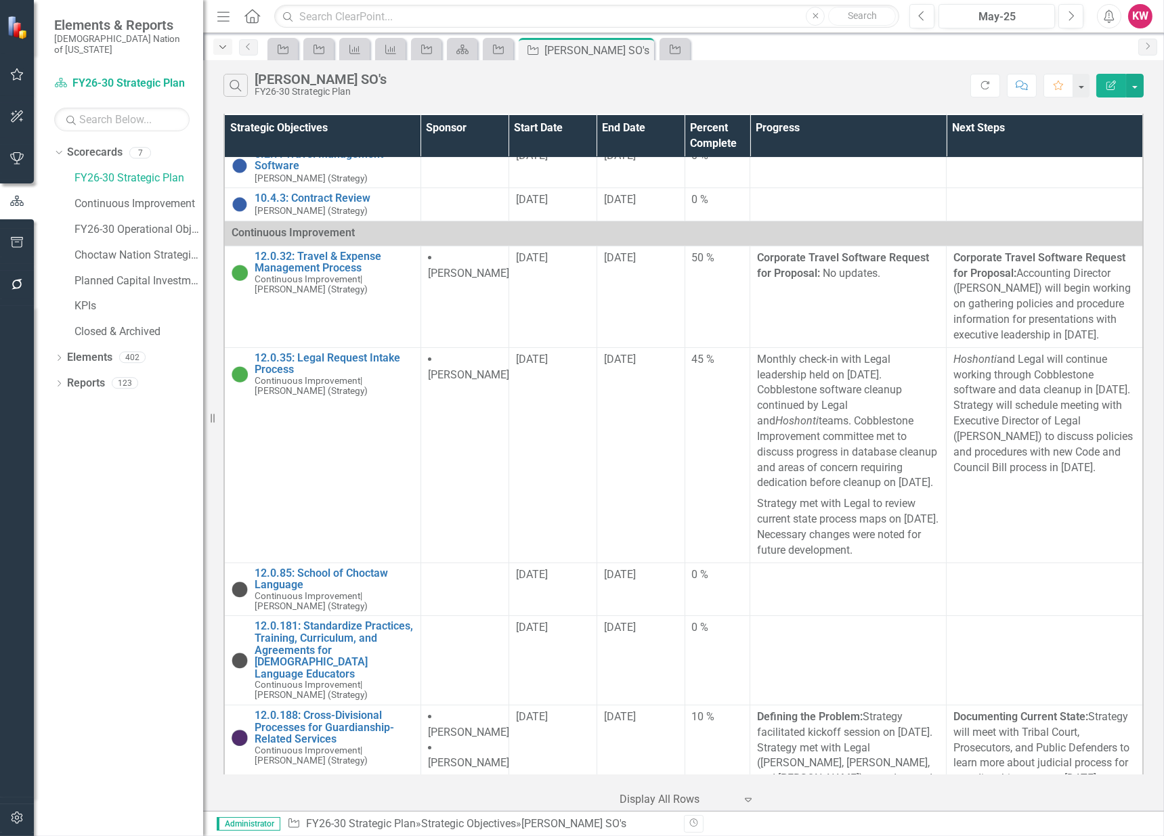
click at [225, 48] on icon "Dropdown" at bounding box center [223, 47] width 12 height 9
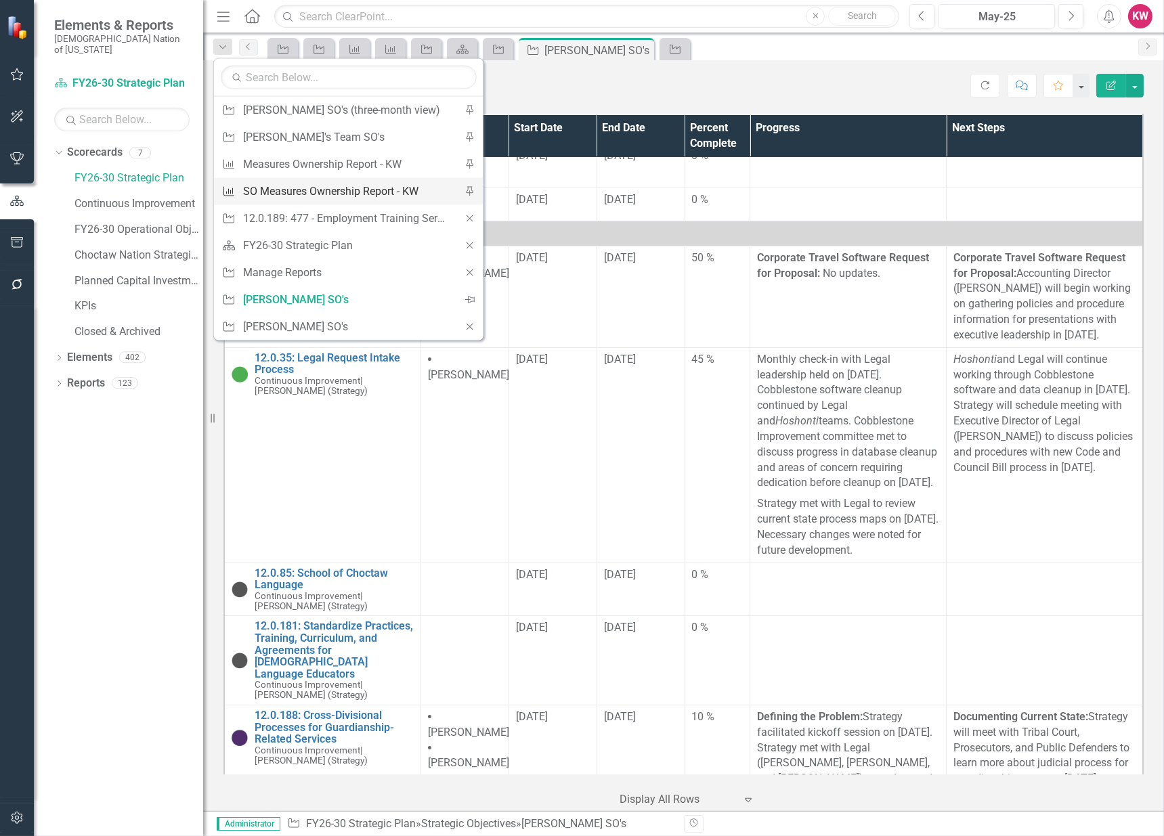
click at [313, 192] on div "SO Measures Ownership Report - KW" at bounding box center [346, 191] width 207 height 17
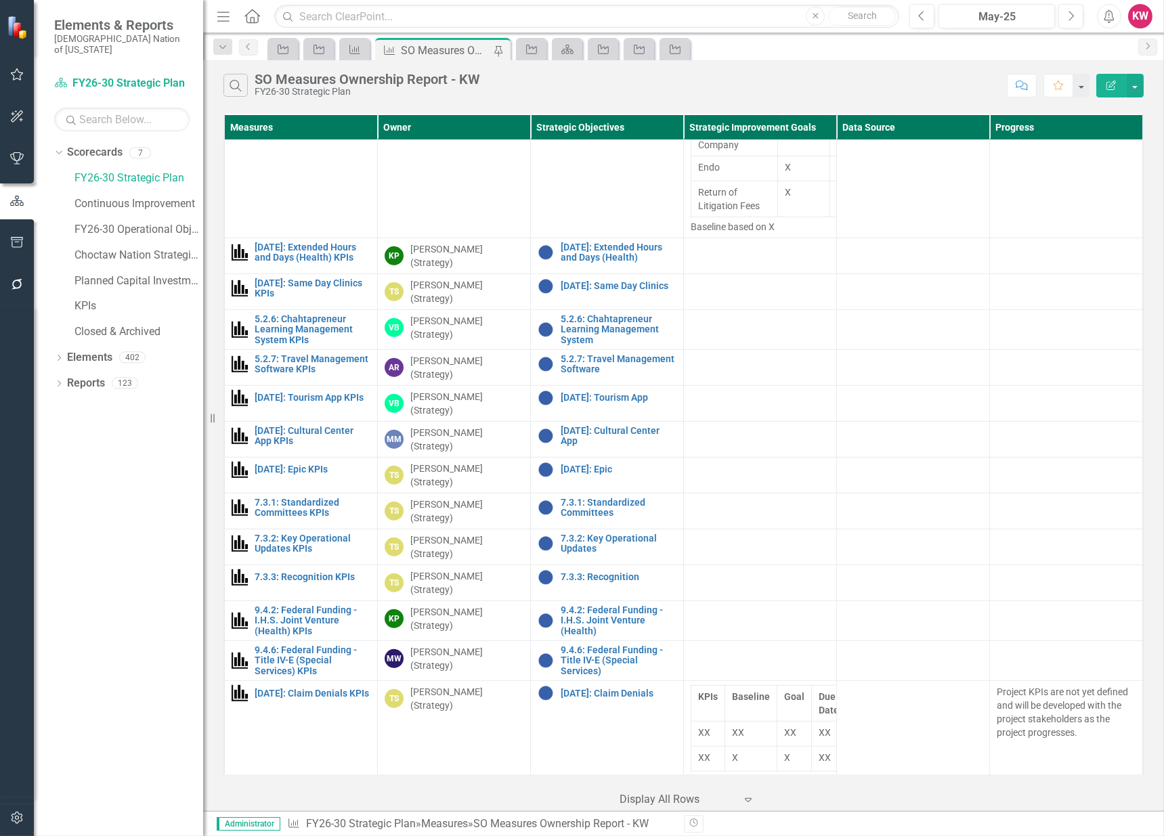
scroll to position [1655, 0]
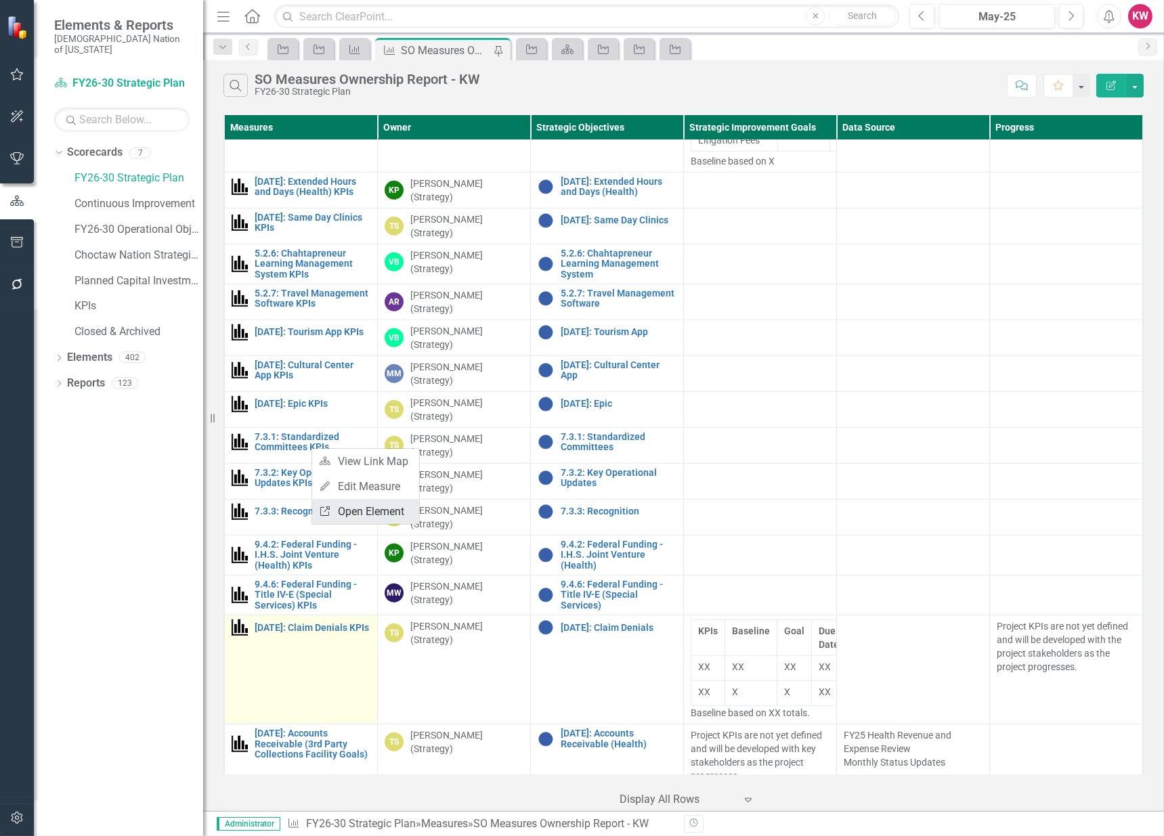
click at [361, 515] on link "Link Open Element" at bounding box center [365, 511] width 107 height 25
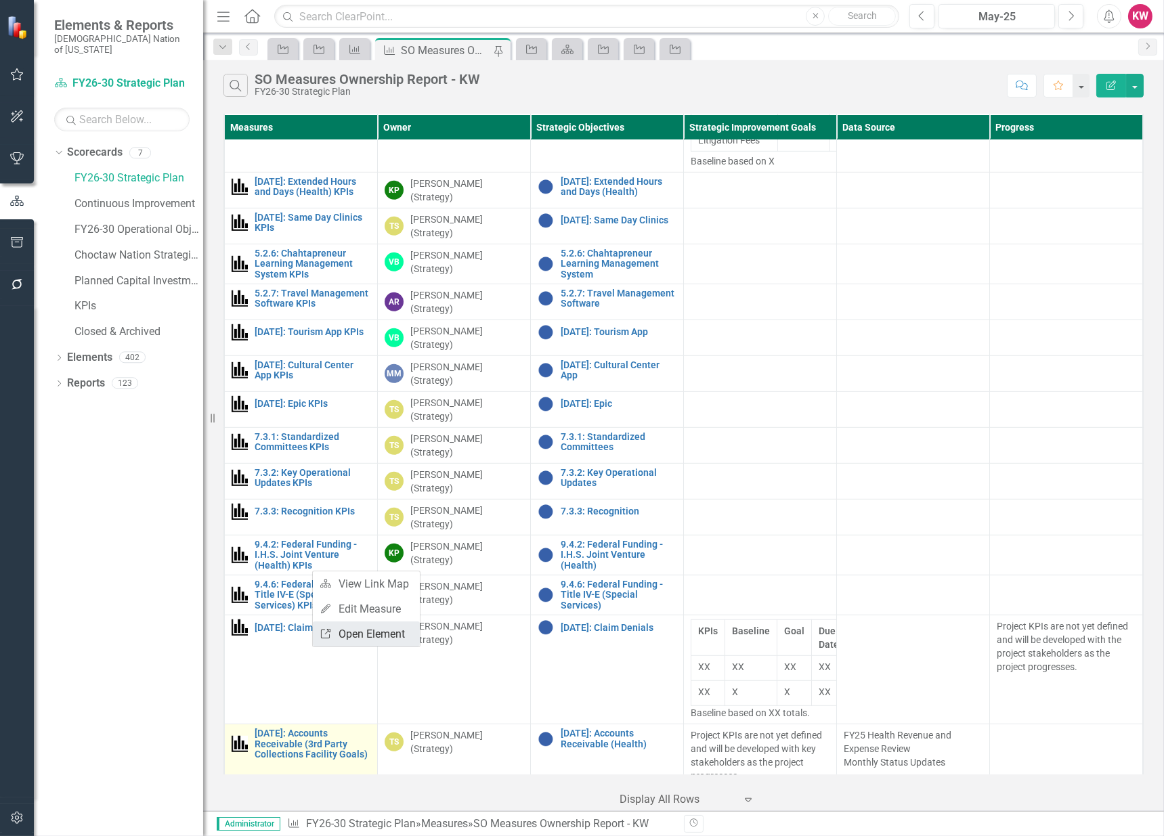
click at [358, 638] on link "Link Open Element" at bounding box center [366, 634] width 107 height 25
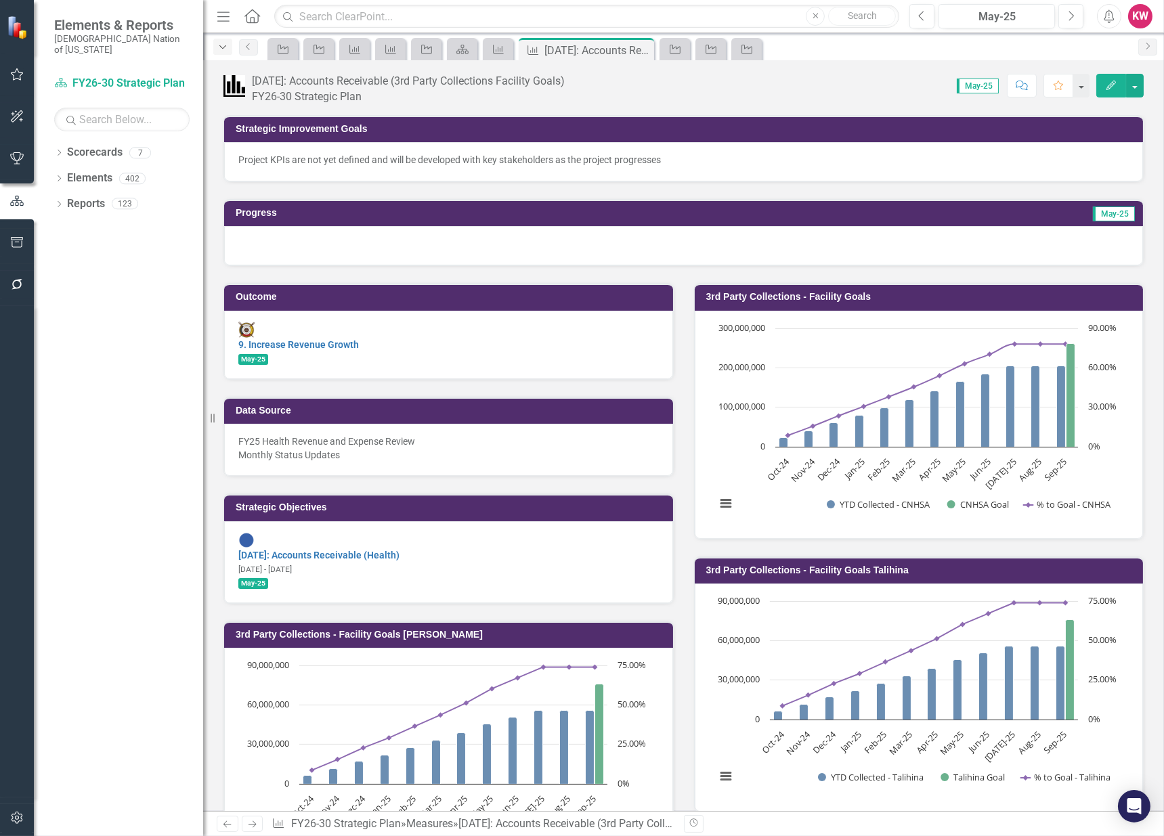
click at [219, 49] on icon "Dropdown" at bounding box center [223, 47] width 12 height 9
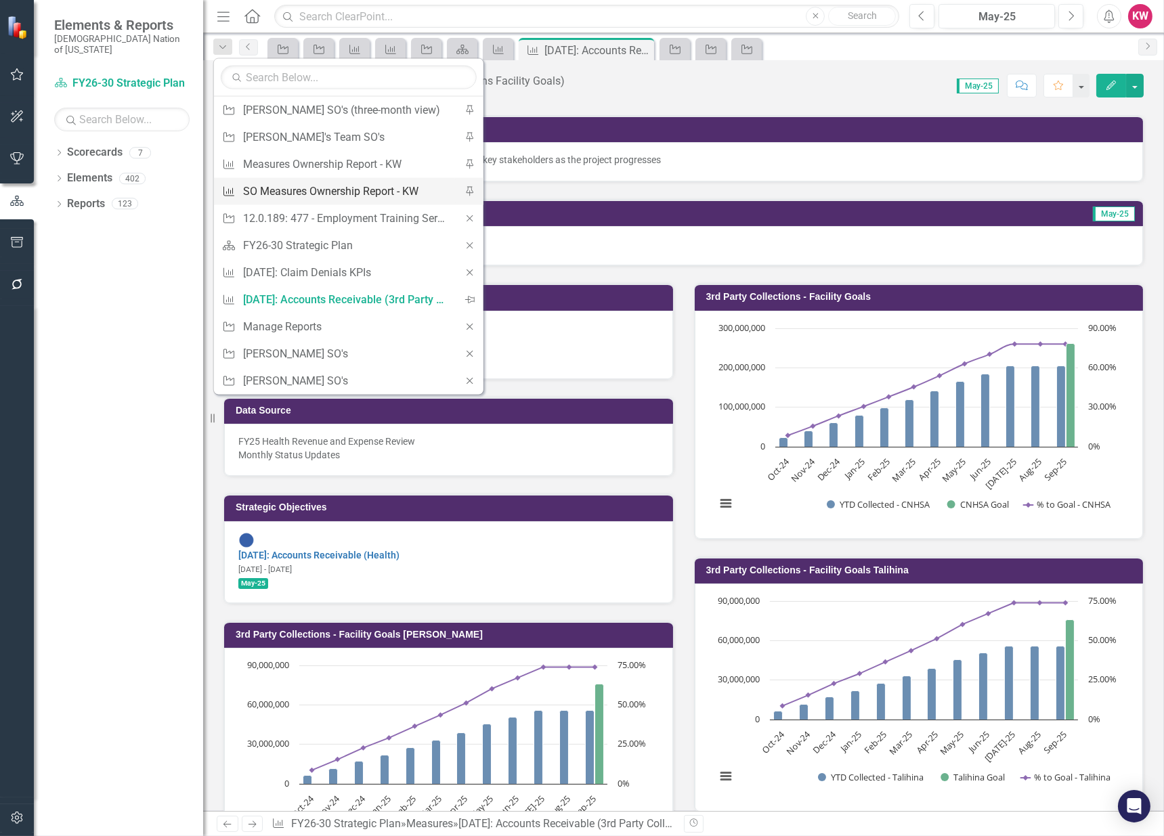
click at [325, 192] on div "SO Measures Ownership Report - KW" at bounding box center [346, 191] width 207 height 17
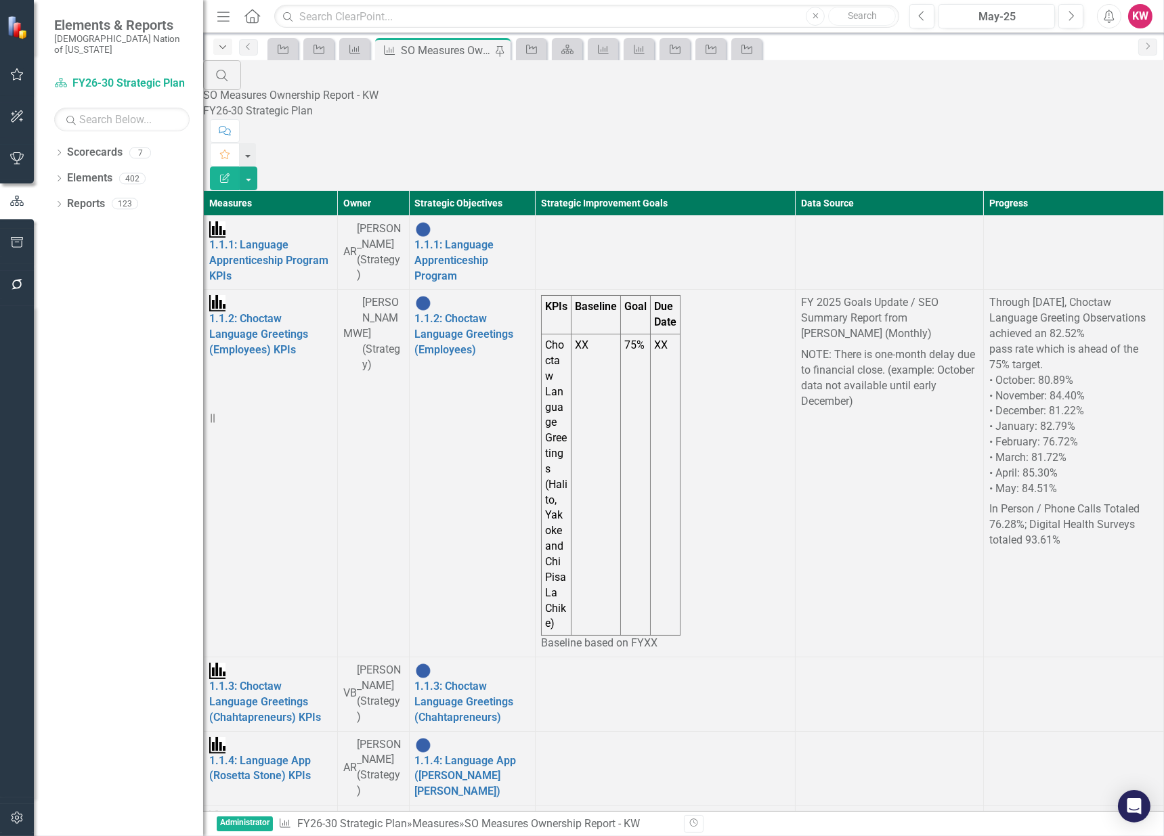
click at [223, 51] on div "Dropdown" at bounding box center [222, 47] width 19 height 16
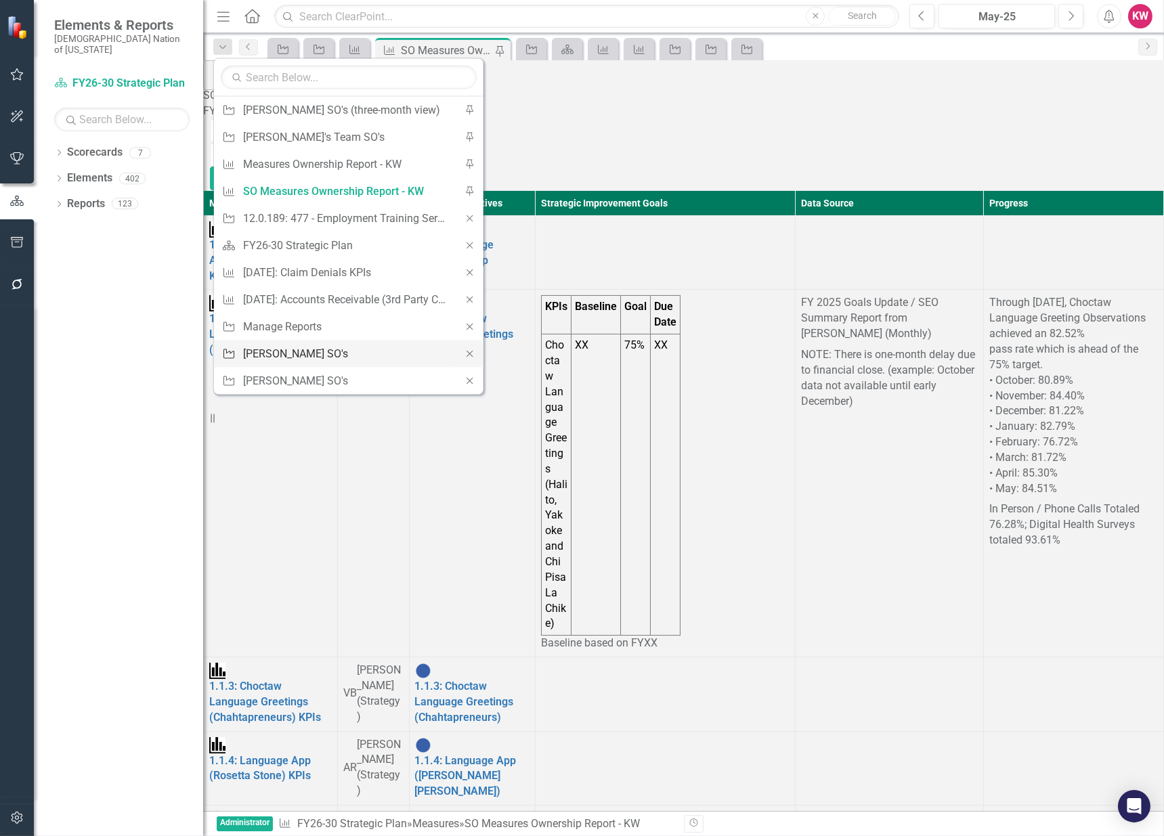
click at [287, 349] on div "[PERSON_NAME] SO's" at bounding box center [346, 353] width 207 height 17
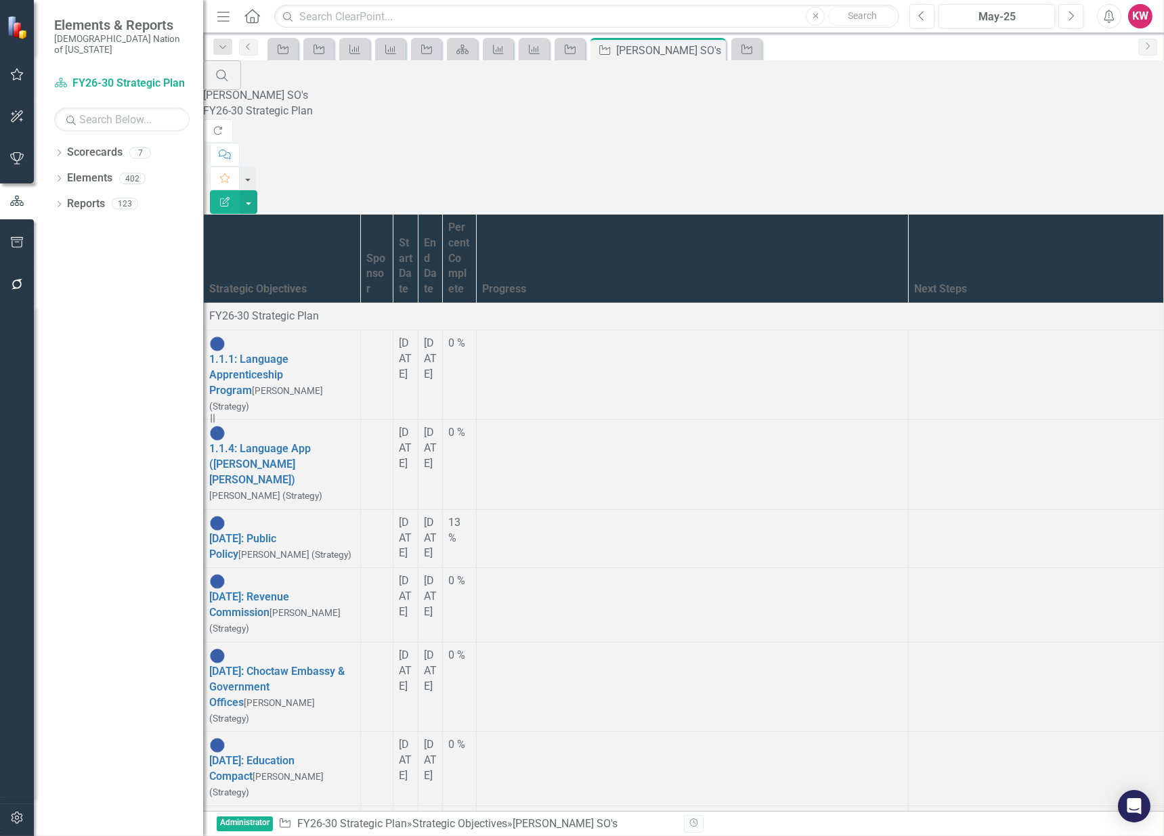
scroll to position [225, 0]
click at [1014, 20] on div "May-25" at bounding box center [996, 17] width 107 height 16
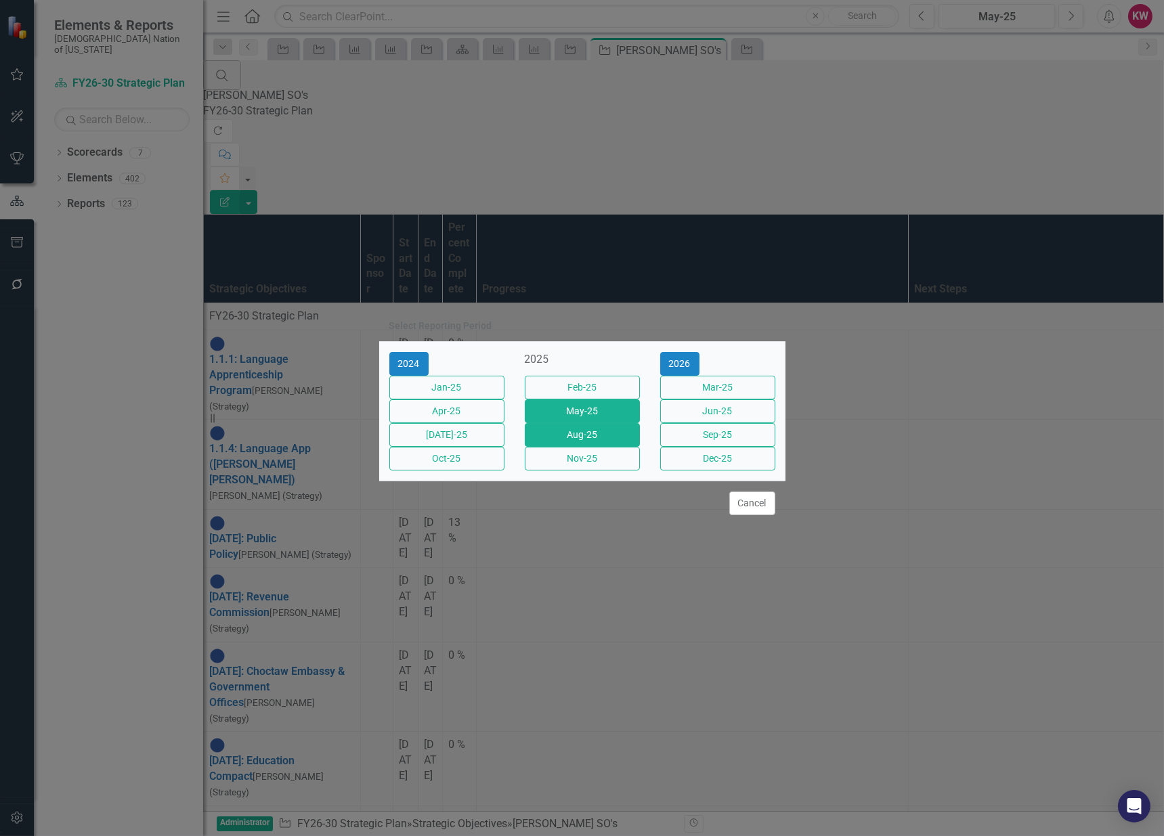
click at [588, 444] on button "Aug-25" at bounding box center [582, 435] width 115 height 24
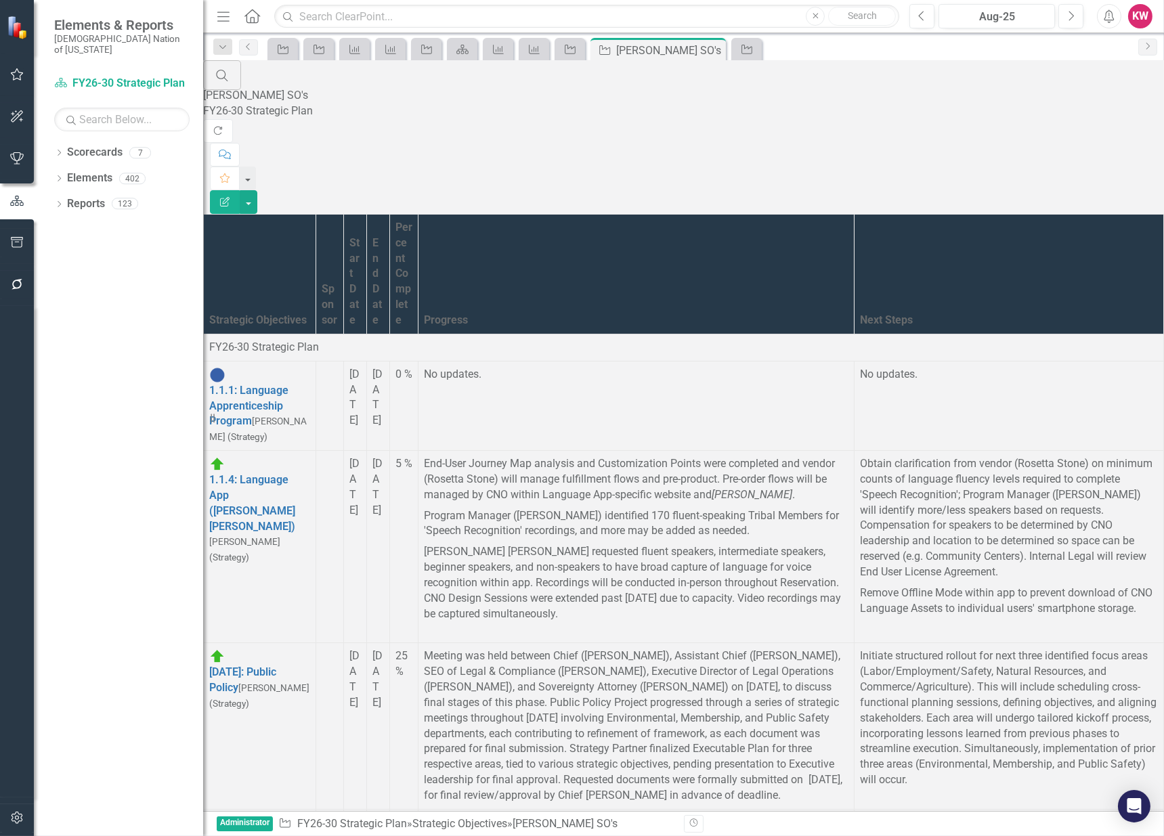
scroll to position [451, 0]
click at [78, 196] on link "Reports" at bounding box center [86, 204] width 38 height 16
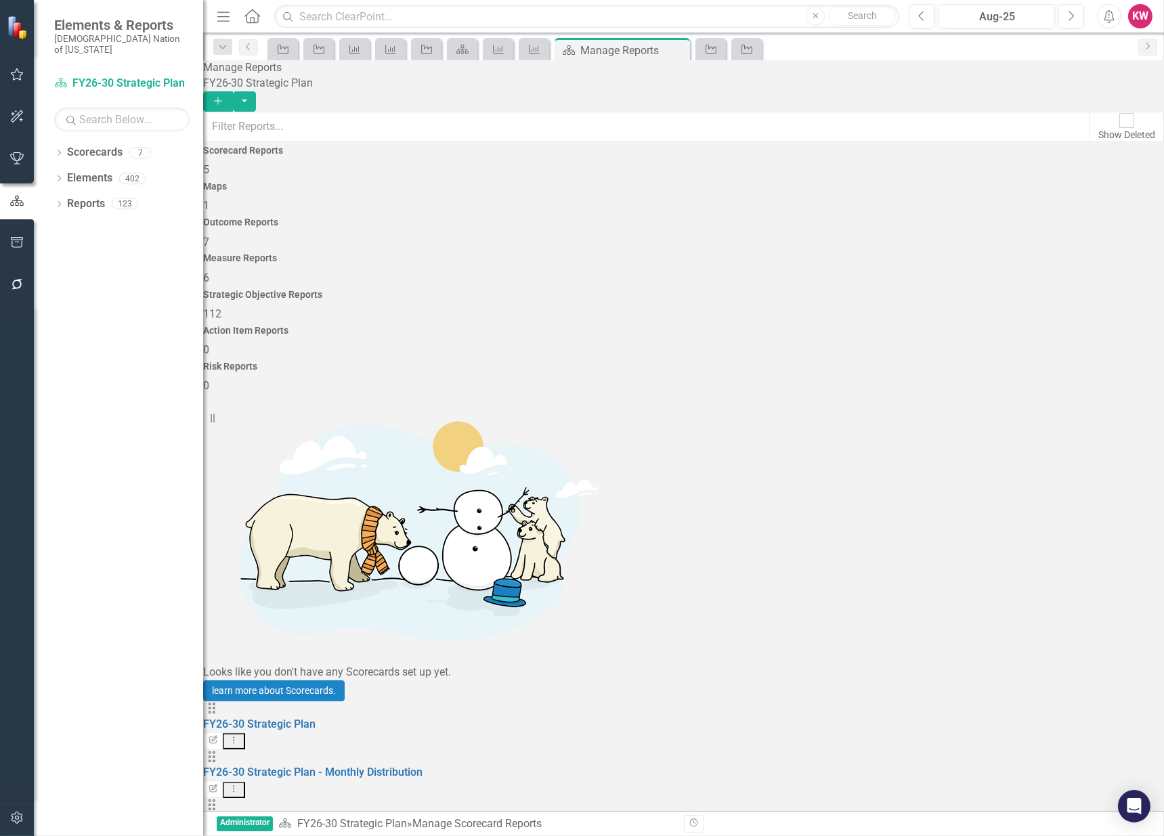
click at [221, 307] on span "112" at bounding box center [212, 313] width 18 height 13
click at [731, 127] on input "text" at bounding box center [646, 127] width 887 height 30
type input "cale"
click at [249, 718] on link "Cale SO's" at bounding box center [225, 724] width 45 height 13
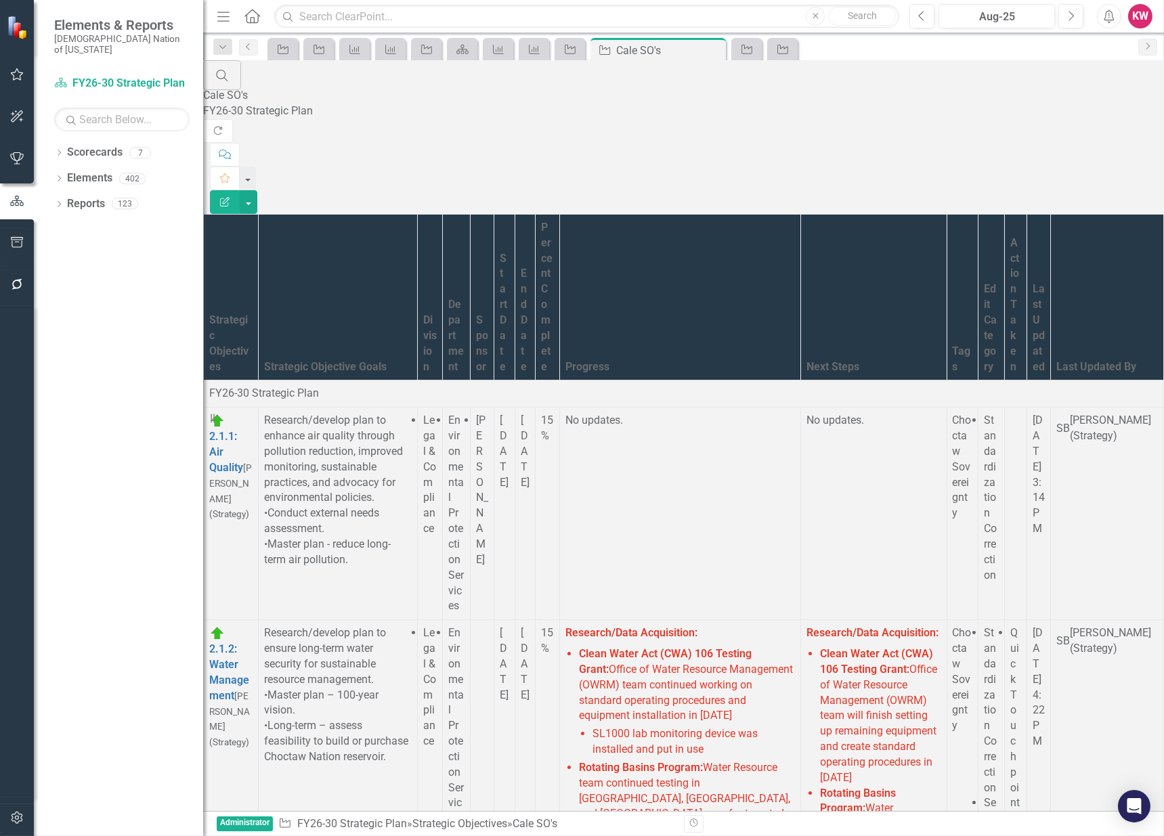
scroll to position [19937, 0]
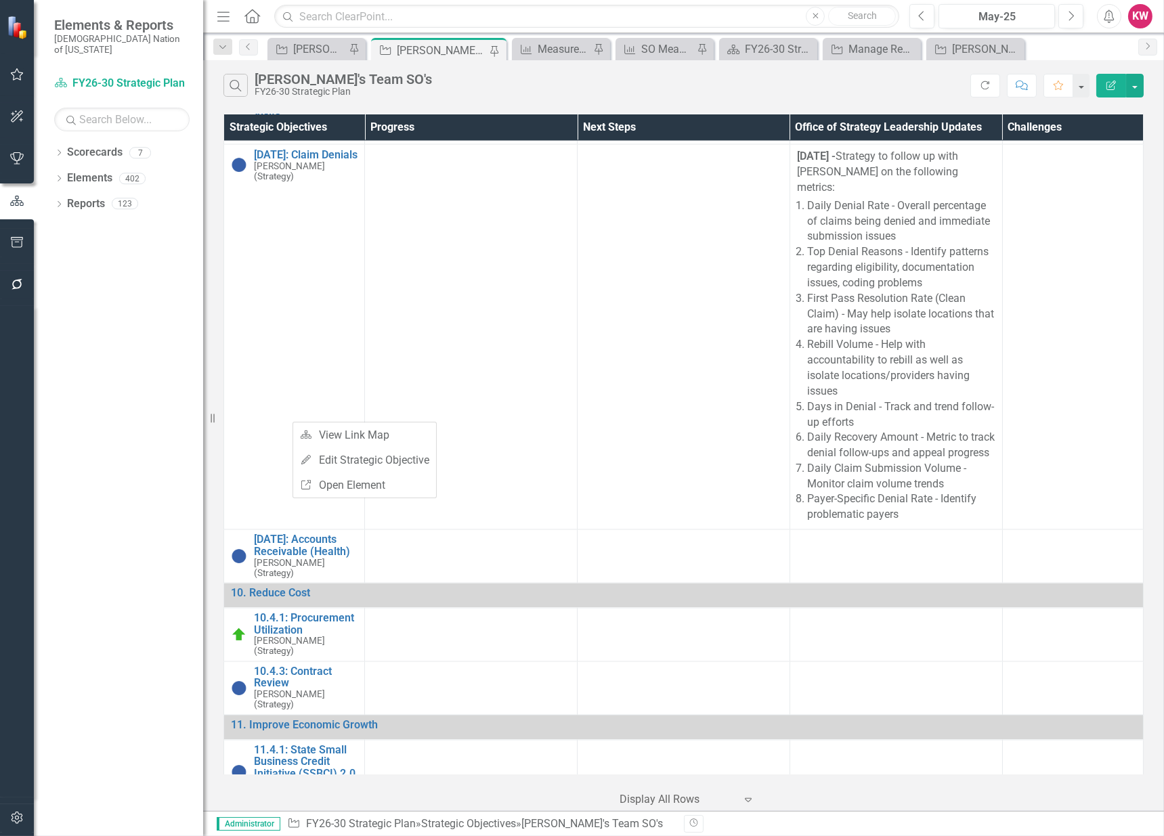
scroll to position [4740, 0]
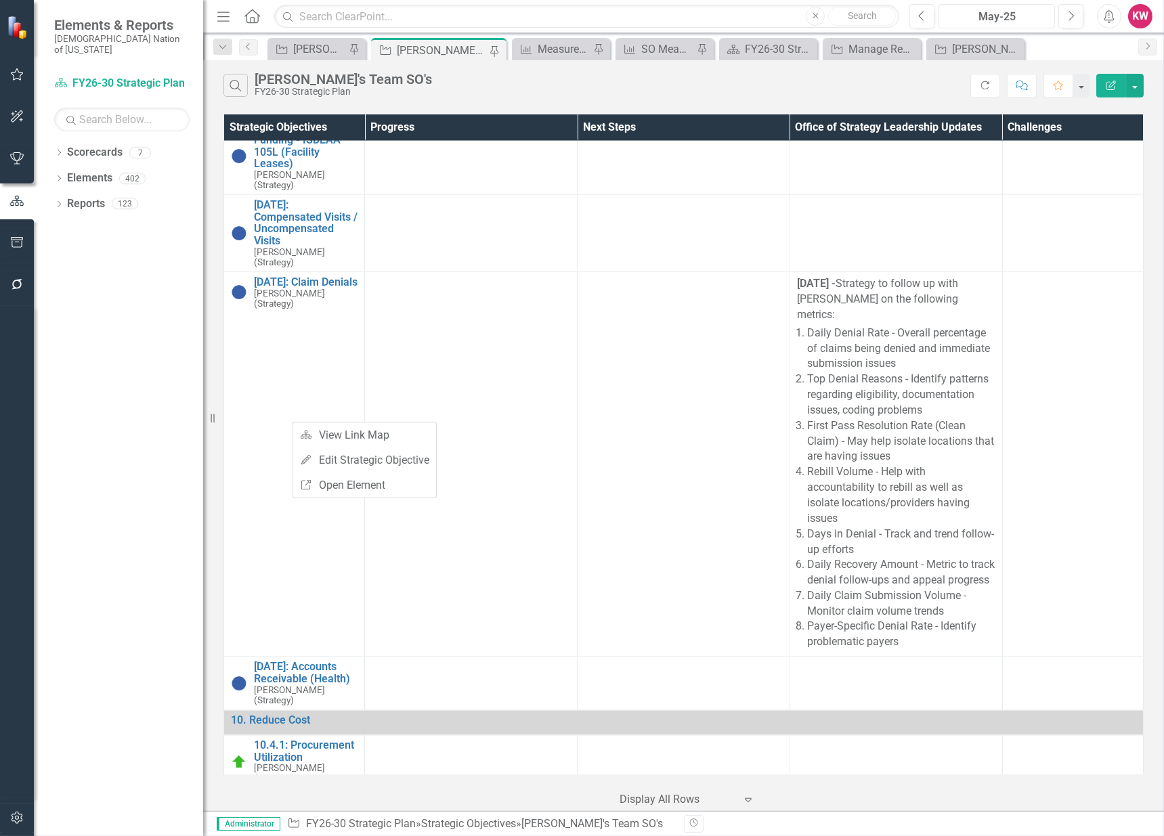
click at [1029, 18] on div "May-25" at bounding box center [996, 17] width 107 height 16
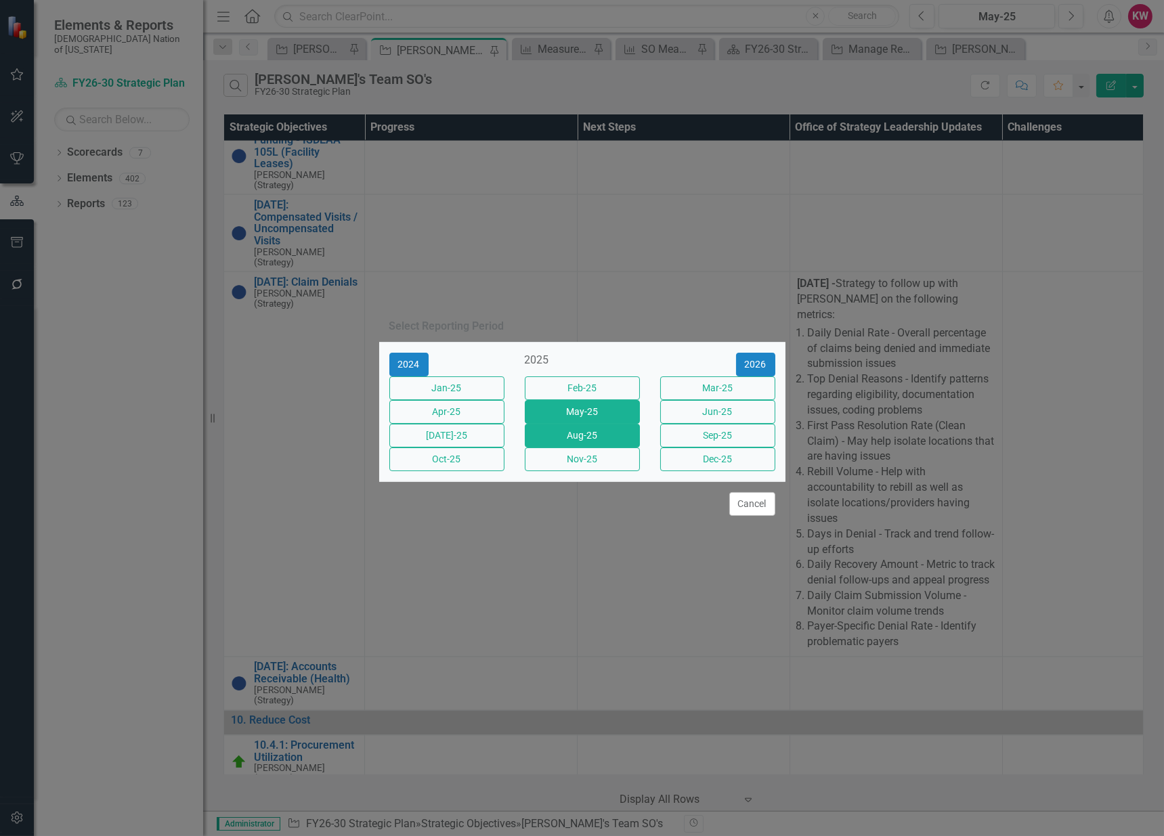
click at [588, 442] on button "Aug-25" at bounding box center [582, 436] width 115 height 24
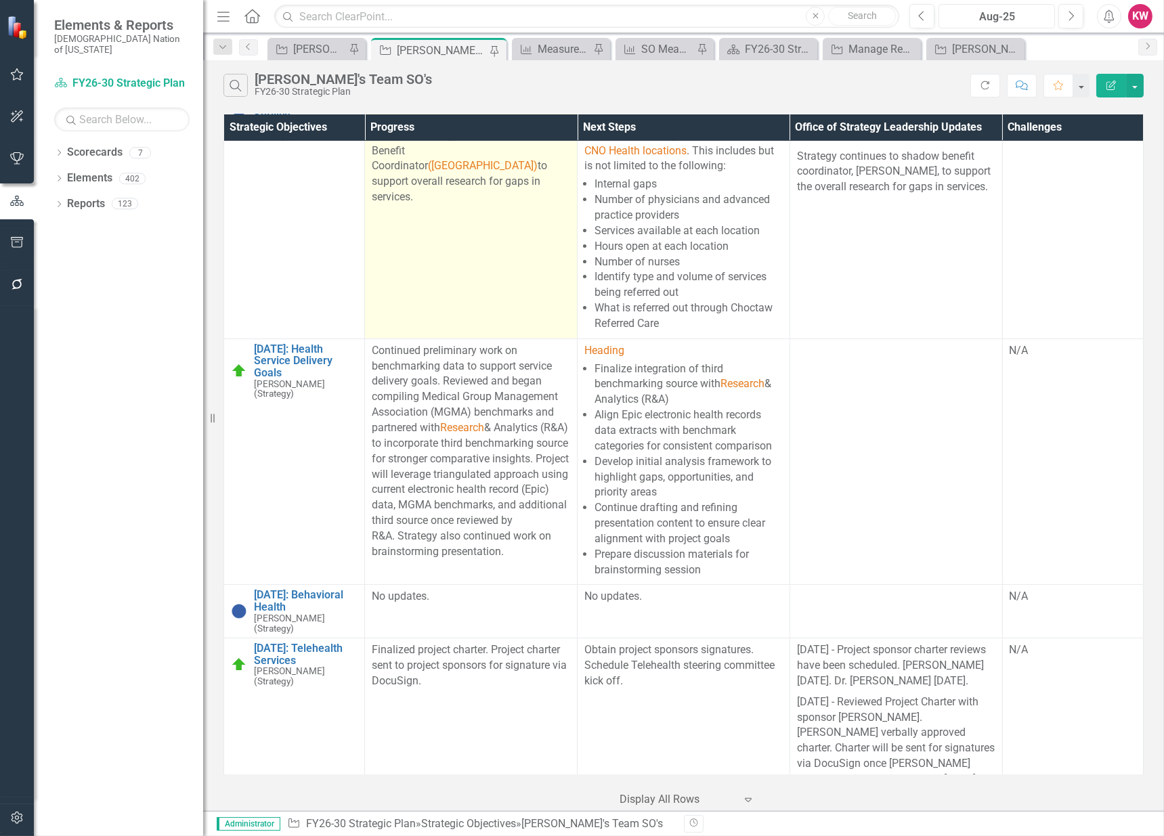
scroll to position [11285, 0]
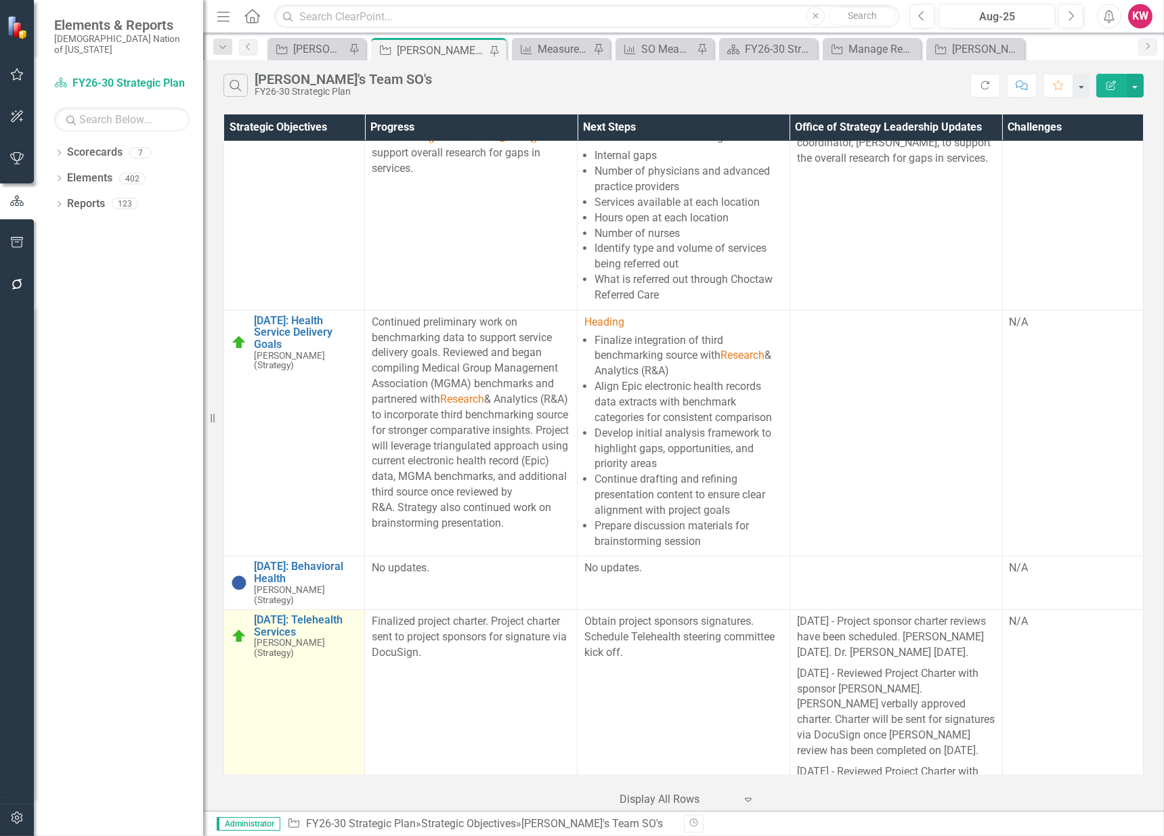
click at [0, 0] on link "Link Open Element" at bounding box center [0, 0] width 0 height 0
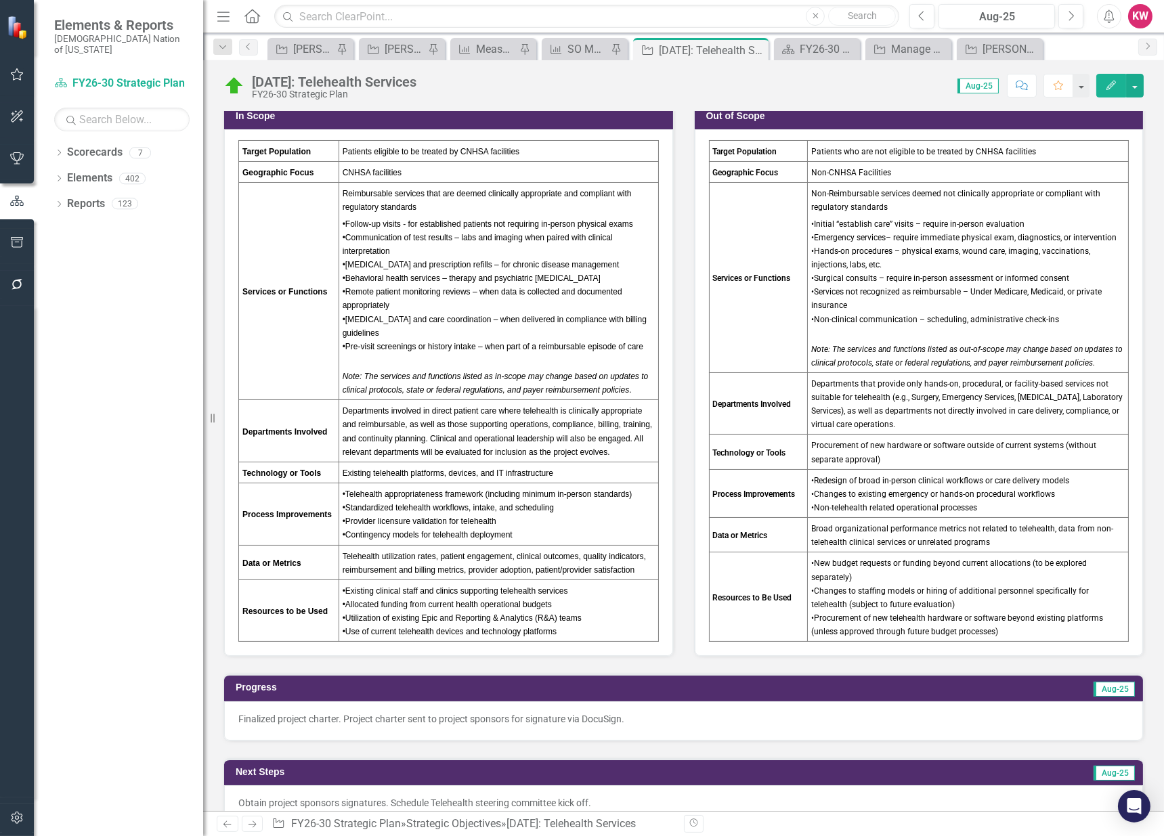
scroll to position [150, 0]
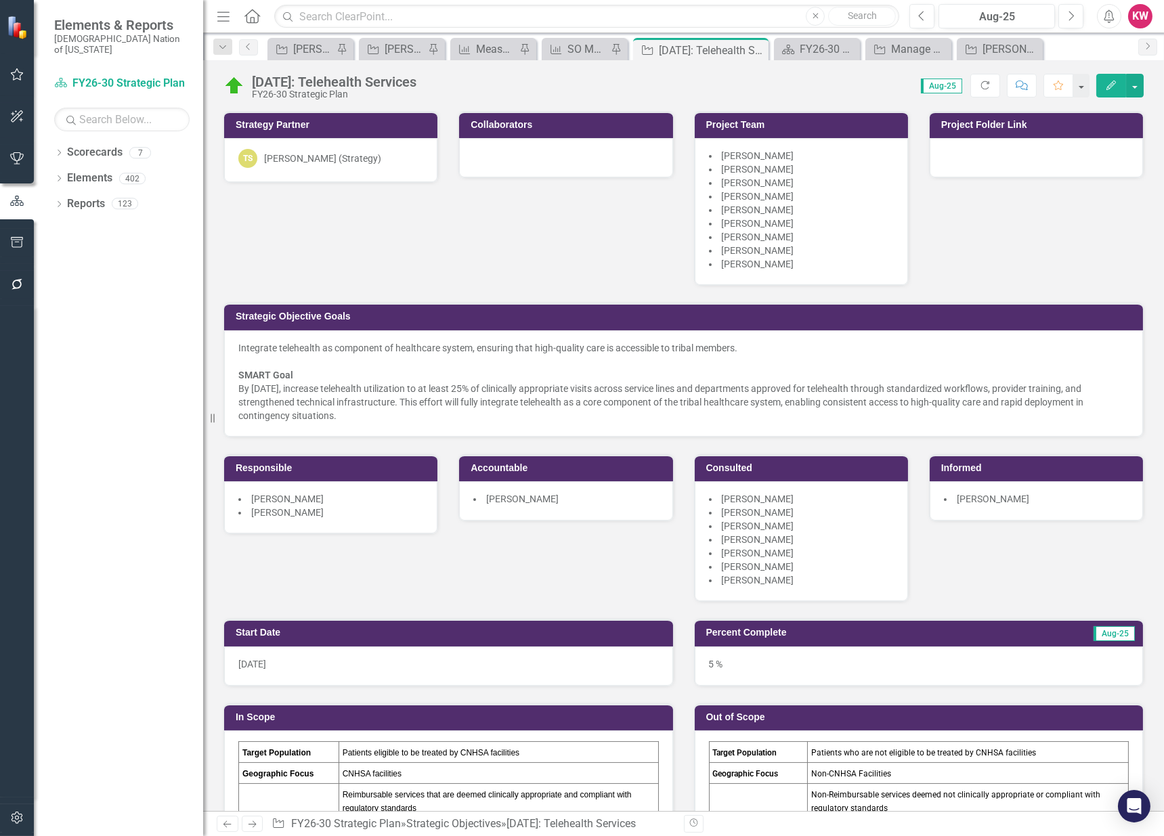
scroll to position [150, 0]
